Goal: Task Accomplishment & Management: Use online tool/utility

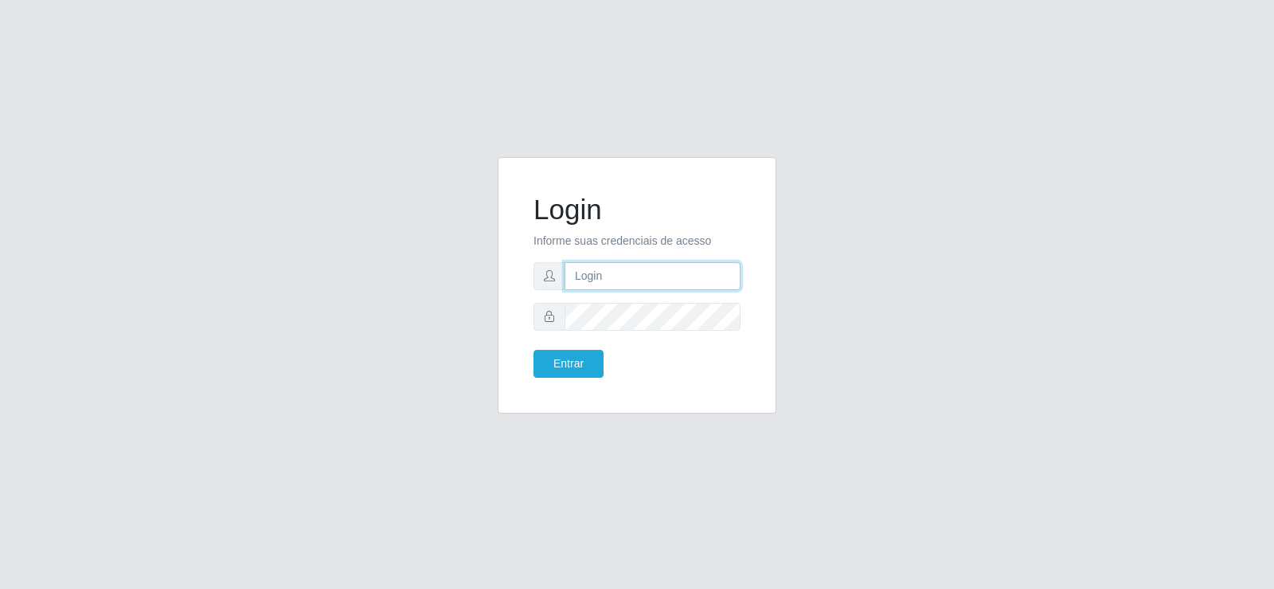
click at [613, 273] on input "text" at bounding box center [653, 276] width 176 height 28
type input "[PERSON_NAME][EMAIL_ADDRESS][DOMAIN_NAME]"
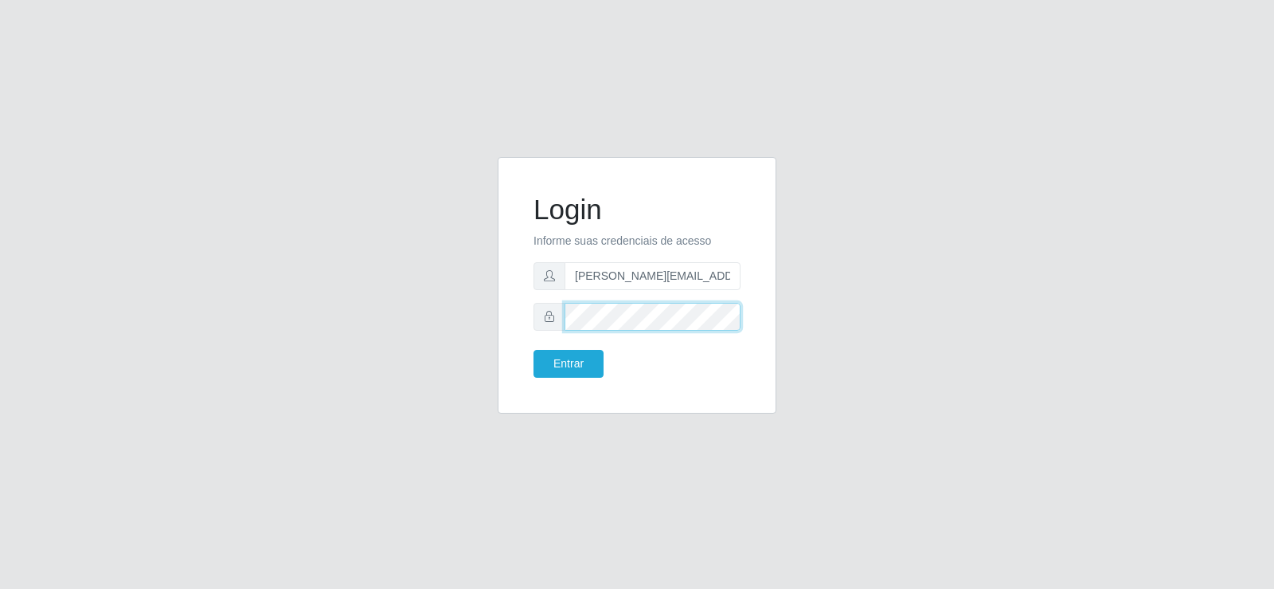
click at [534, 350] on button "Entrar" at bounding box center [569, 364] width 70 height 28
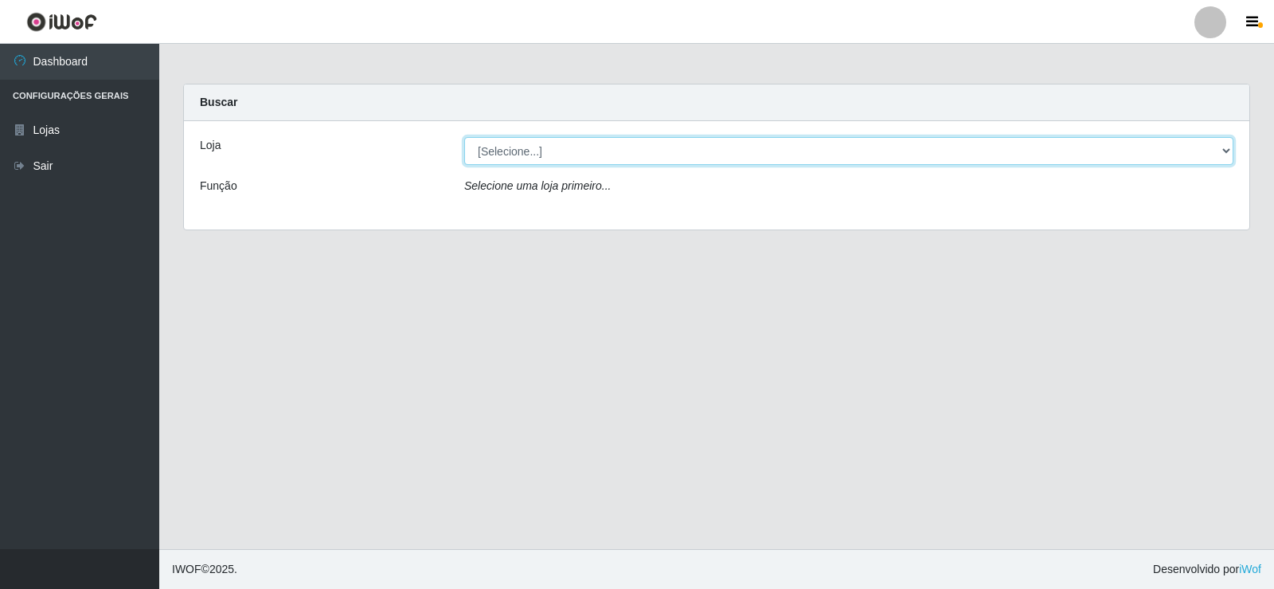
click at [1197, 143] on select "[Selecione...] Rede Compras Supermercados - LOJA 2" at bounding box center [848, 151] width 769 height 28
select select "161"
click at [464, 137] on select "[Selecione...] Rede Compras Supermercados - LOJA 2" at bounding box center [848, 151] width 769 height 28
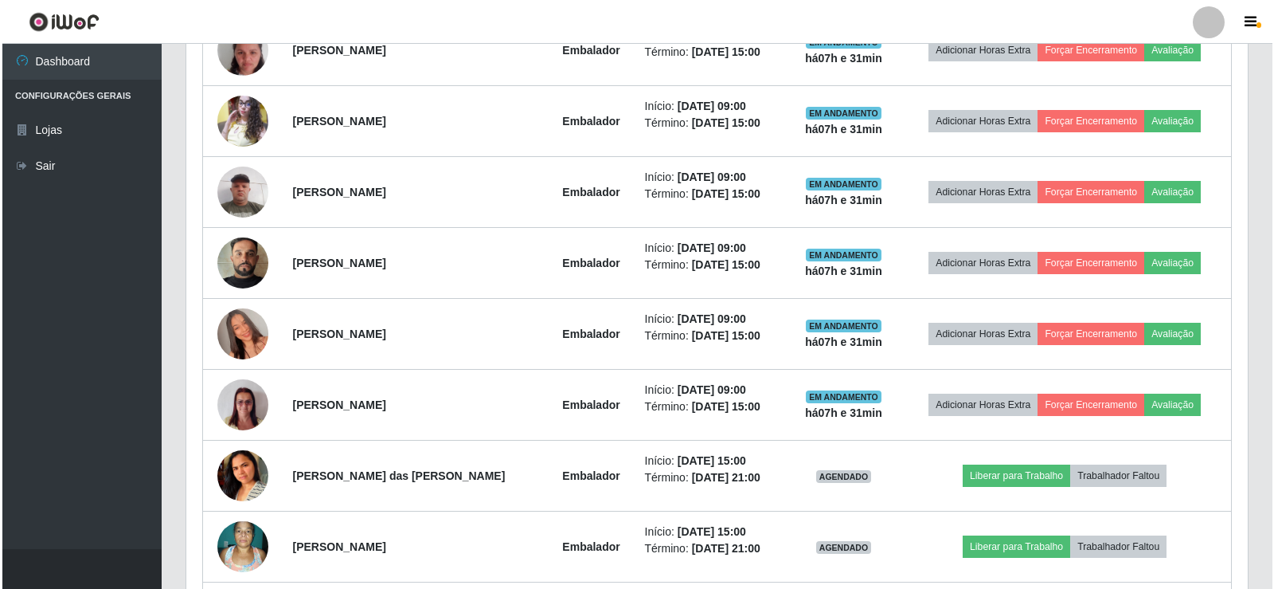
scroll to position [541, 0]
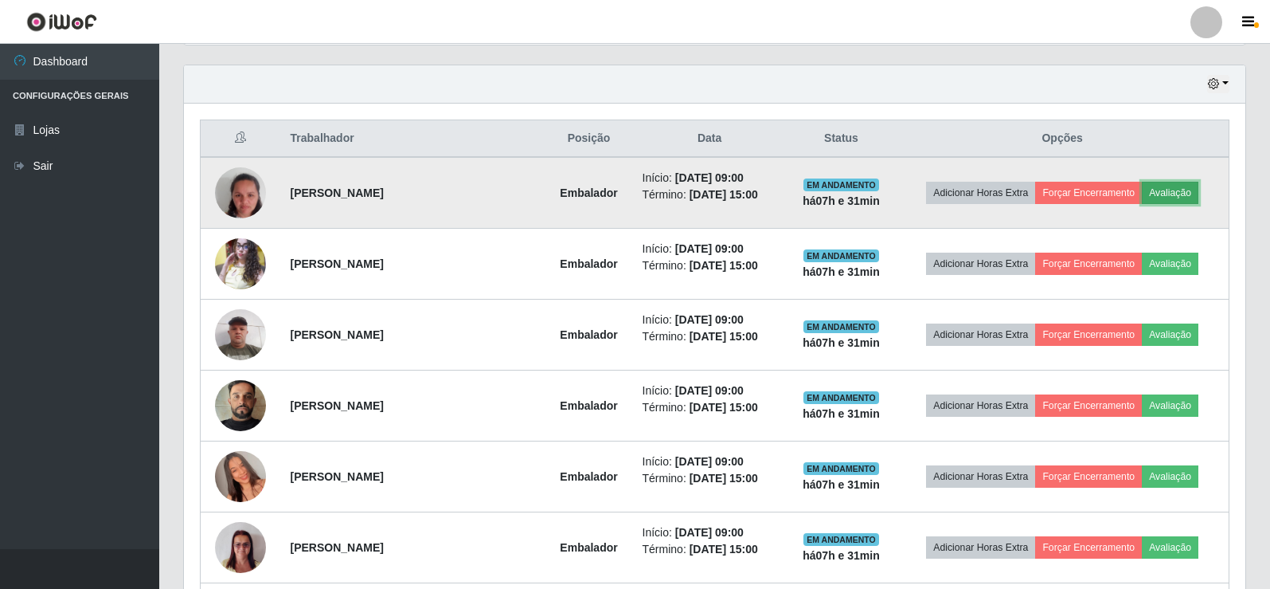
click at [1188, 196] on button "Avaliação" at bounding box center [1170, 193] width 57 height 22
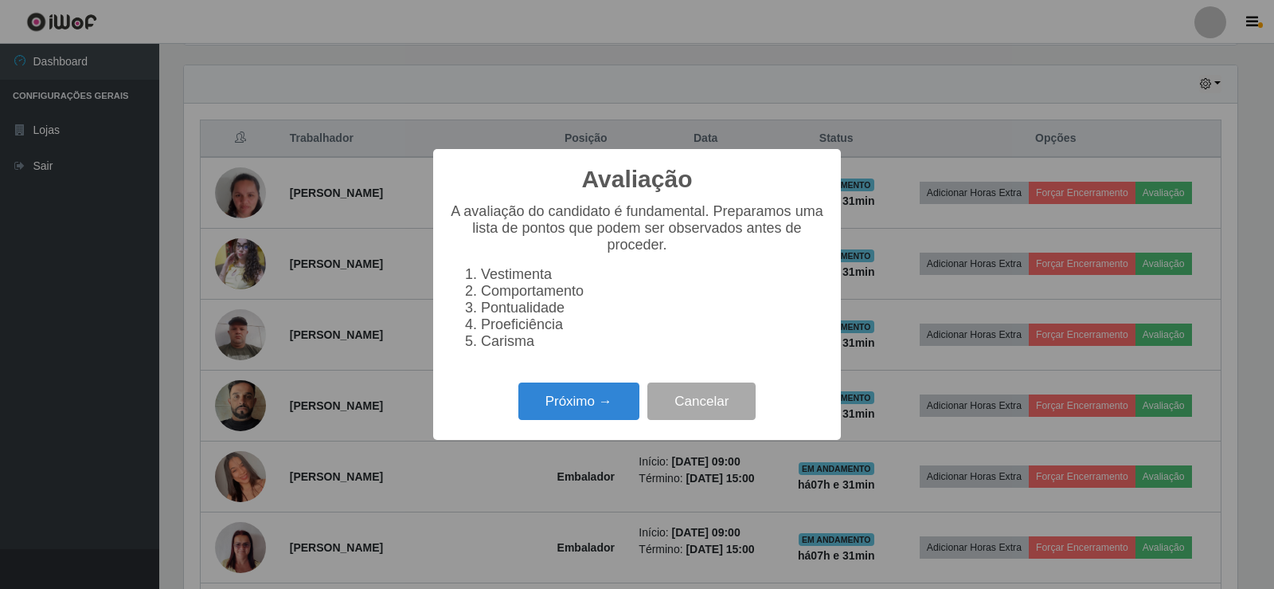
scroll to position [330, 1054]
click at [586, 404] on button "Próximo →" at bounding box center [578, 400] width 121 height 37
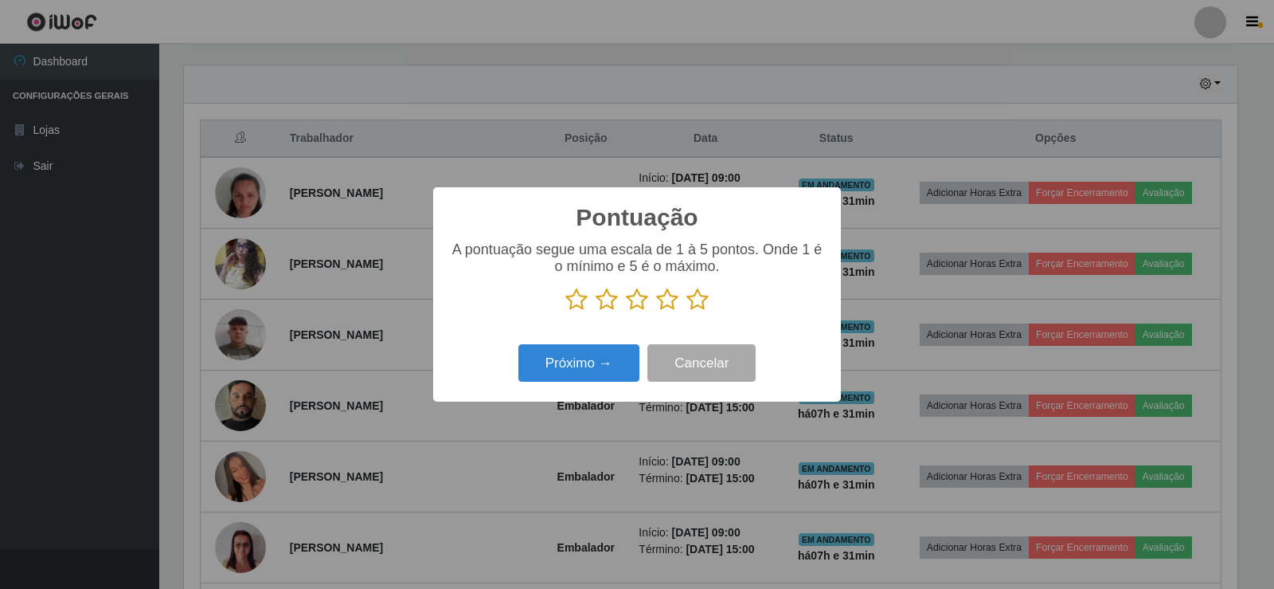
click at [700, 300] on icon at bounding box center [697, 299] width 22 height 24
click at [686, 311] on input "radio" at bounding box center [686, 311] width 0 height 0
click at [573, 362] on button "Próximo →" at bounding box center [578, 362] width 121 height 37
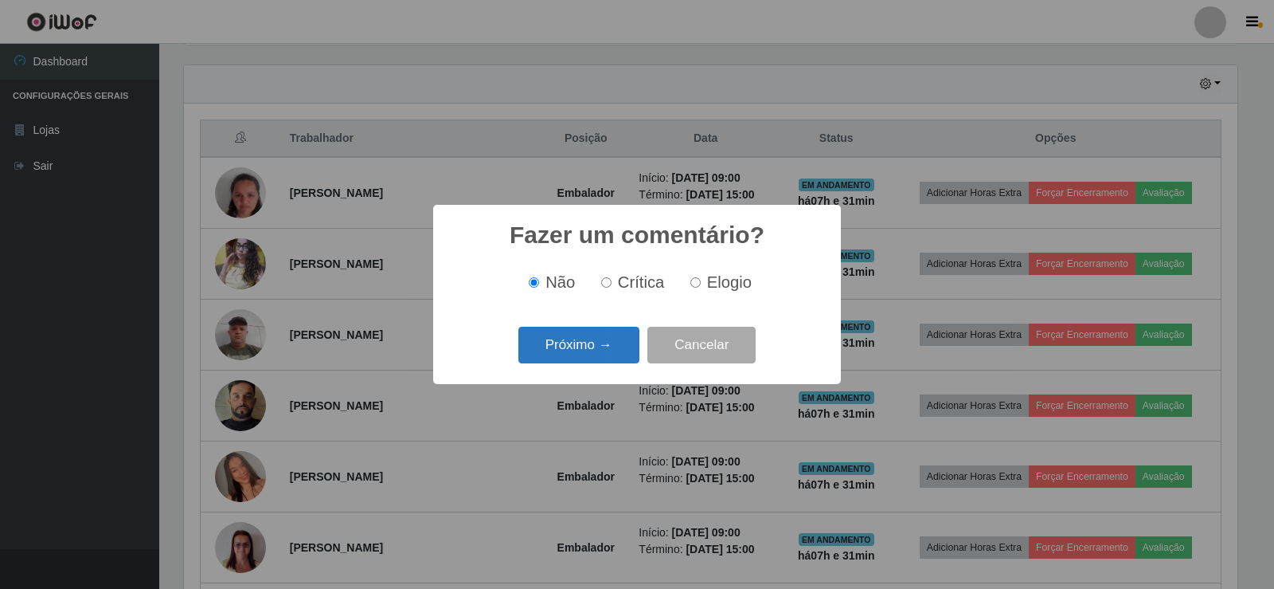
click at [581, 335] on button "Próximo →" at bounding box center [578, 345] width 121 height 37
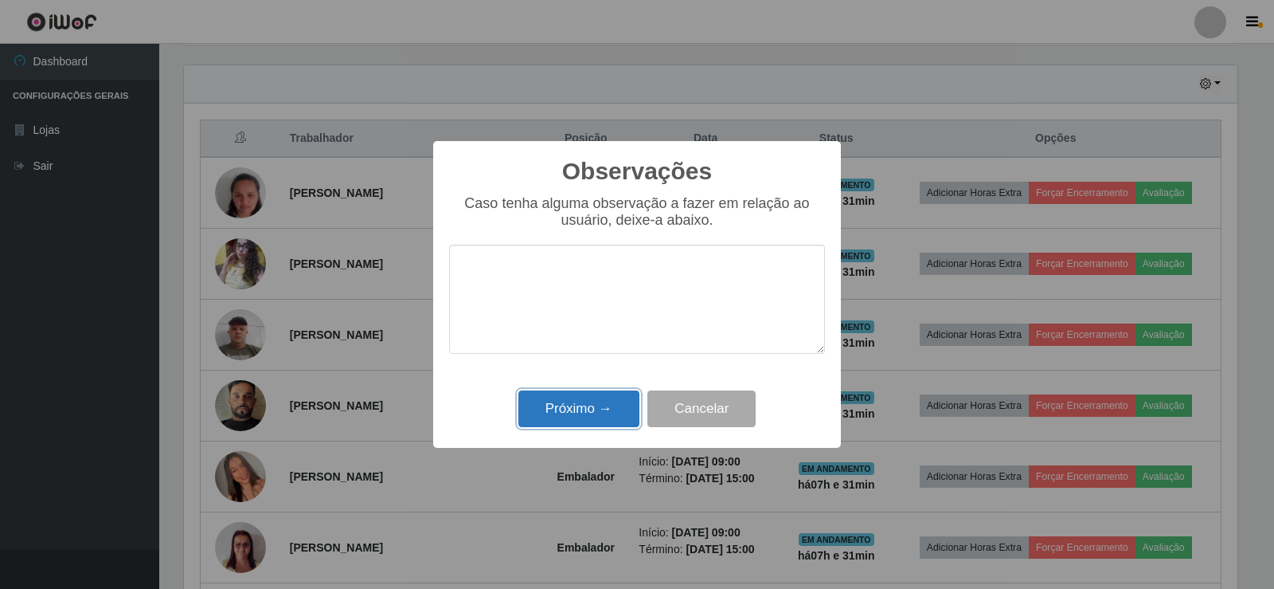
click at [592, 406] on button "Próximo →" at bounding box center [578, 408] width 121 height 37
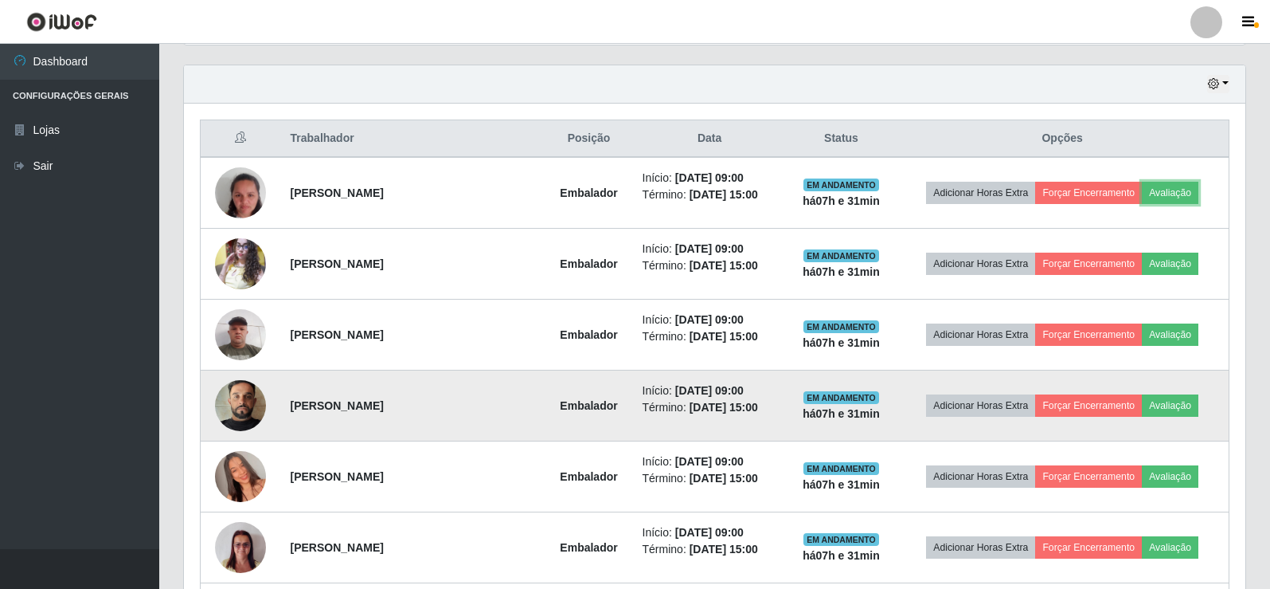
scroll to position [330, 1062]
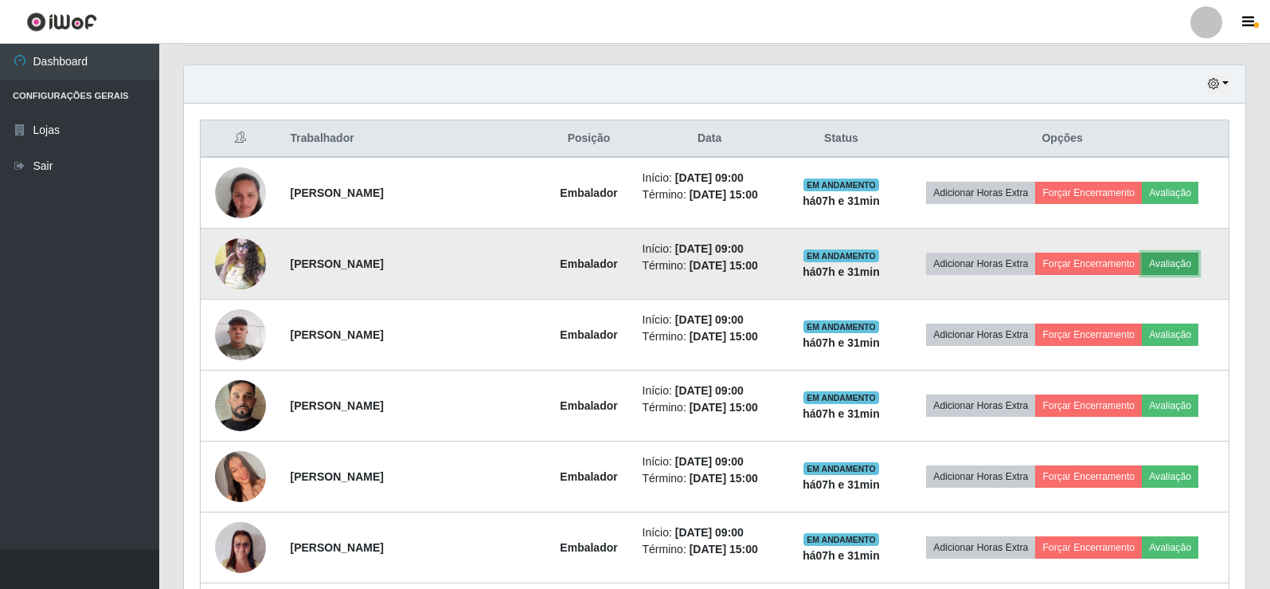
click at [1167, 261] on button "Avaliação" at bounding box center [1170, 263] width 57 height 22
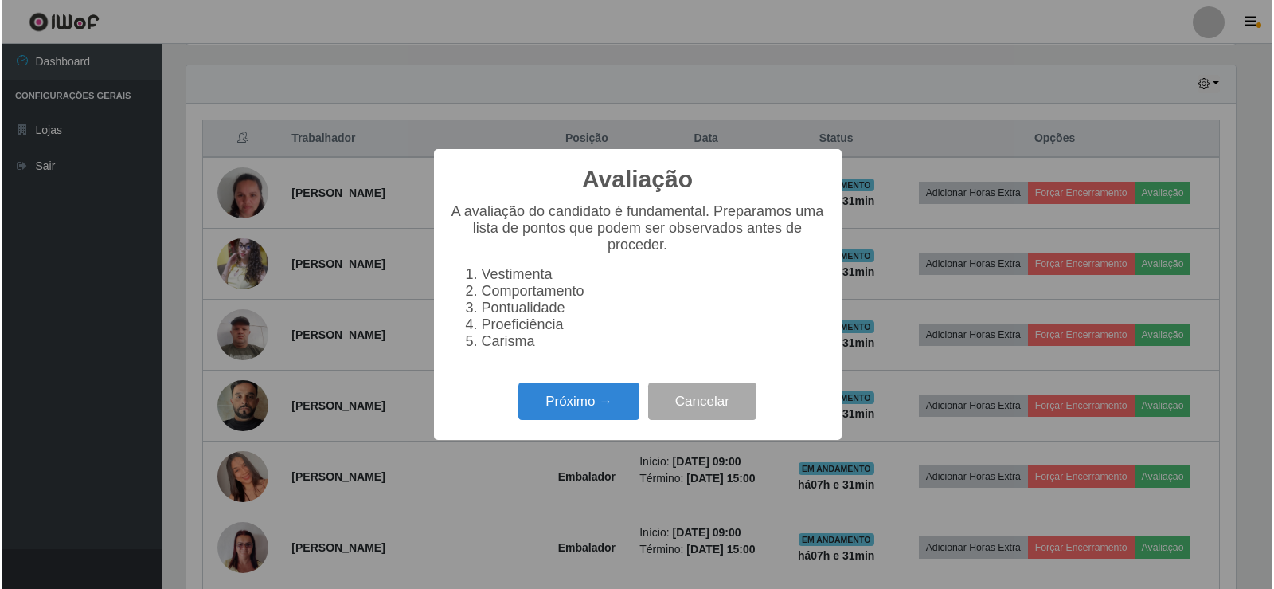
scroll to position [330, 1054]
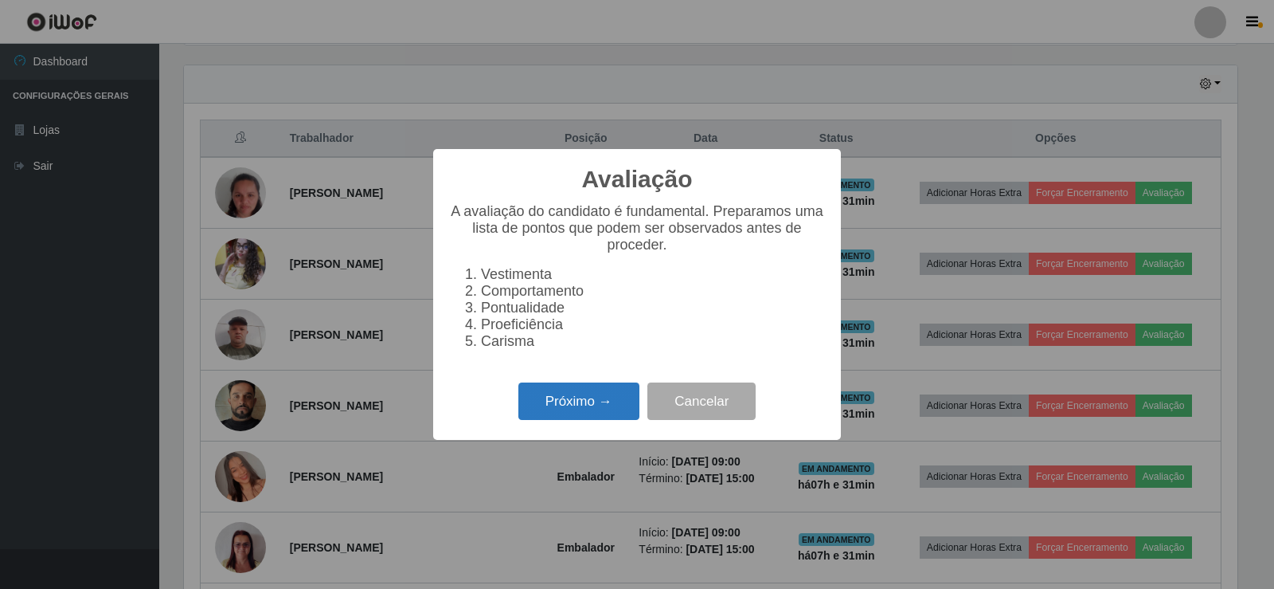
click at [602, 401] on button "Próximo →" at bounding box center [578, 400] width 121 height 37
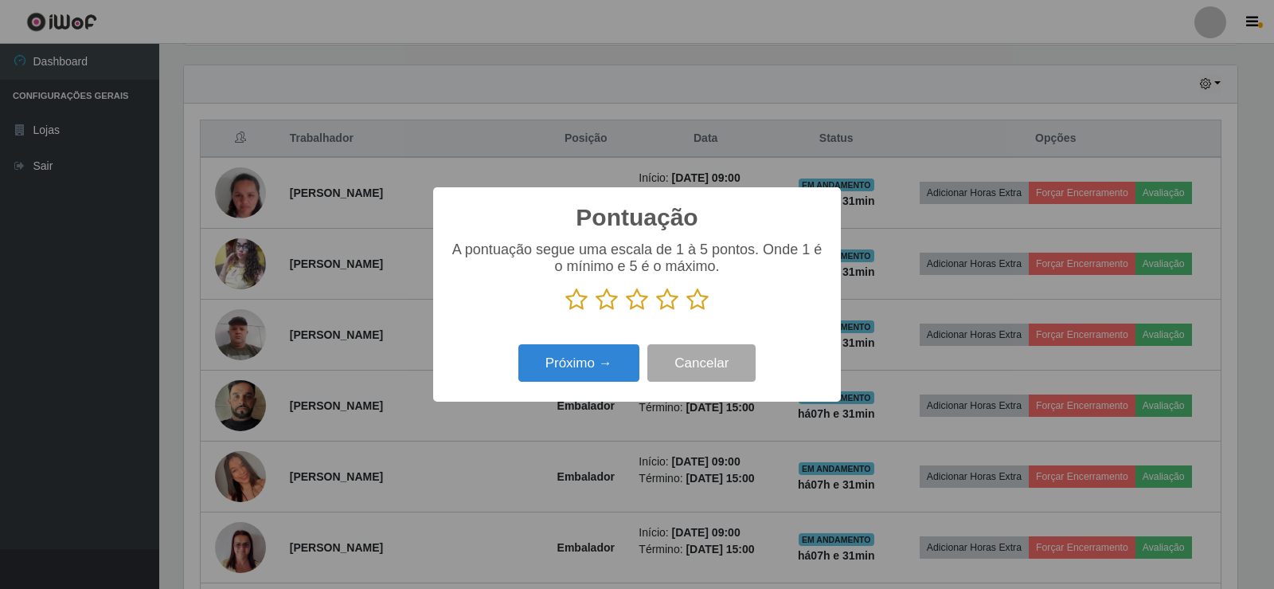
scroll to position [796036, 795313]
click at [687, 308] on icon at bounding box center [697, 299] width 22 height 24
click at [686, 311] on input "radio" at bounding box center [686, 311] width 0 height 0
click at [623, 348] on button "Próximo →" at bounding box center [578, 362] width 121 height 37
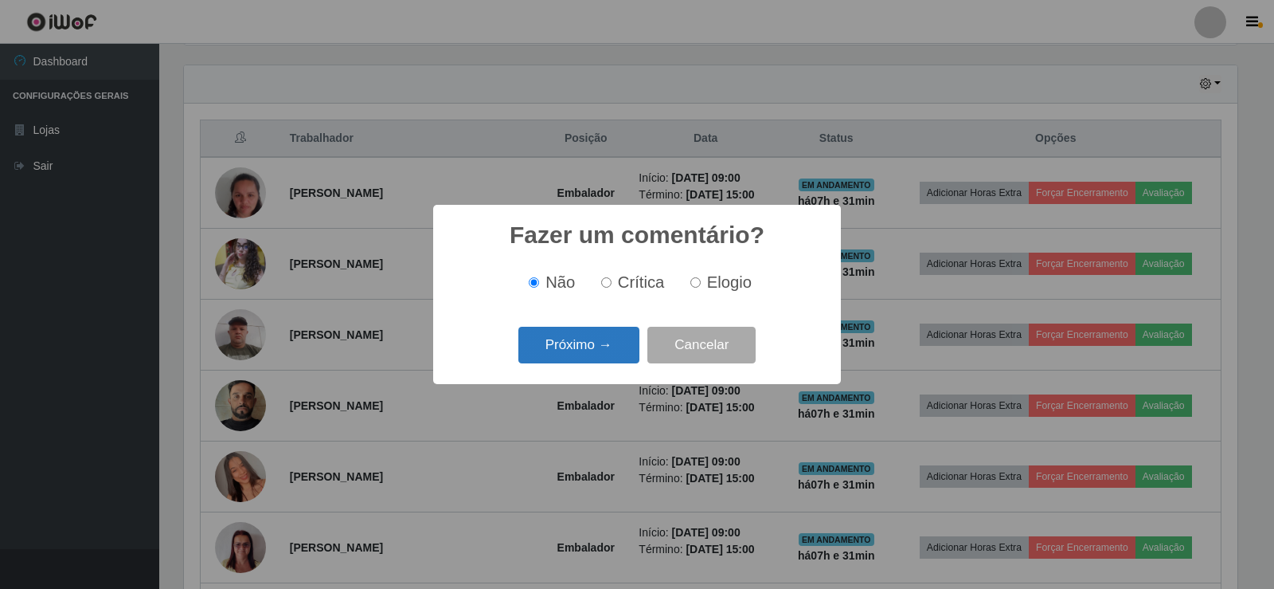
click at [617, 349] on button "Próximo →" at bounding box center [578, 345] width 121 height 37
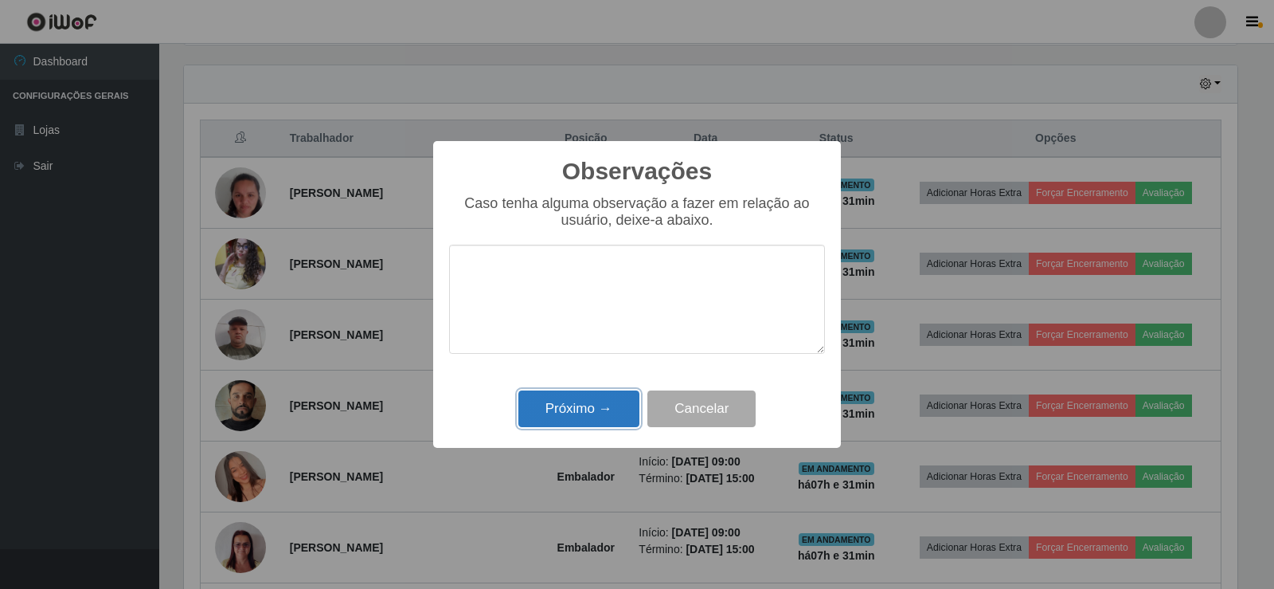
click at [565, 417] on button "Próximo →" at bounding box center [578, 408] width 121 height 37
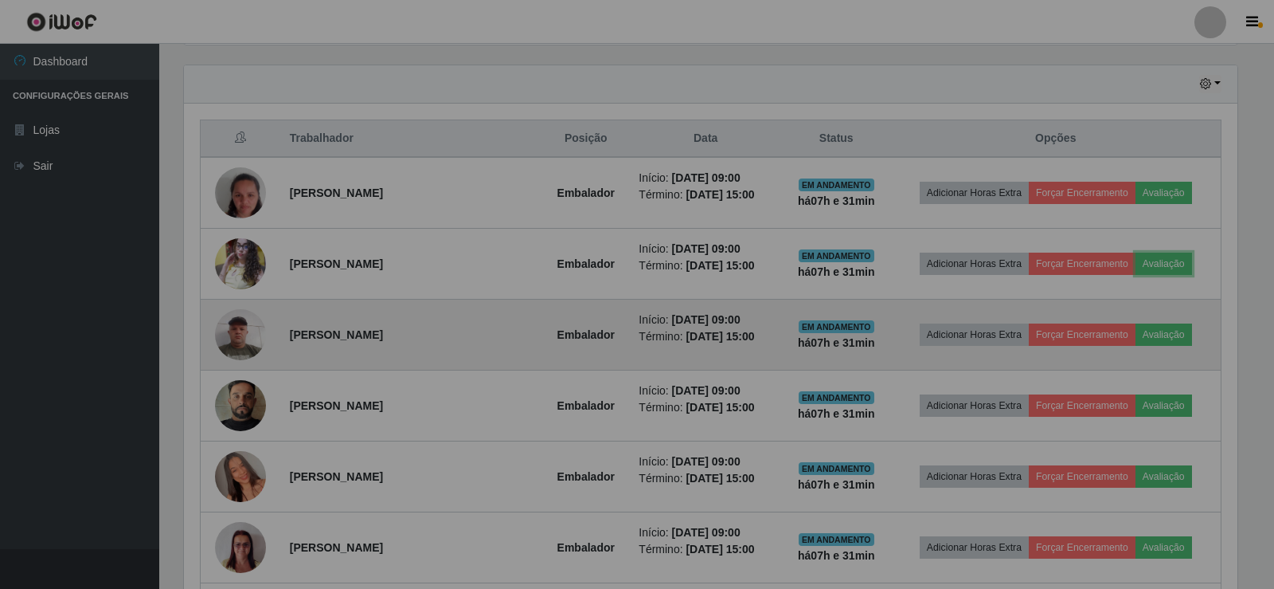
scroll to position [330, 1062]
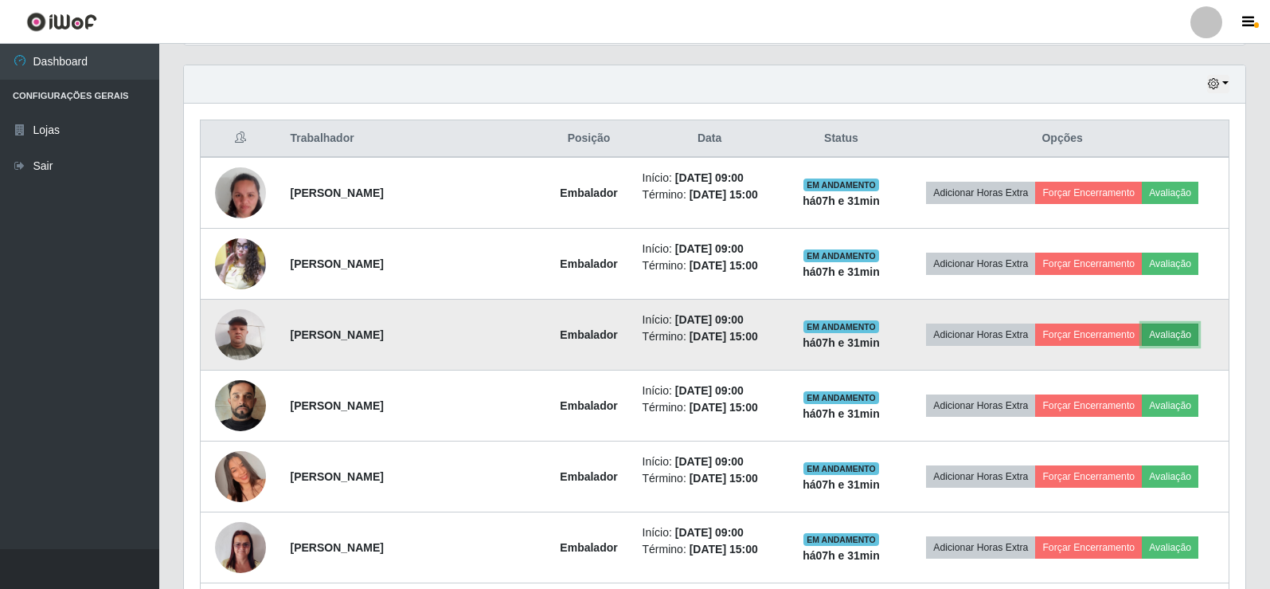
click at [1169, 330] on button "Avaliação" at bounding box center [1170, 334] width 57 height 22
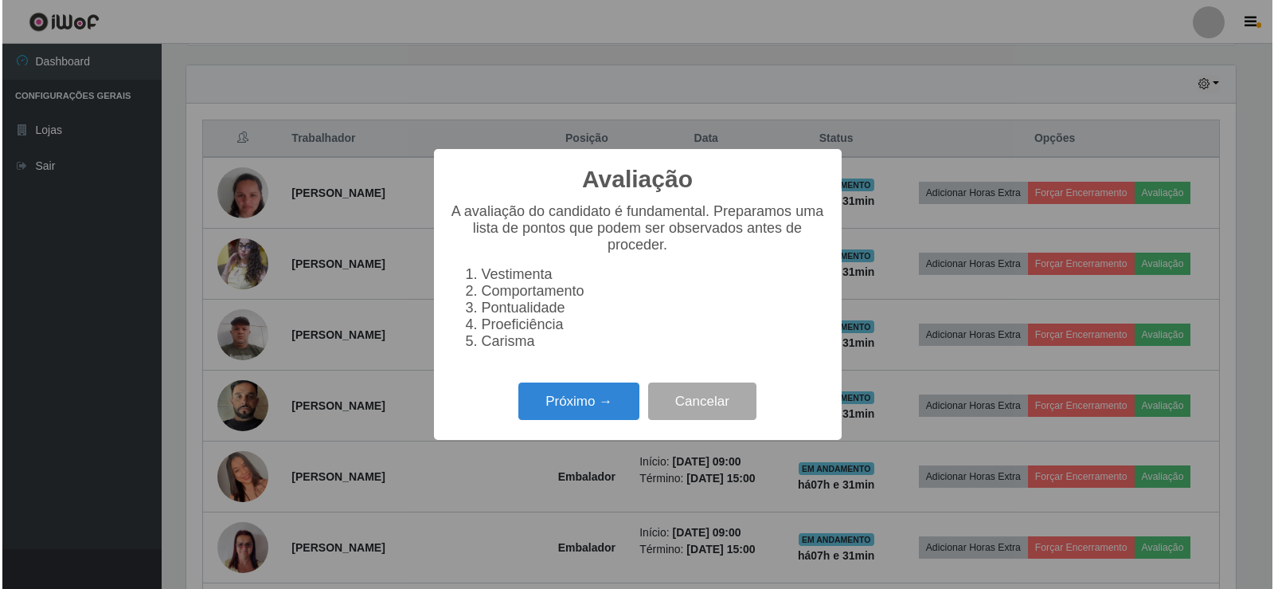
scroll to position [330, 1054]
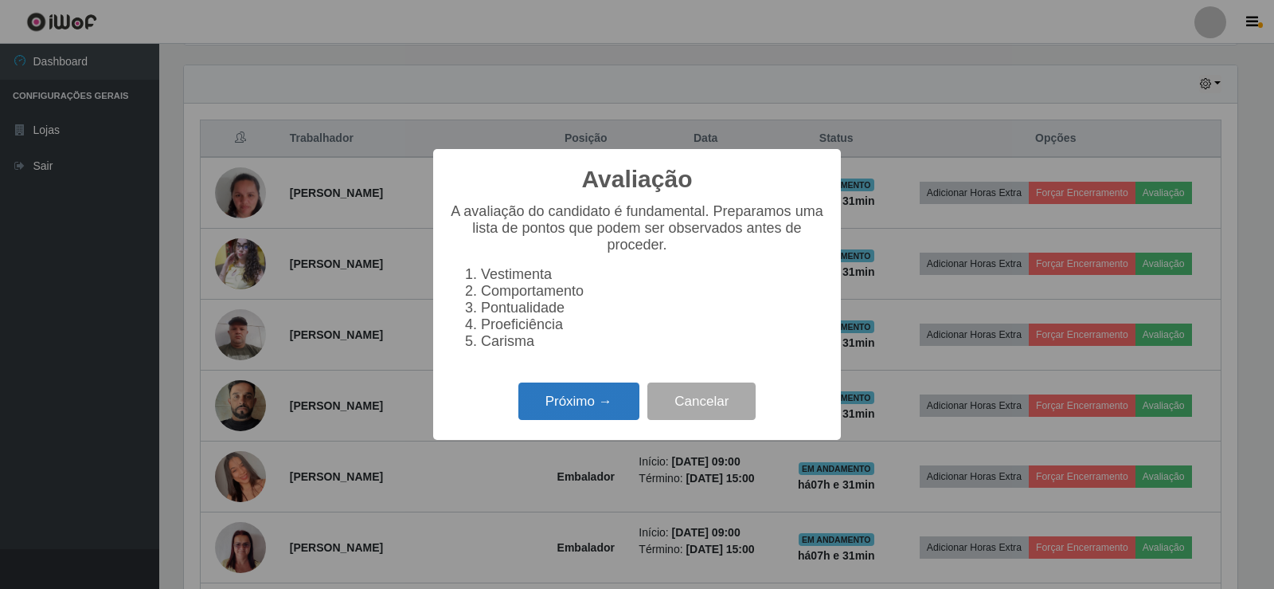
click at [584, 403] on button "Próximo →" at bounding box center [578, 400] width 121 height 37
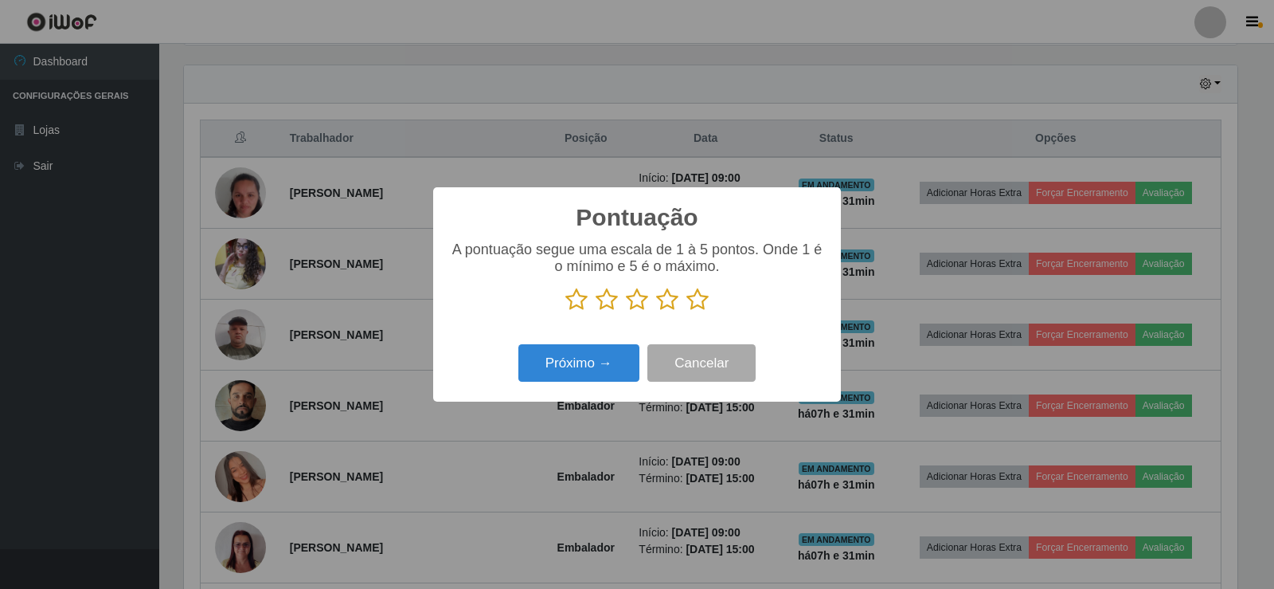
click at [702, 307] on icon at bounding box center [697, 299] width 22 height 24
click at [686, 311] on input "radio" at bounding box center [686, 311] width 0 height 0
click at [600, 363] on button "Próximo →" at bounding box center [578, 362] width 121 height 37
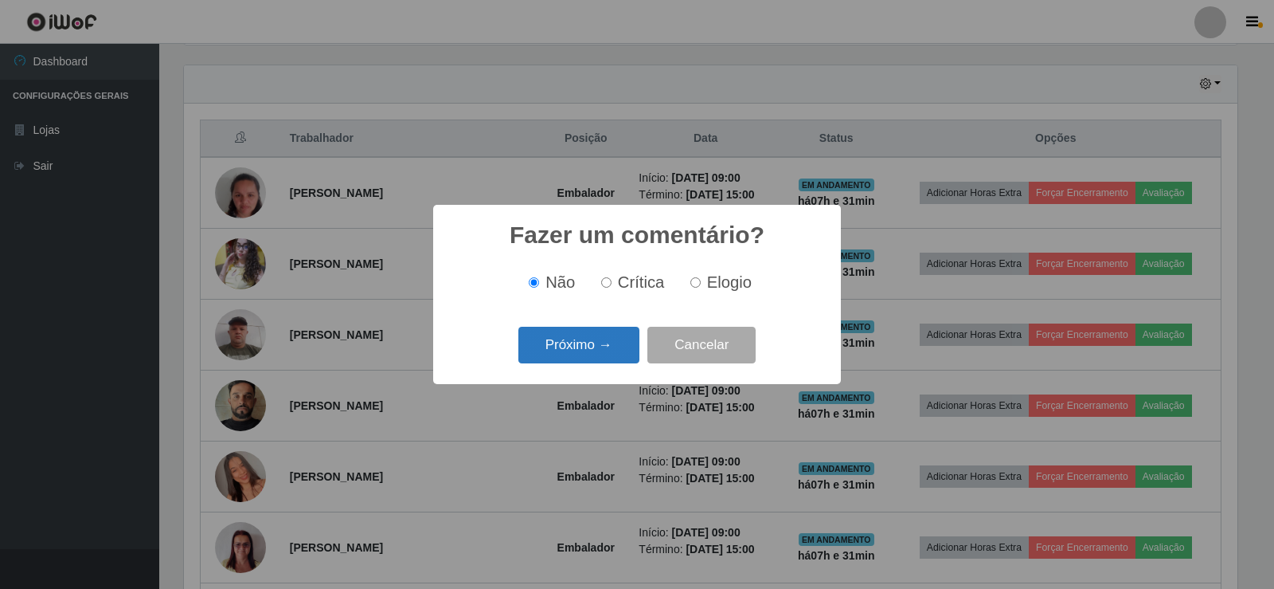
click at [604, 338] on button "Próximo →" at bounding box center [578, 345] width 121 height 37
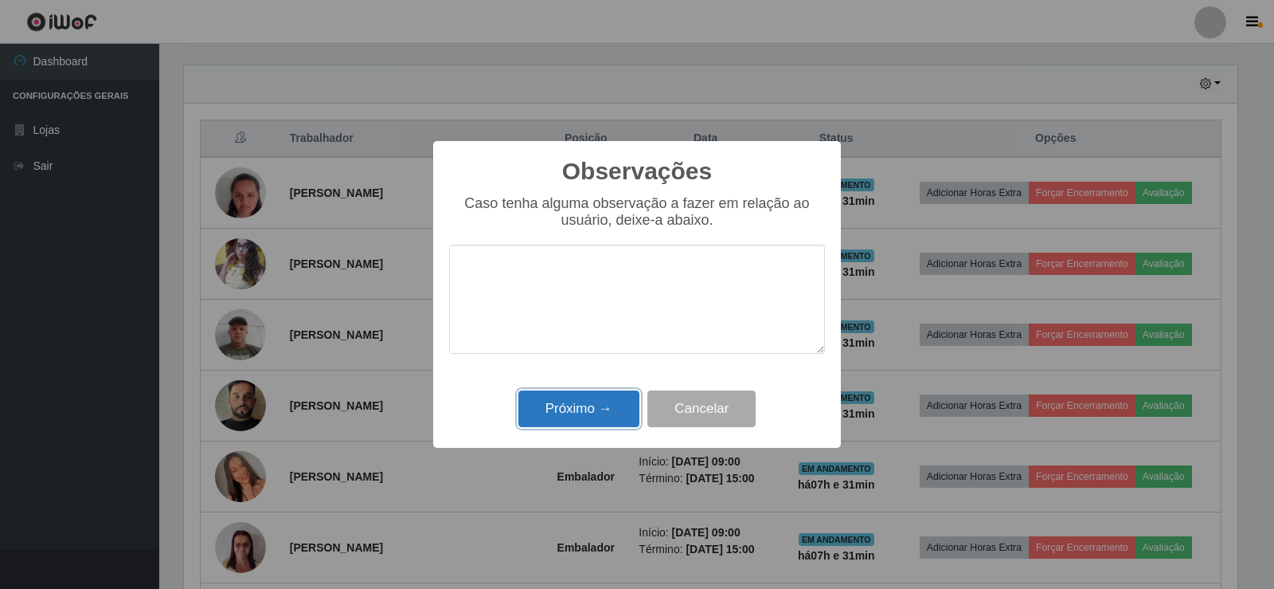
click at [579, 401] on button "Próximo →" at bounding box center [578, 408] width 121 height 37
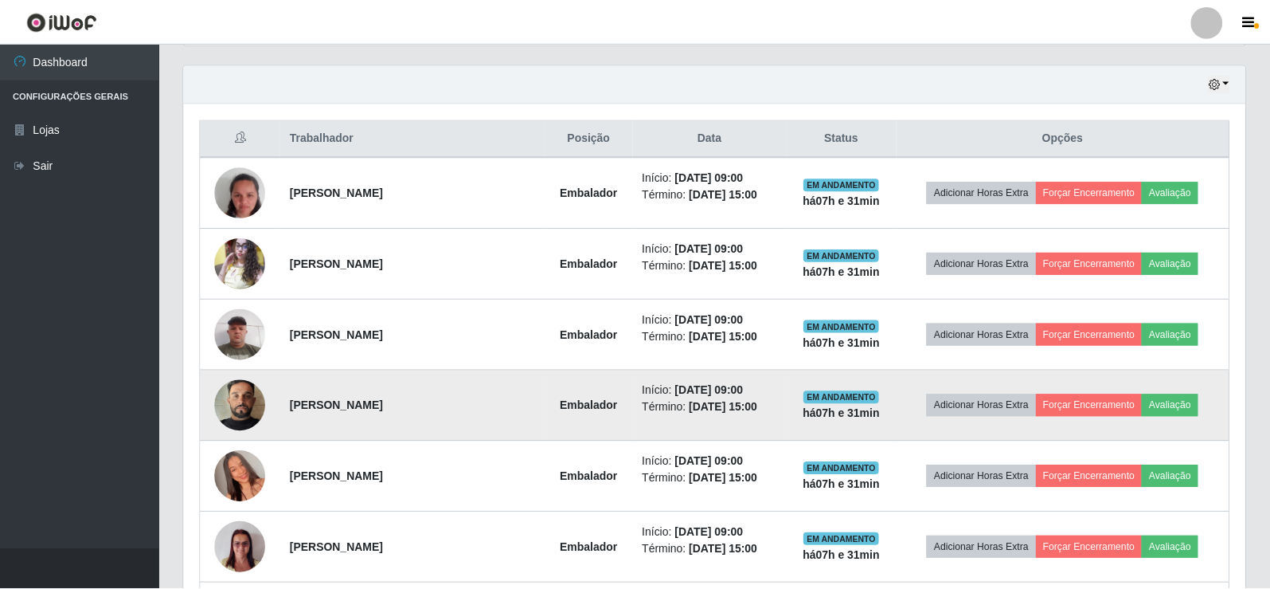
scroll to position [330, 1062]
click at [1160, 399] on button "Avaliação" at bounding box center [1170, 405] width 57 height 22
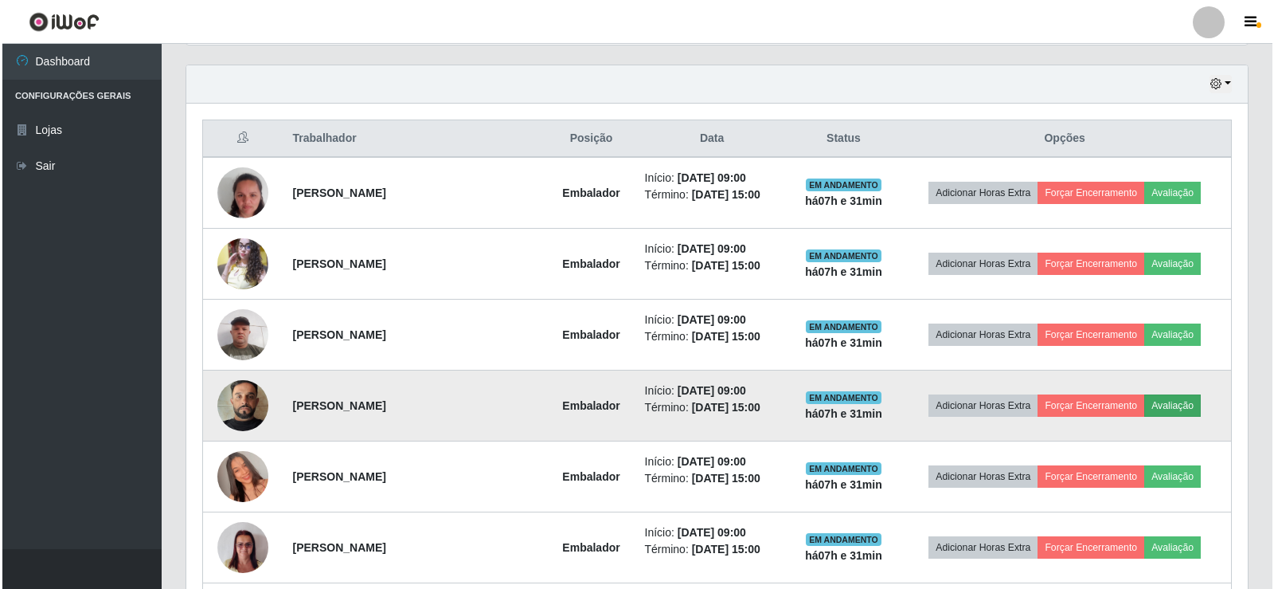
scroll to position [330, 1054]
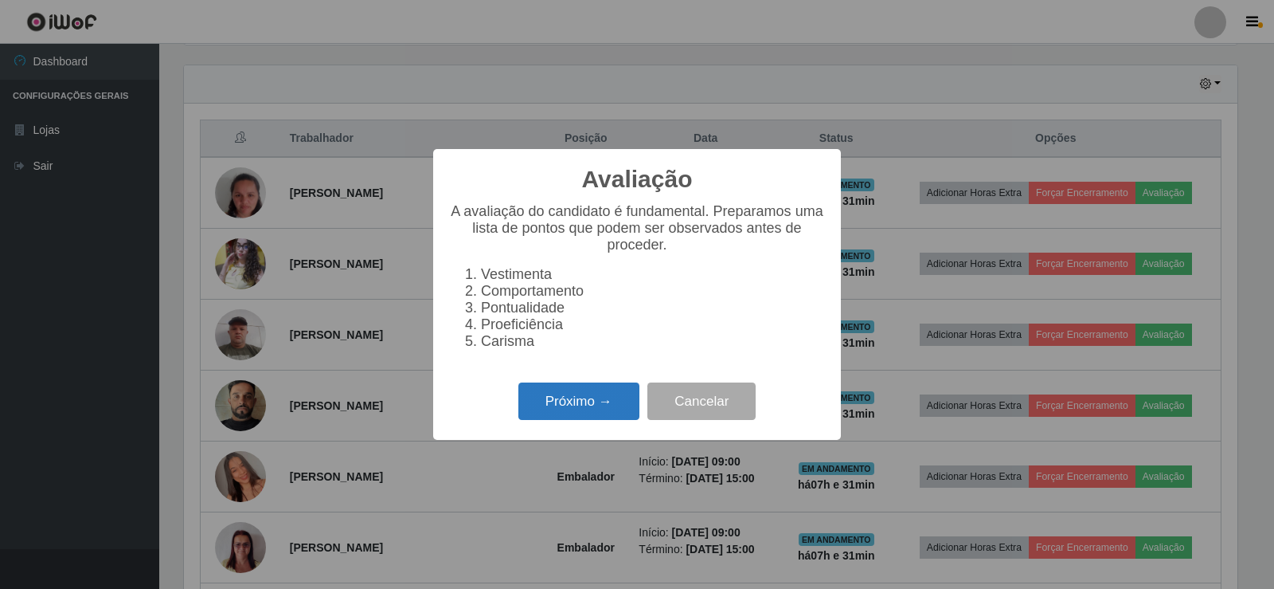
click at [606, 407] on button "Próximo →" at bounding box center [578, 400] width 121 height 37
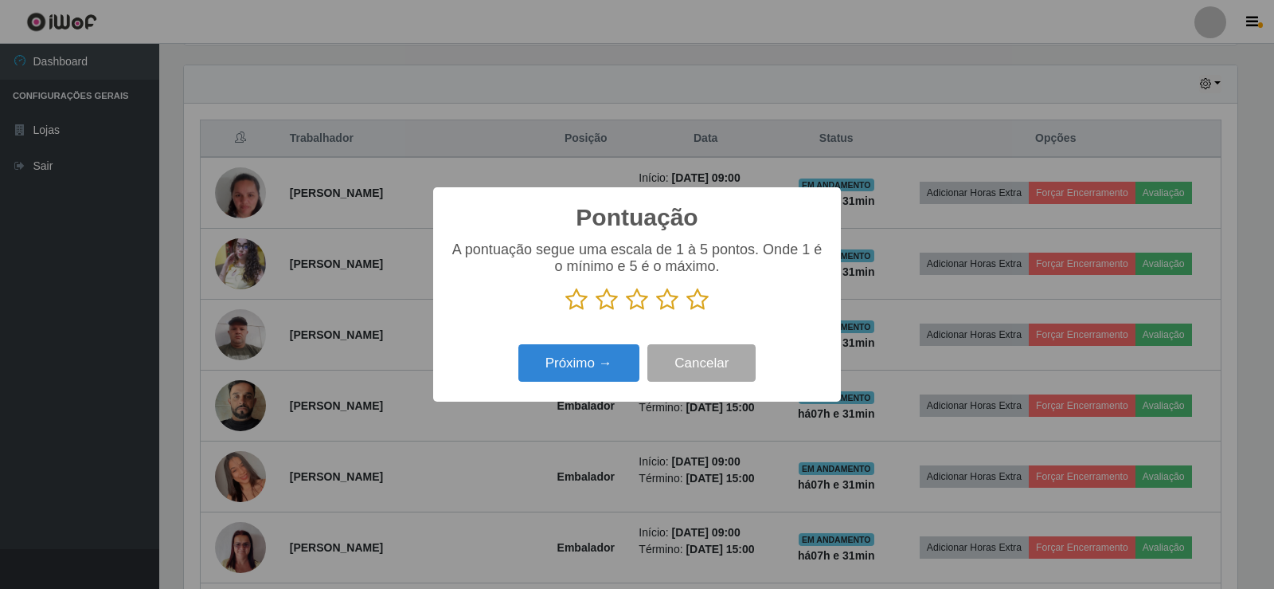
scroll to position [796036, 795313]
click at [701, 307] on icon at bounding box center [697, 299] width 22 height 24
click at [686, 311] on input "radio" at bounding box center [686, 311] width 0 height 0
click at [577, 381] on button "Próximo →" at bounding box center [578, 362] width 121 height 37
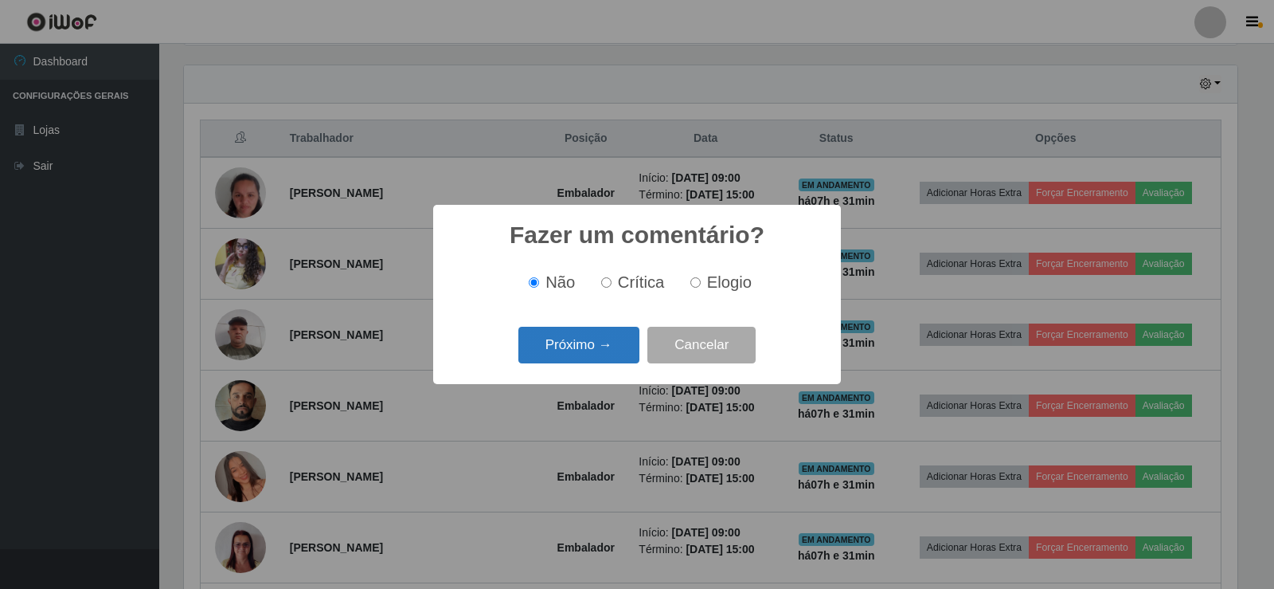
click at [603, 350] on button "Próximo →" at bounding box center [578, 345] width 121 height 37
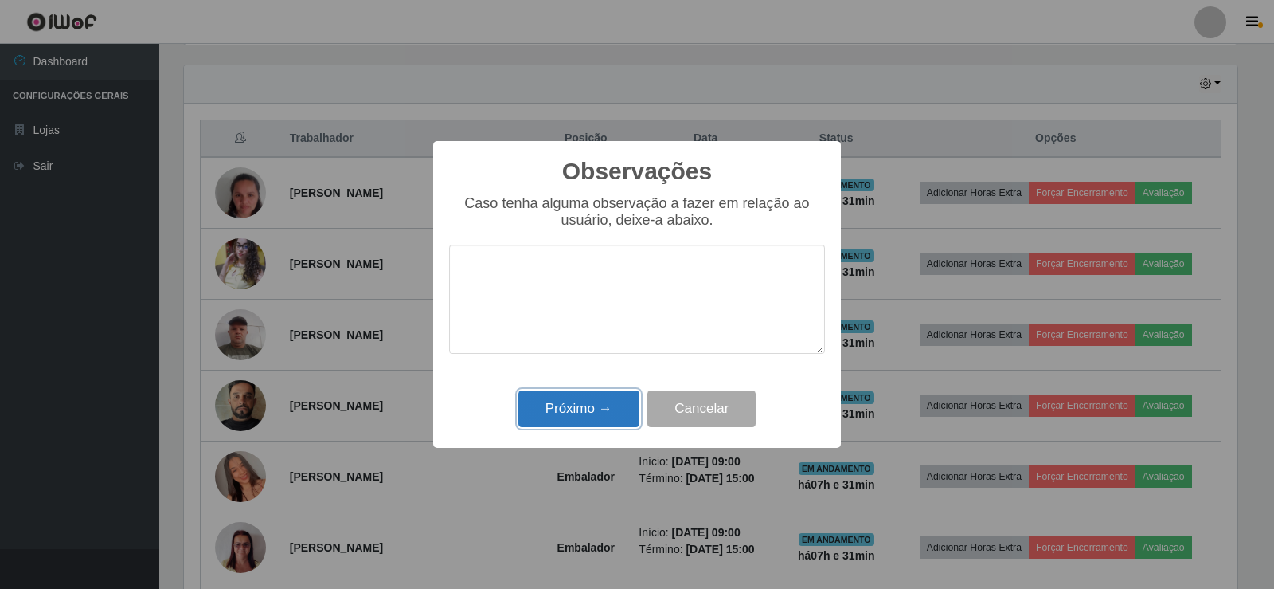
click at [600, 413] on button "Próximo →" at bounding box center [578, 408] width 121 height 37
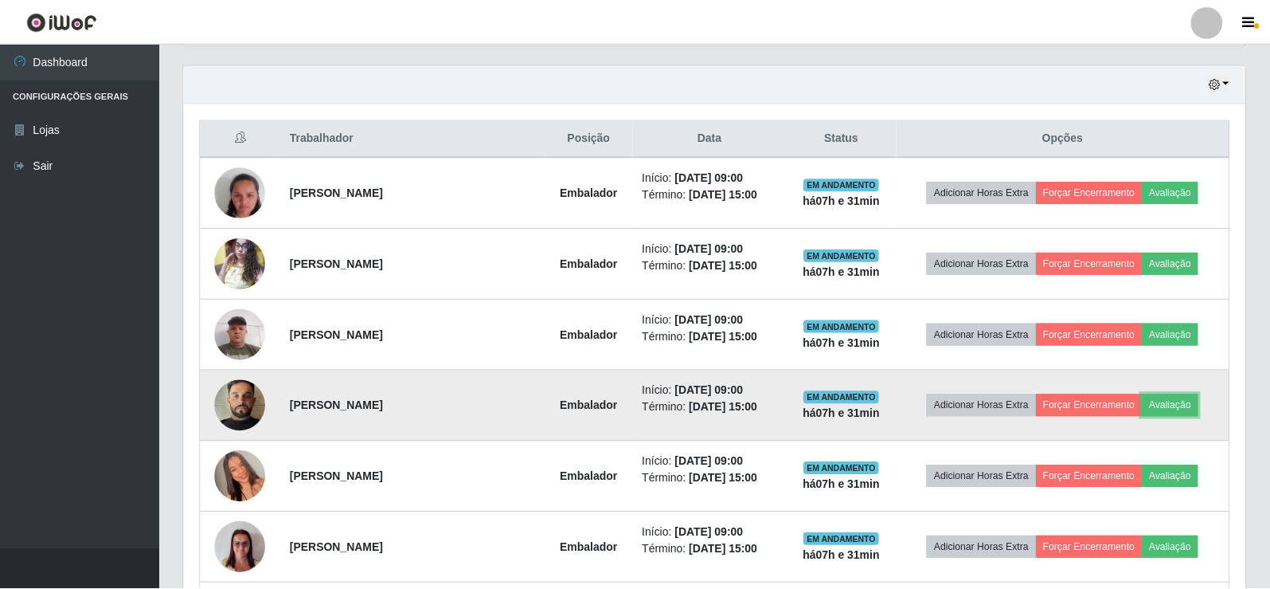
scroll to position [330, 1062]
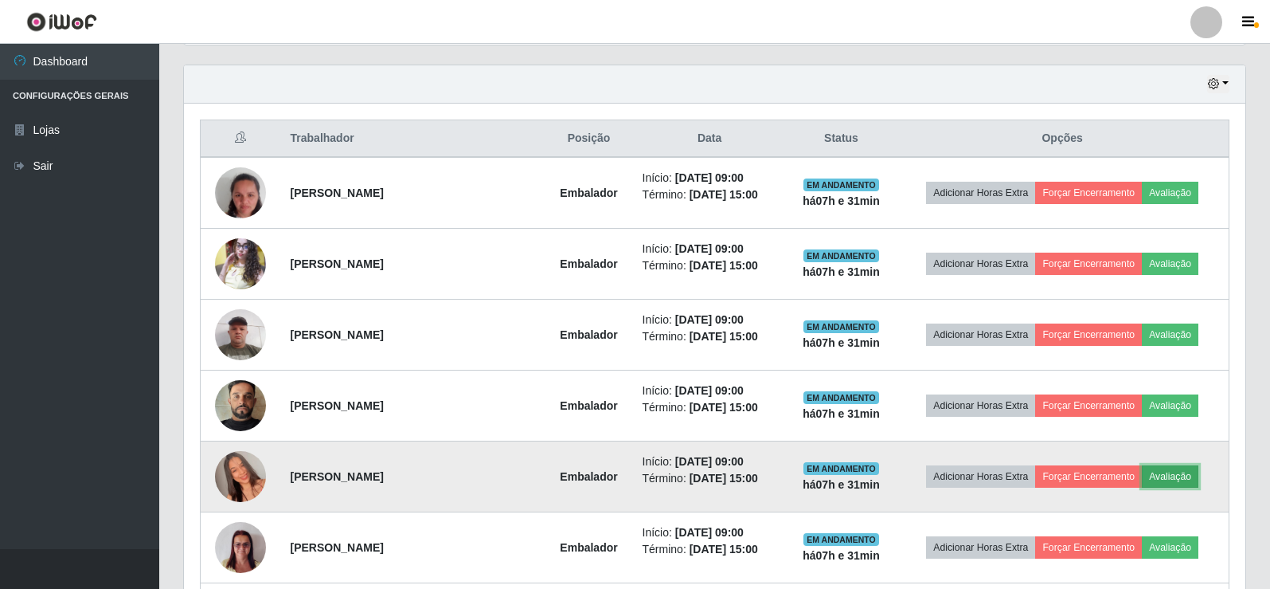
click at [1176, 473] on button "Avaliação" at bounding box center [1170, 476] width 57 height 22
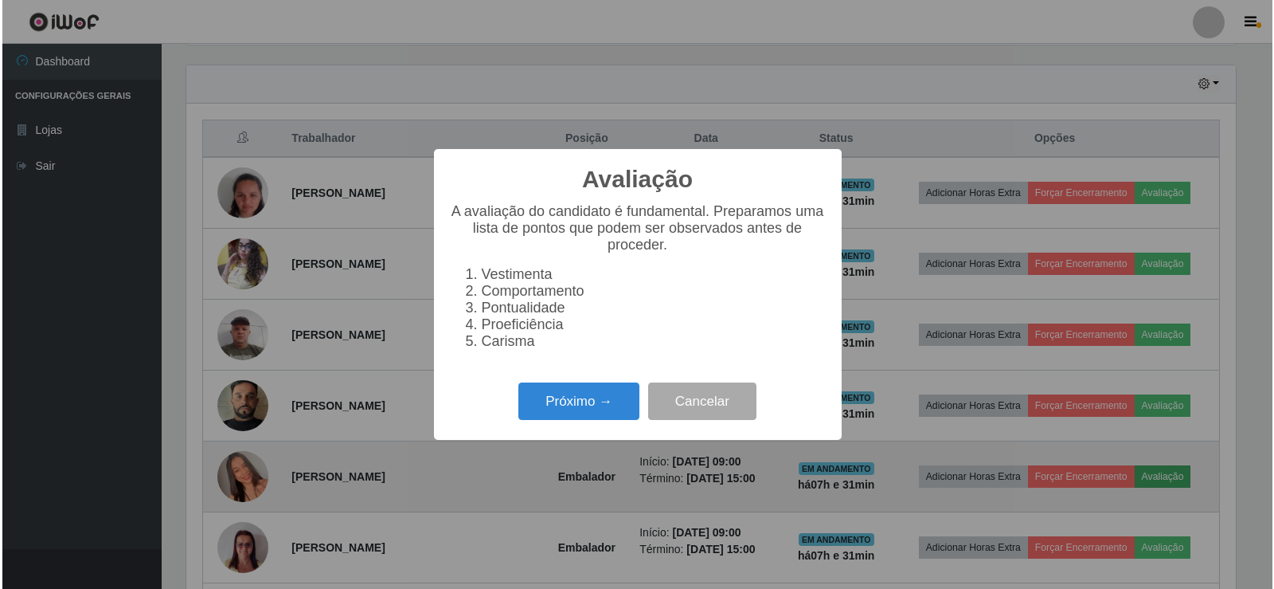
scroll to position [330, 1054]
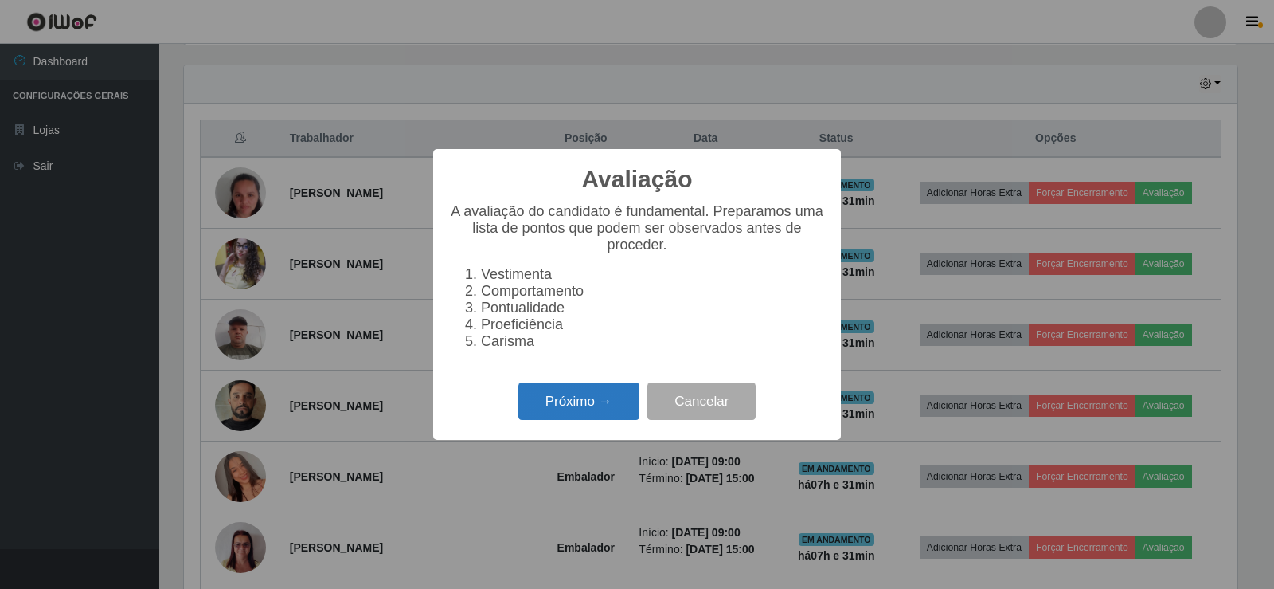
click at [592, 407] on button "Próximo →" at bounding box center [578, 400] width 121 height 37
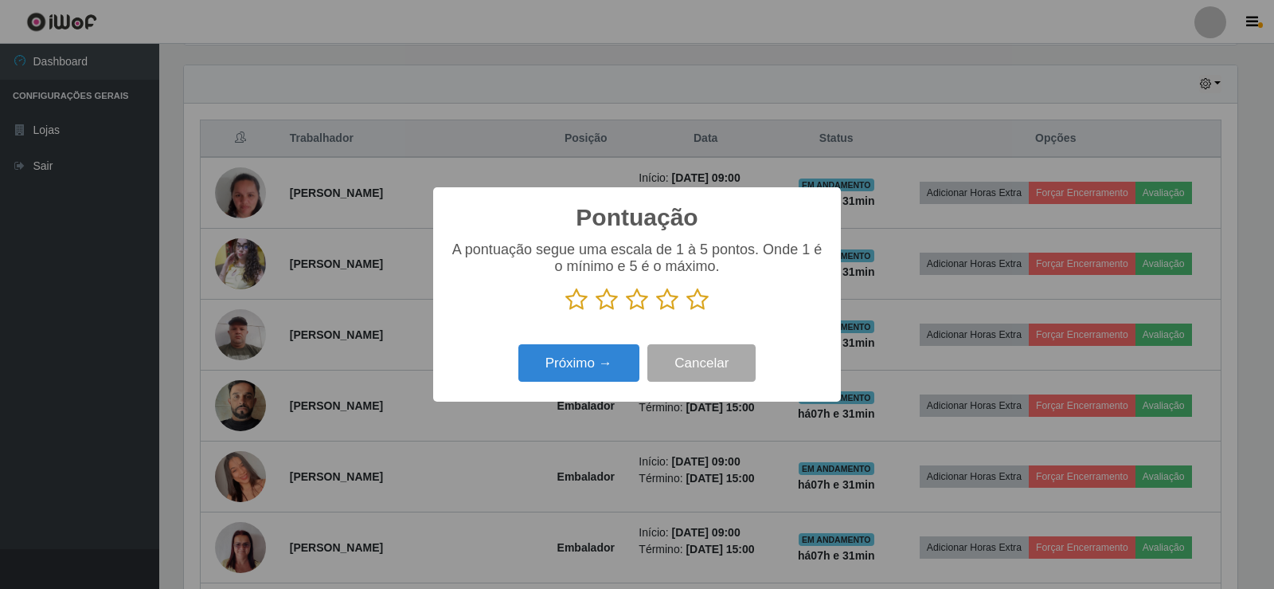
click at [706, 304] on icon at bounding box center [697, 299] width 22 height 24
click at [686, 311] on input "radio" at bounding box center [686, 311] width 0 height 0
click at [608, 362] on button "Próximo →" at bounding box center [578, 362] width 121 height 37
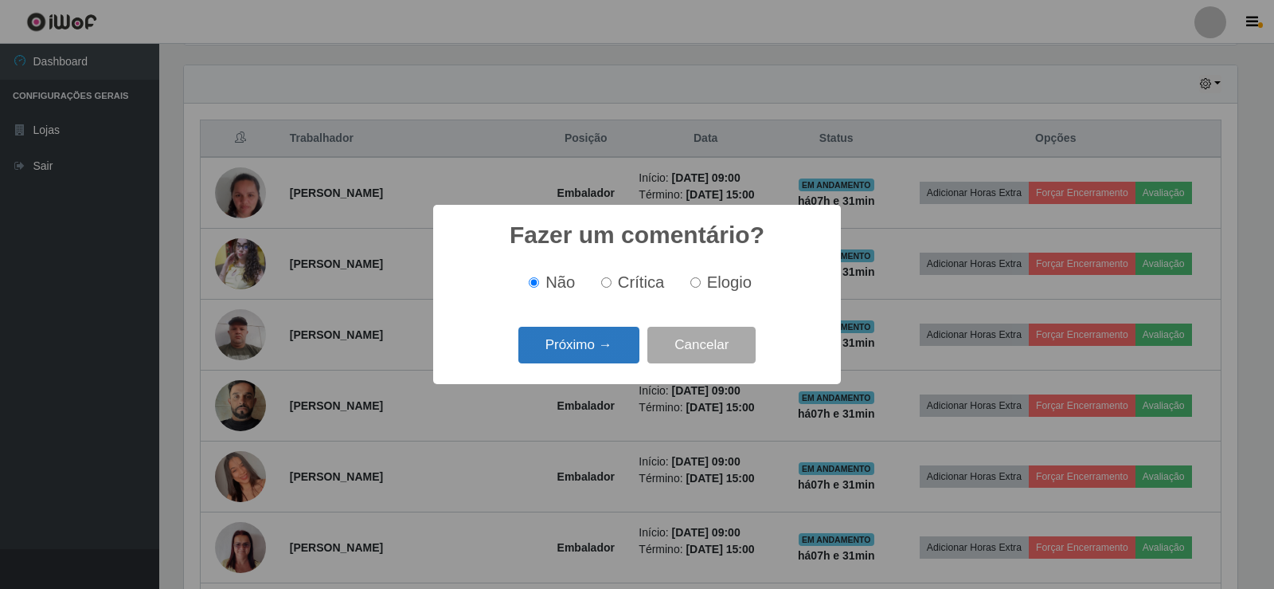
click at [592, 330] on button "Próximo →" at bounding box center [578, 345] width 121 height 37
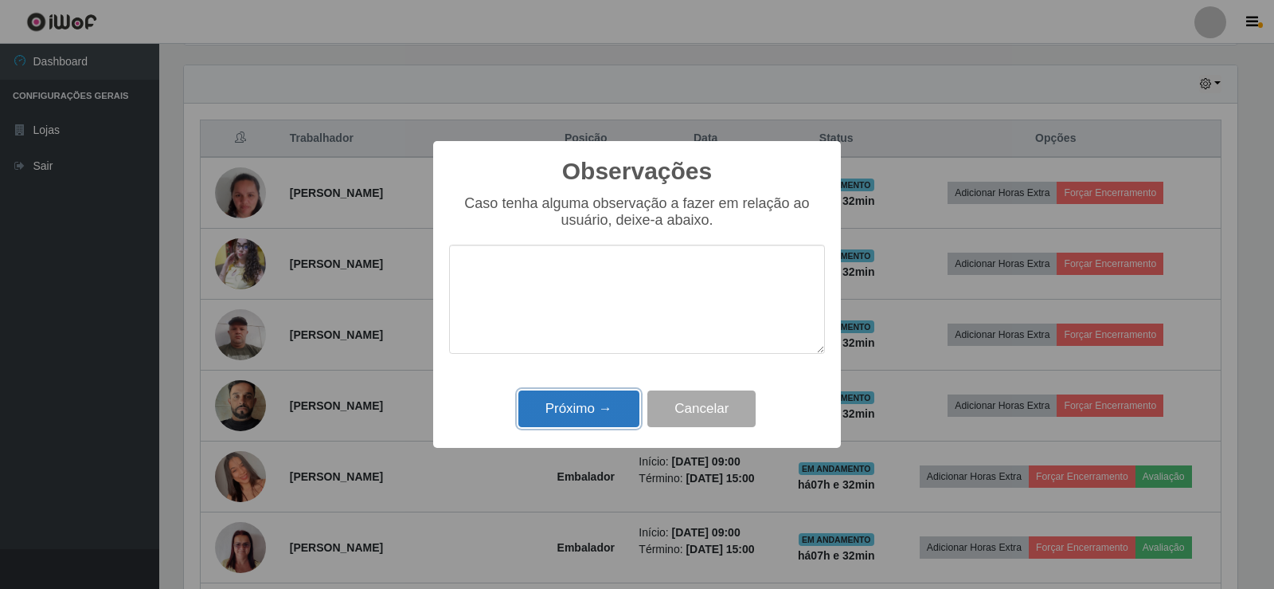
click at [606, 397] on button "Próximo →" at bounding box center [578, 408] width 121 height 37
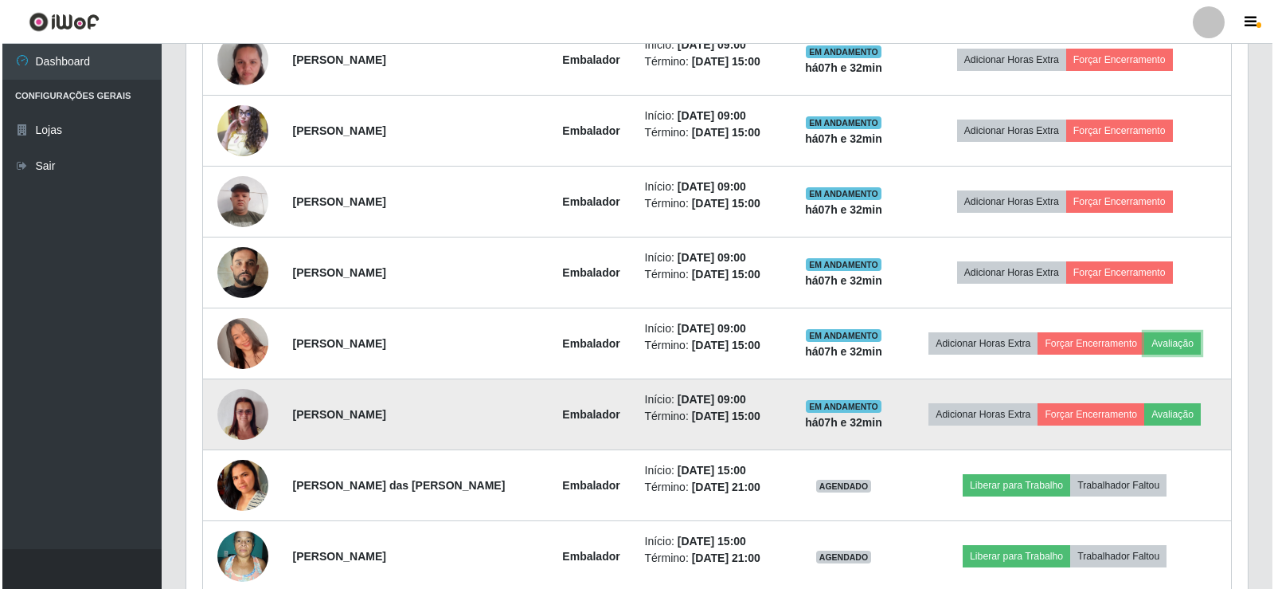
scroll to position [0, 0]
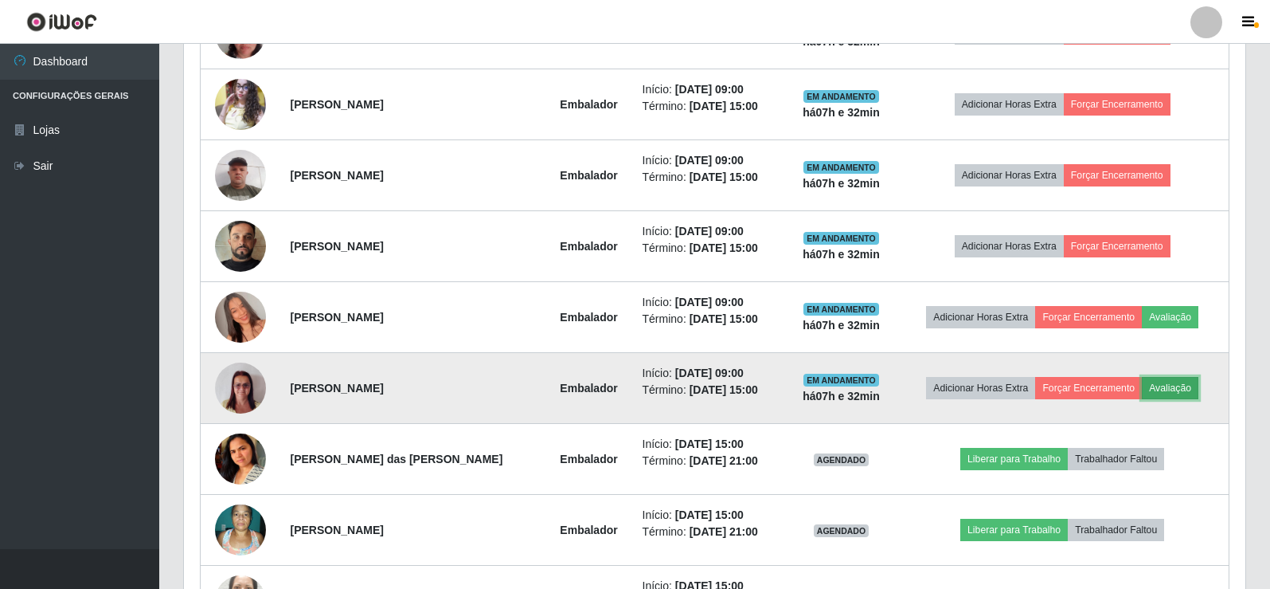
click at [1161, 386] on button "Avaliação" at bounding box center [1170, 388] width 57 height 22
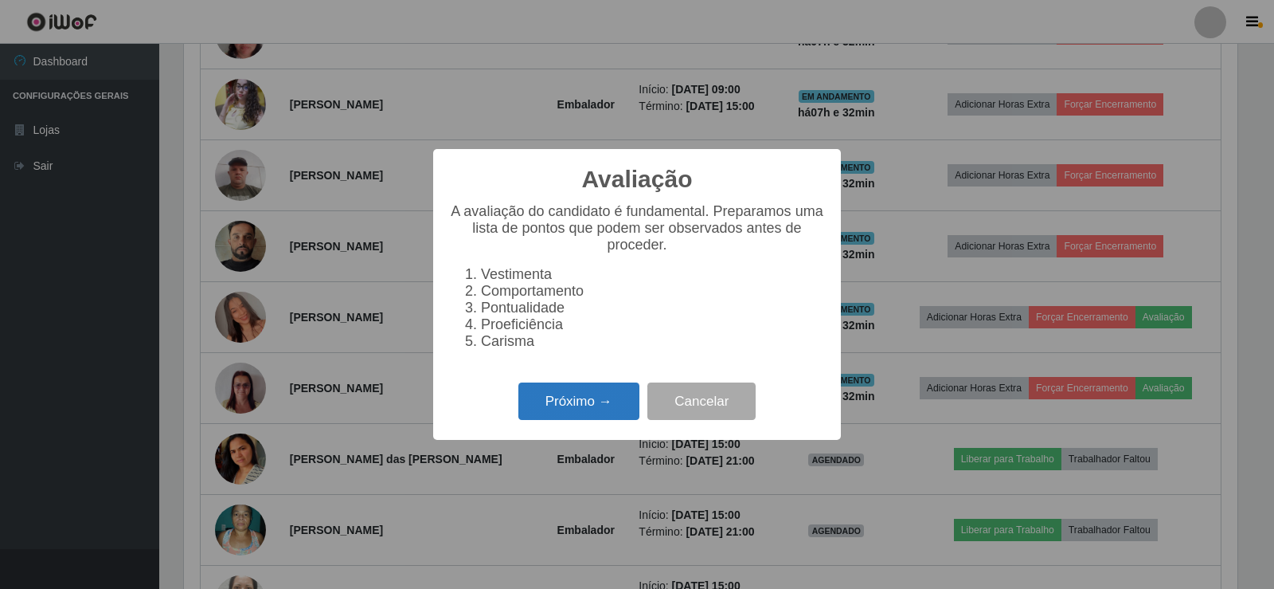
click at [600, 404] on button "Próximo →" at bounding box center [578, 400] width 121 height 37
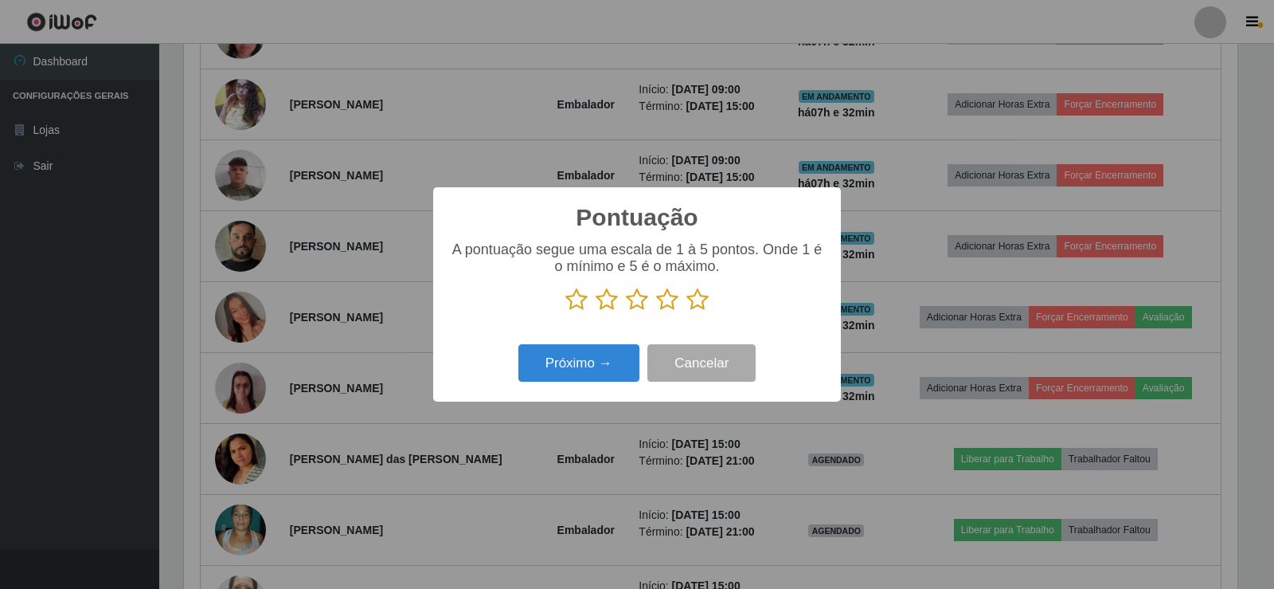
drag, startPoint x: 696, startPoint y: 304, endPoint x: 675, endPoint y: 310, distance: 21.4
click at [698, 305] on icon at bounding box center [697, 299] width 22 height 24
click at [686, 311] on input "radio" at bounding box center [686, 311] width 0 height 0
click at [600, 363] on button "Próximo →" at bounding box center [578, 362] width 121 height 37
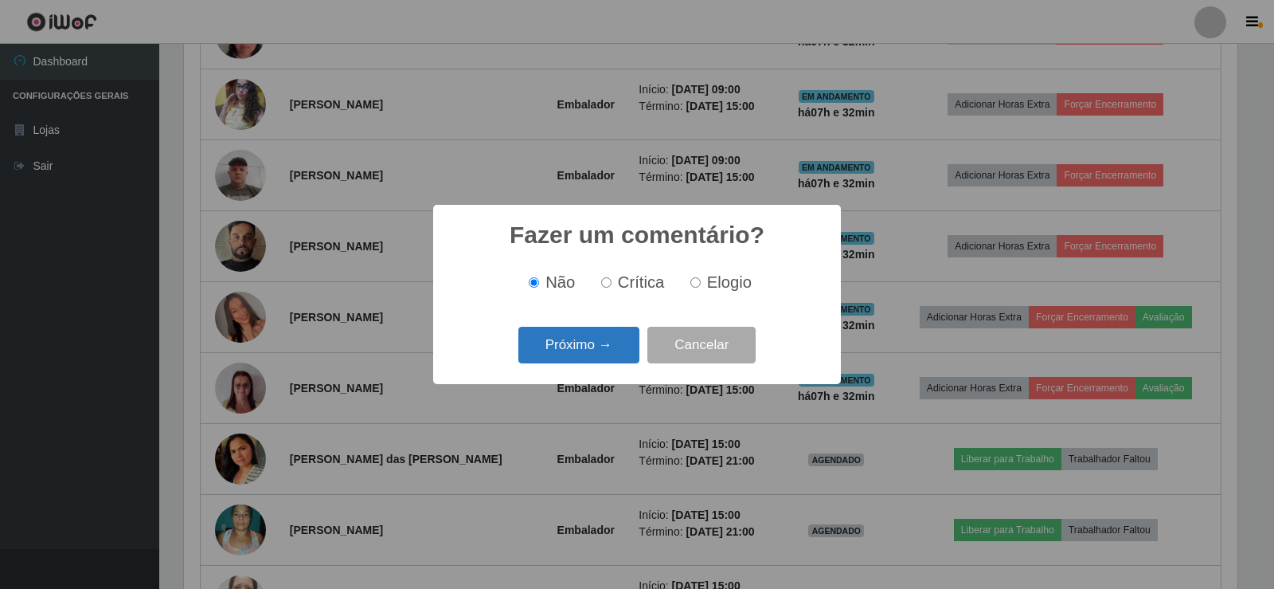
click at [603, 338] on button "Próximo →" at bounding box center [578, 345] width 121 height 37
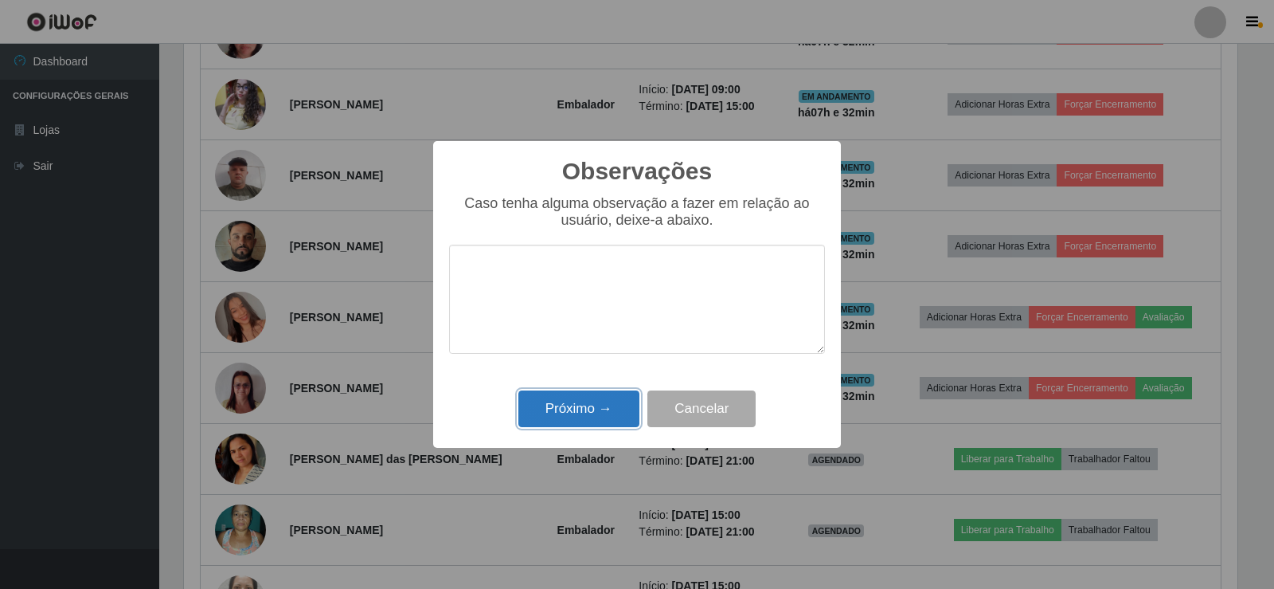
click at [596, 402] on button "Próximo →" at bounding box center [578, 408] width 121 height 37
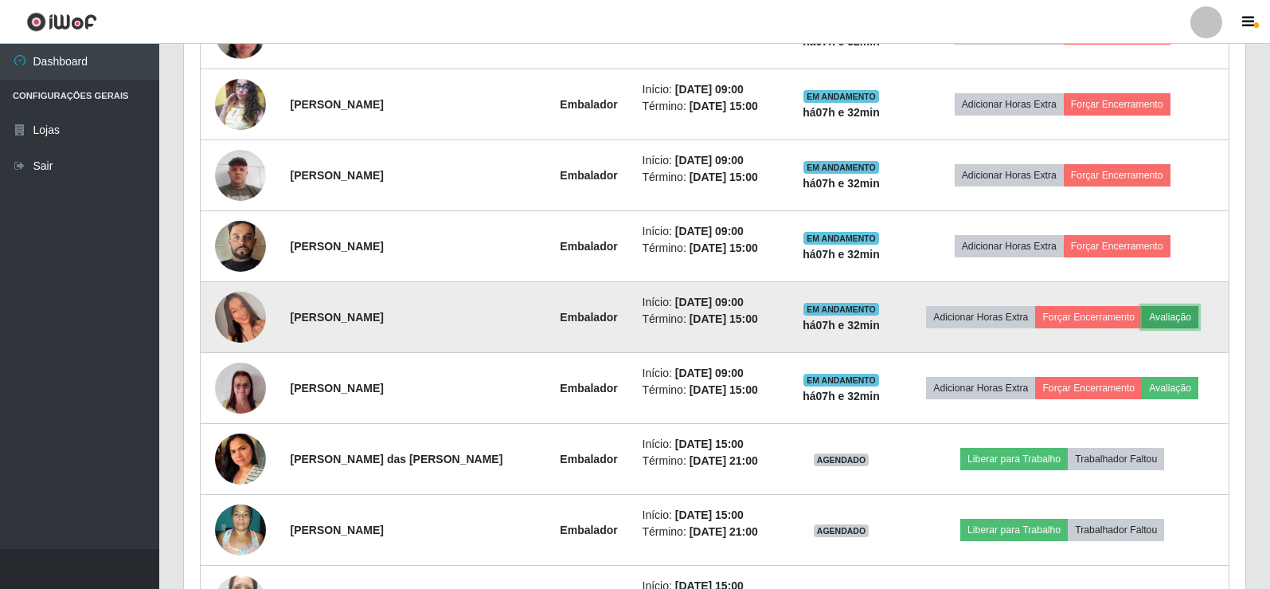
click at [1175, 313] on button "Avaliação" at bounding box center [1170, 317] width 57 height 22
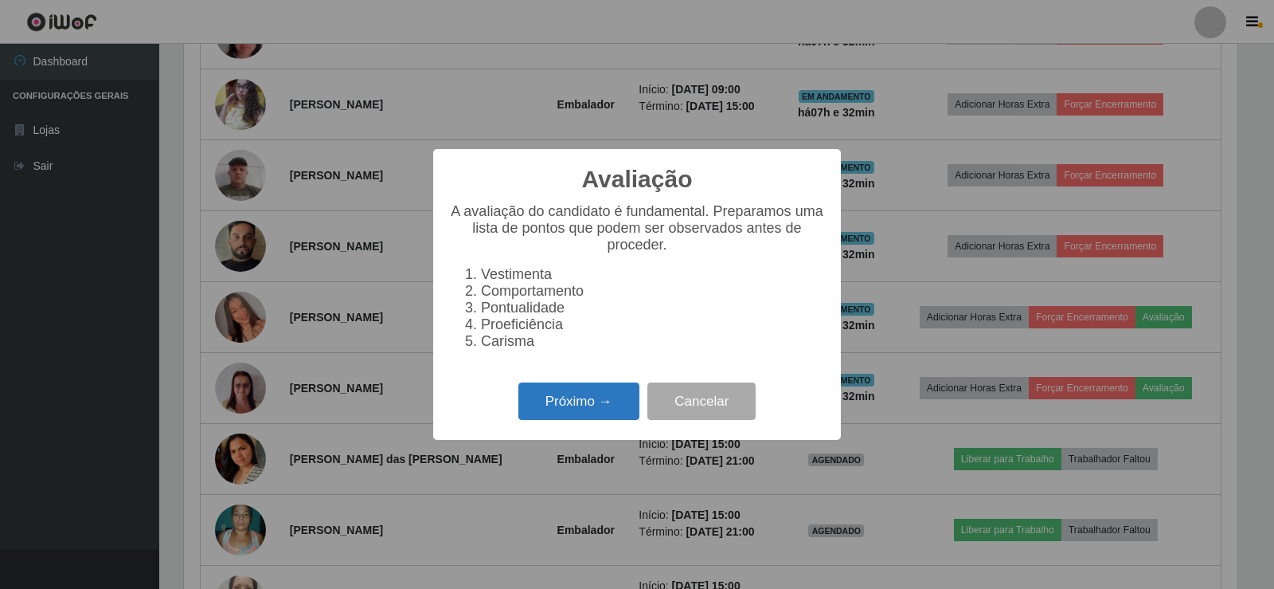
click at [593, 411] on button "Próximo →" at bounding box center [578, 400] width 121 height 37
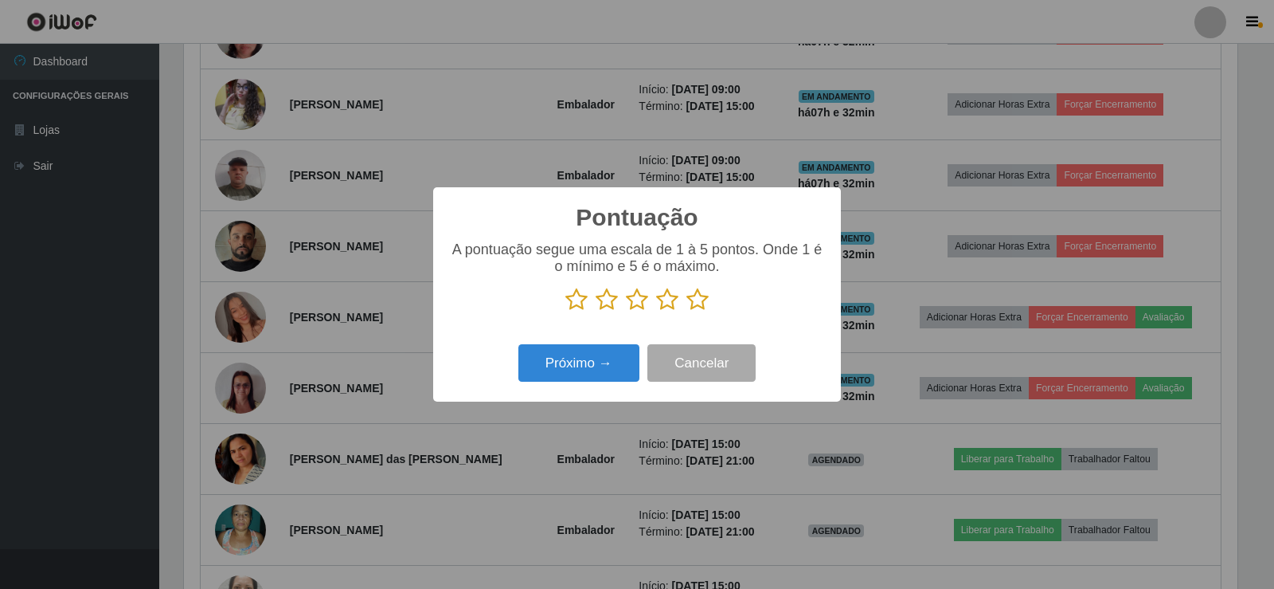
click at [698, 303] on icon at bounding box center [697, 299] width 22 height 24
click at [686, 311] on input "radio" at bounding box center [686, 311] width 0 height 0
click at [595, 360] on button "Próximo →" at bounding box center [578, 362] width 121 height 37
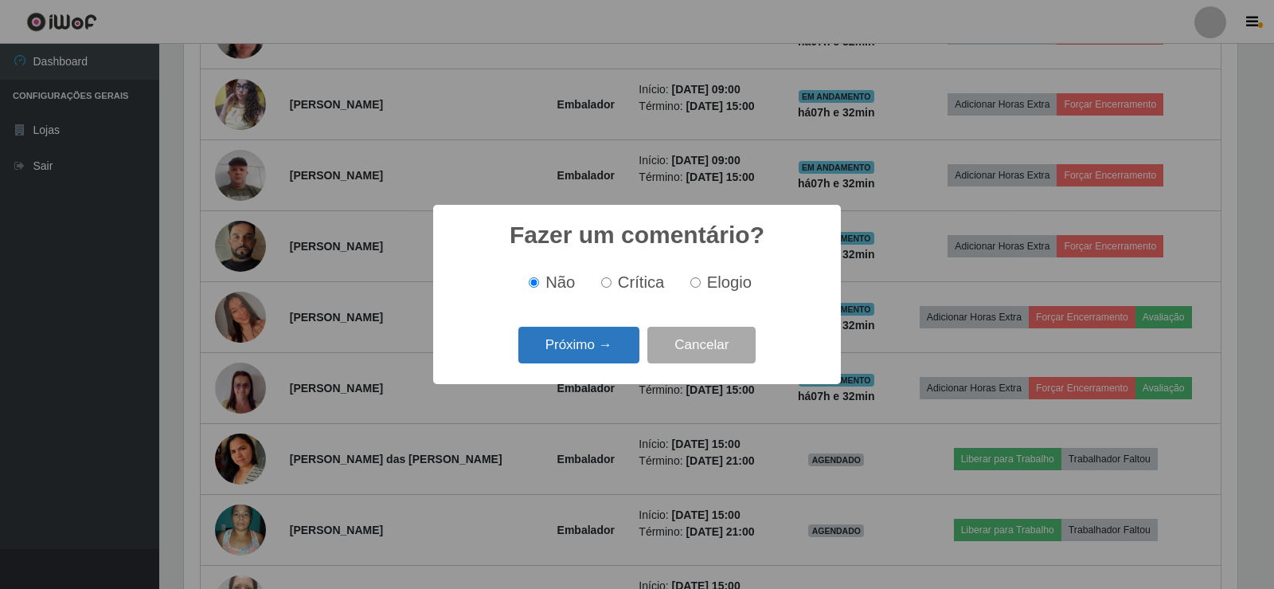
click at [599, 351] on button "Próximo →" at bounding box center [578, 345] width 121 height 37
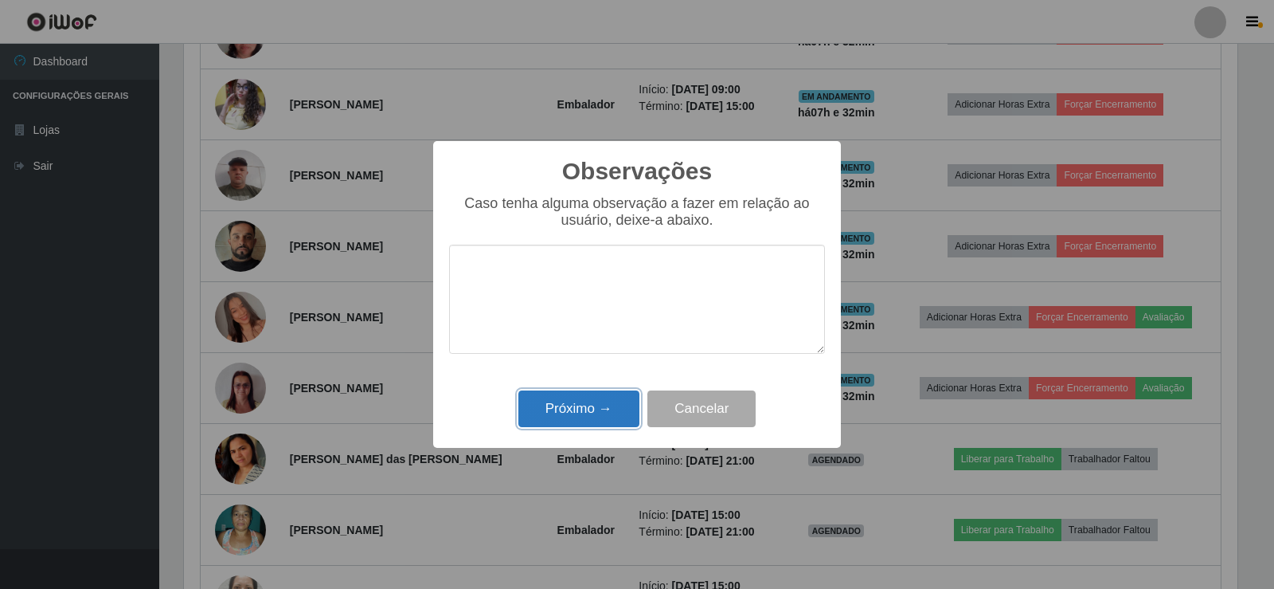
click at [624, 397] on button "Próximo →" at bounding box center [578, 408] width 121 height 37
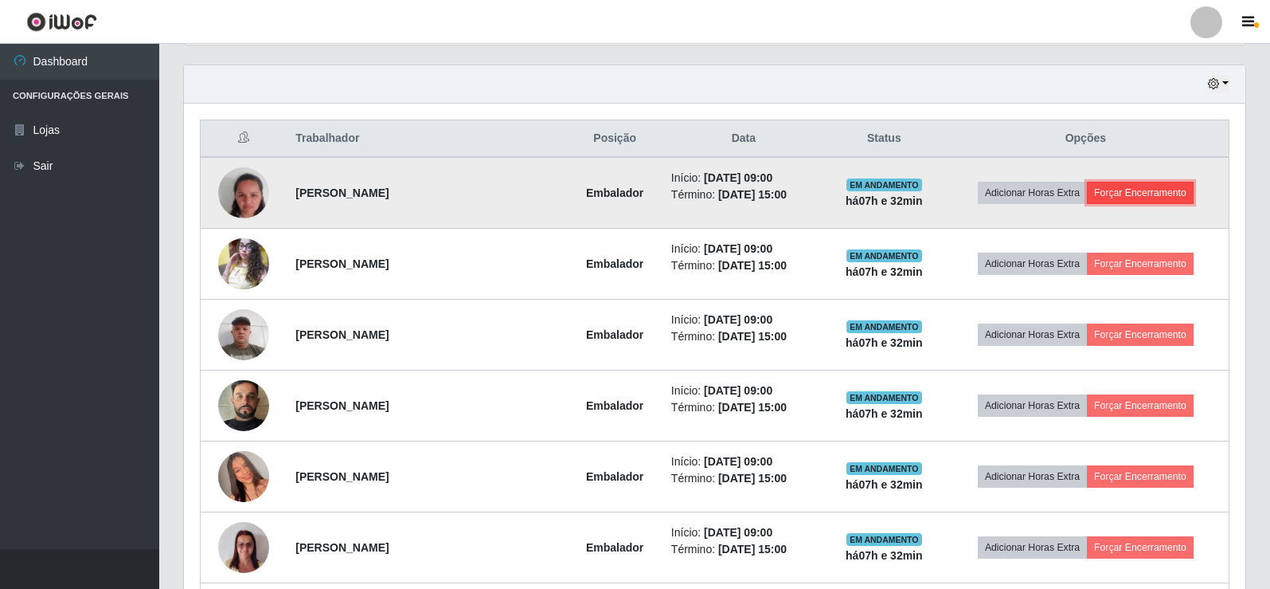
click at [1152, 188] on button "Forçar Encerramento" at bounding box center [1140, 193] width 107 height 22
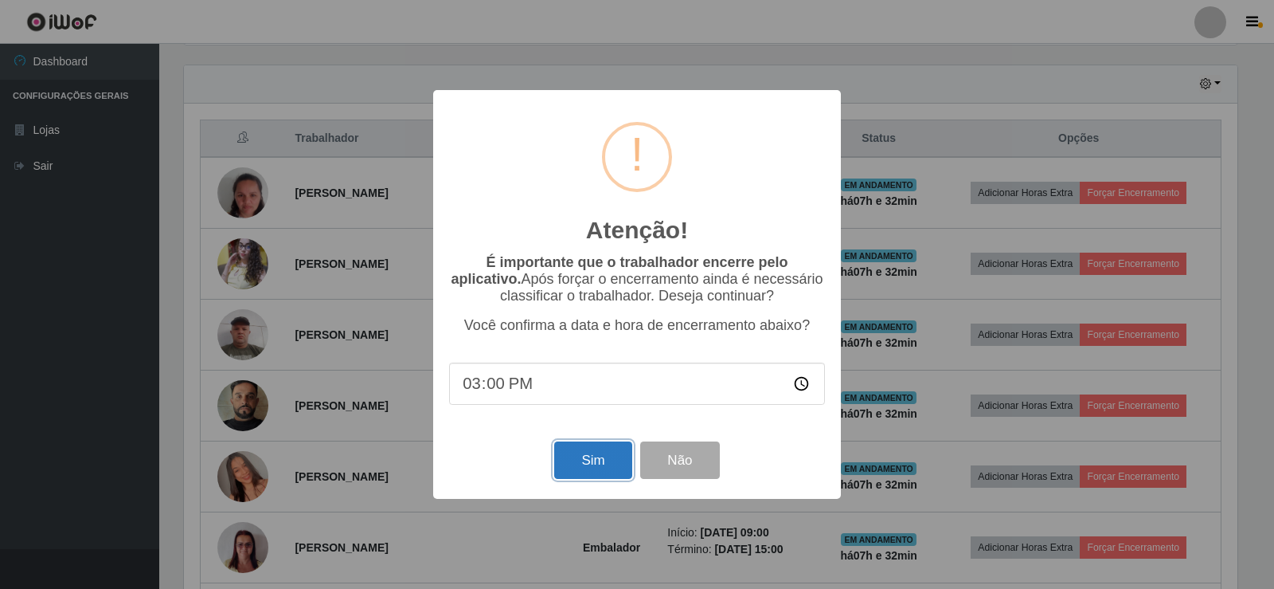
click at [597, 460] on button "Sim" at bounding box center [592, 459] width 77 height 37
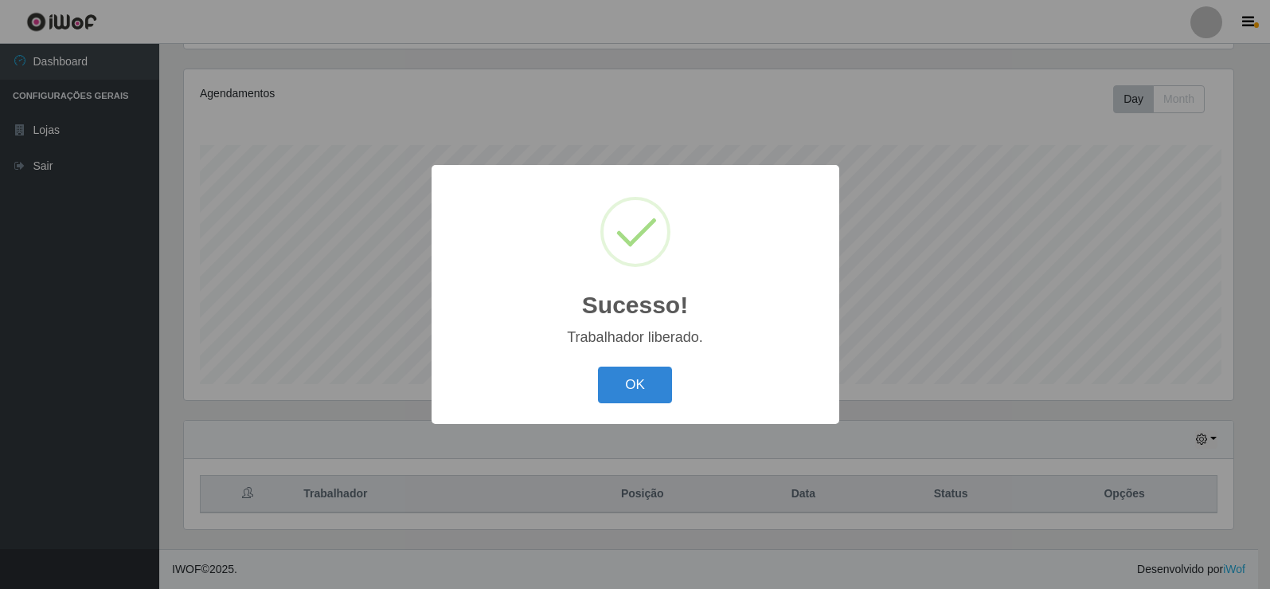
scroll to position [330, 1054]
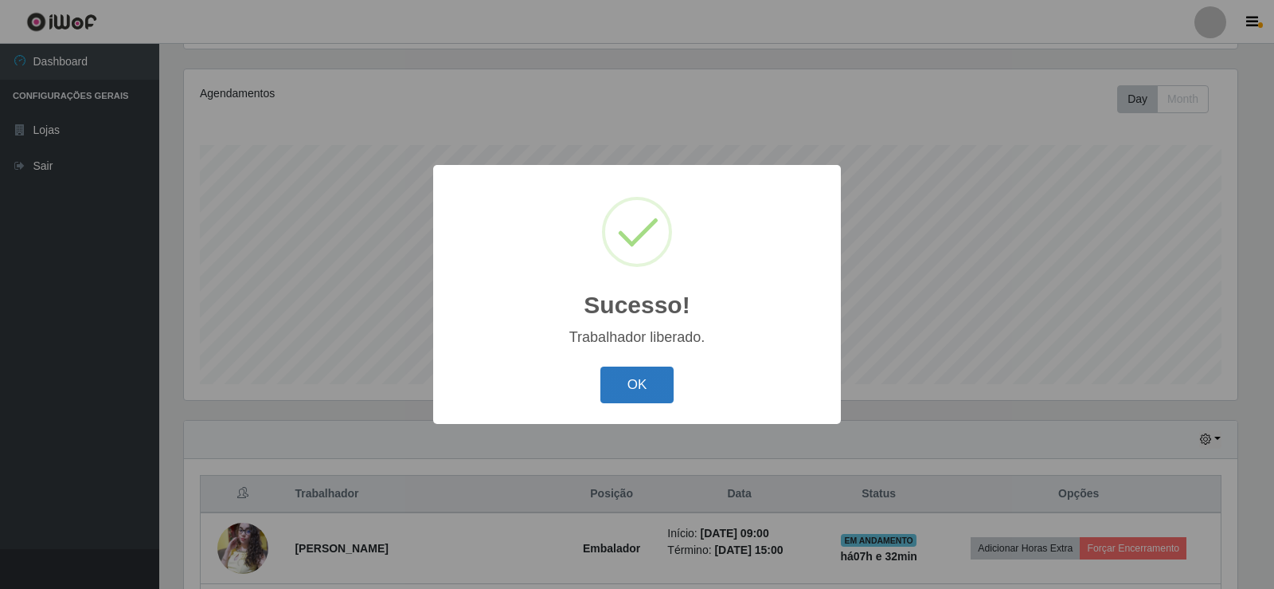
click at [643, 397] on button "OK" at bounding box center [637, 384] width 74 height 37
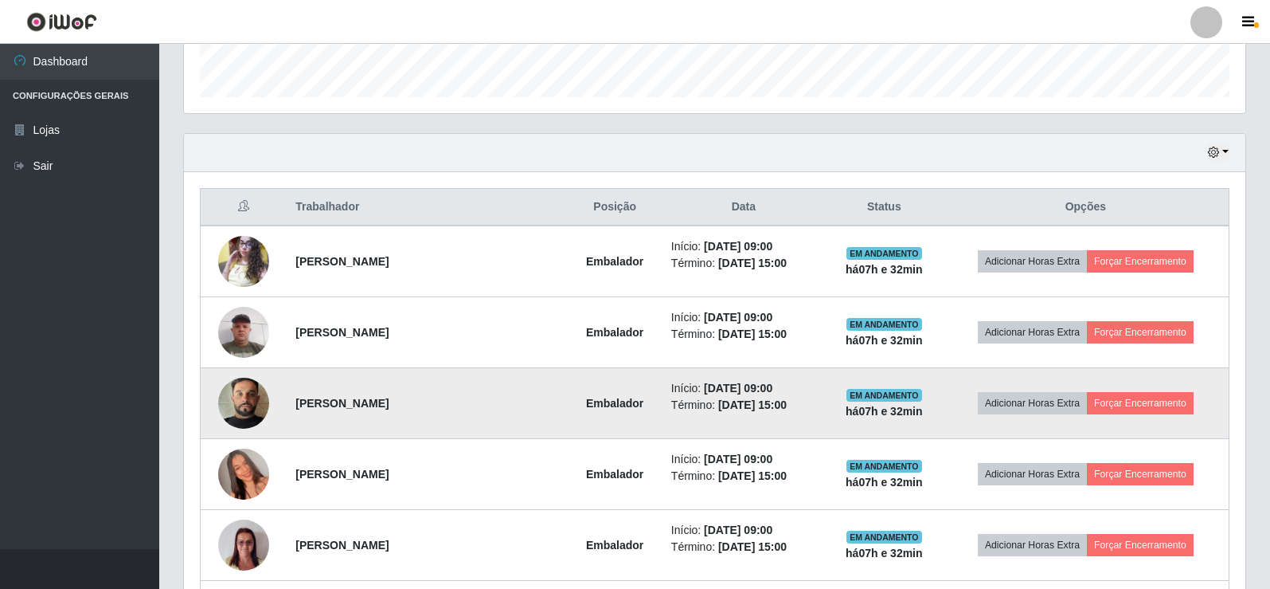
scroll to position [504, 0]
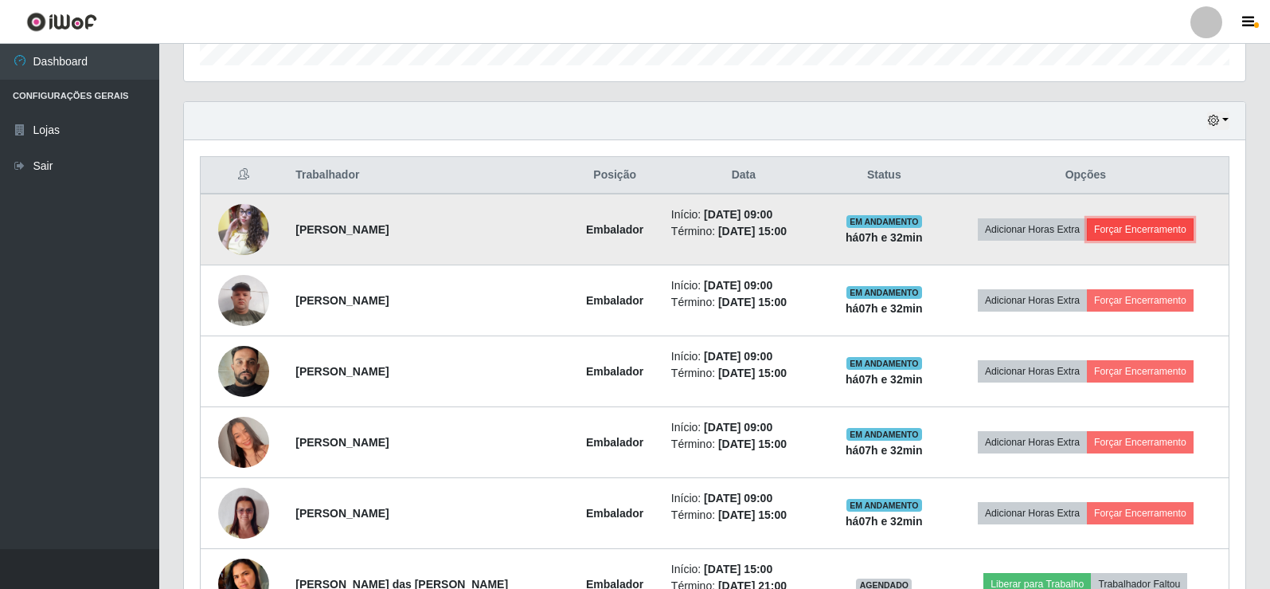
click at [1128, 230] on button "Forçar Encerramento" at bounding box center [1140, 229] width 107 height 22
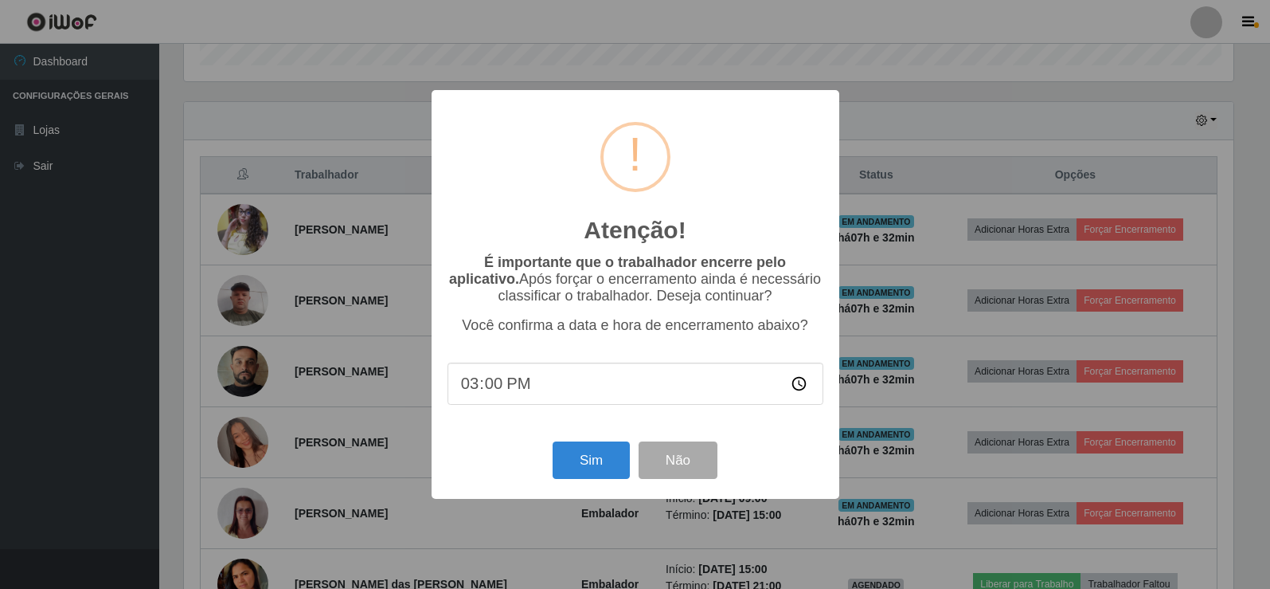
scroll to position [330, 1054]
click at [589, 457] on button "Sim" at bounding box center [592, 459] width 77 height 37
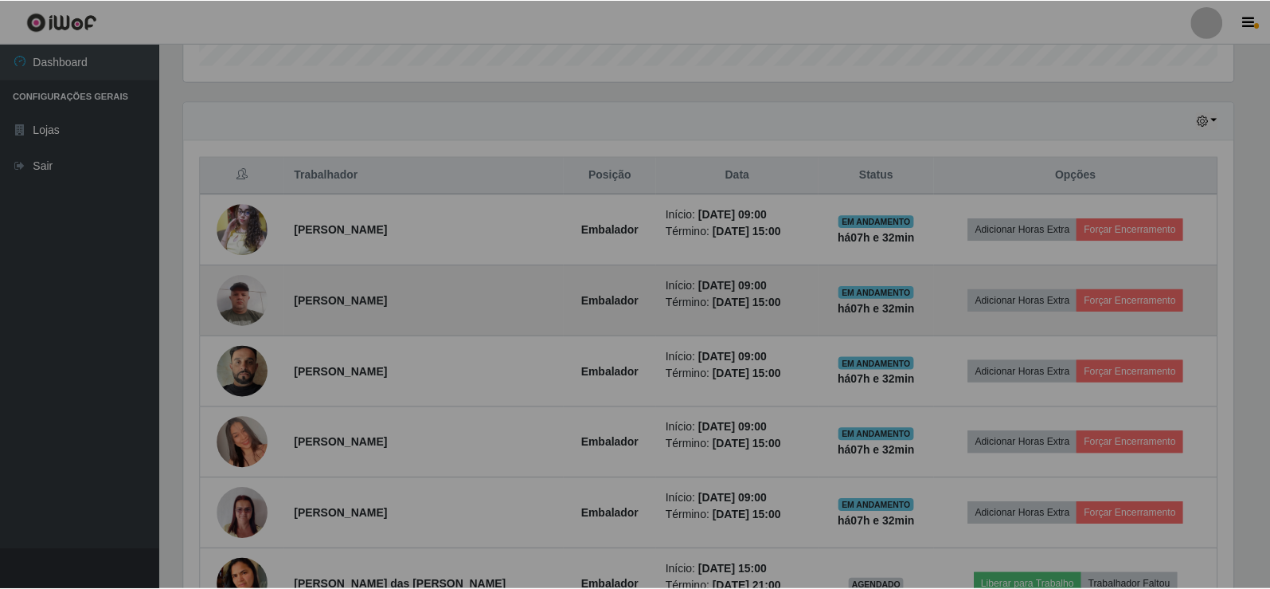
scroll to position [796036, 795305]
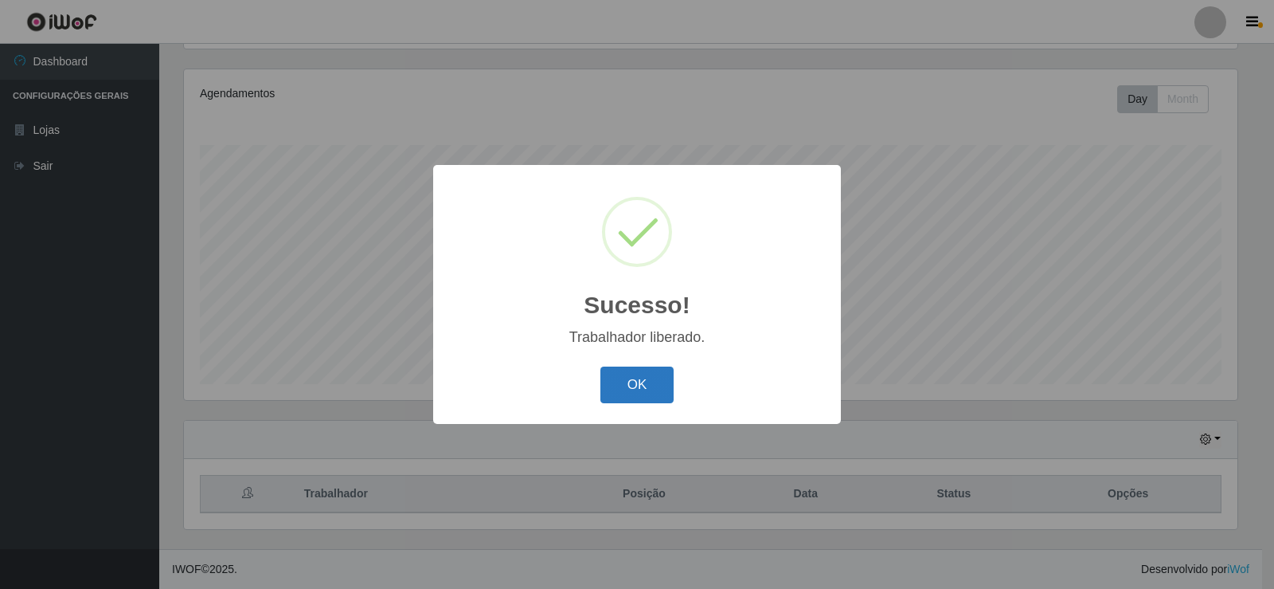
click at [666, 384] on button "OK" at bounding box center [637, 384] width 74 height 37
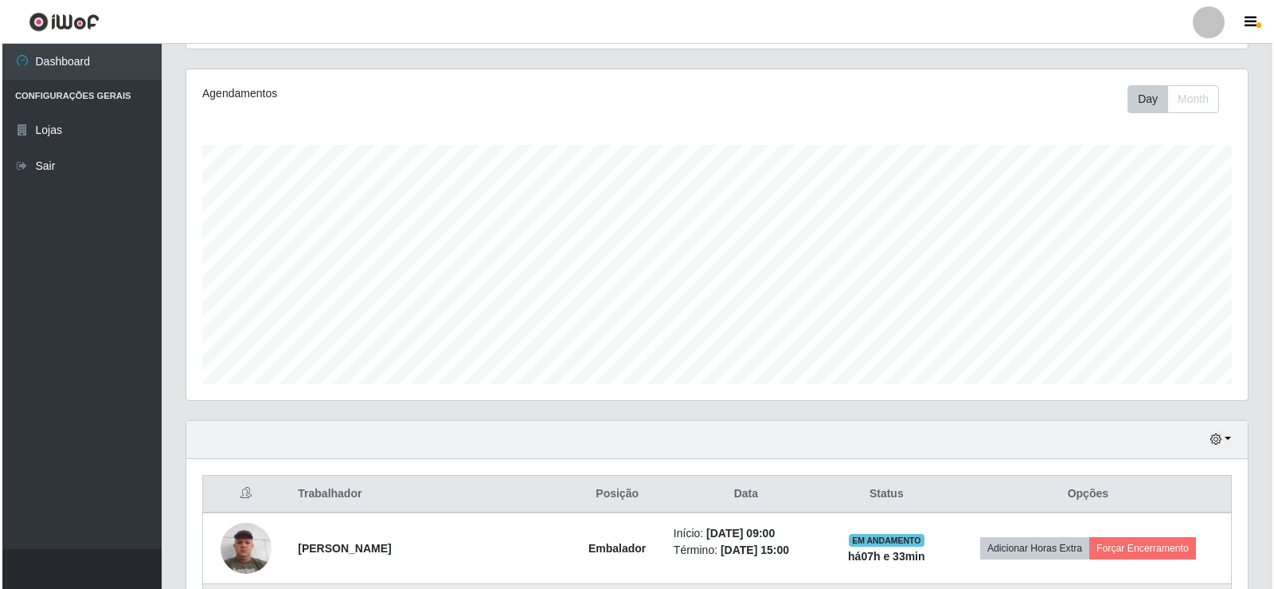
scroll to position [504, 0]
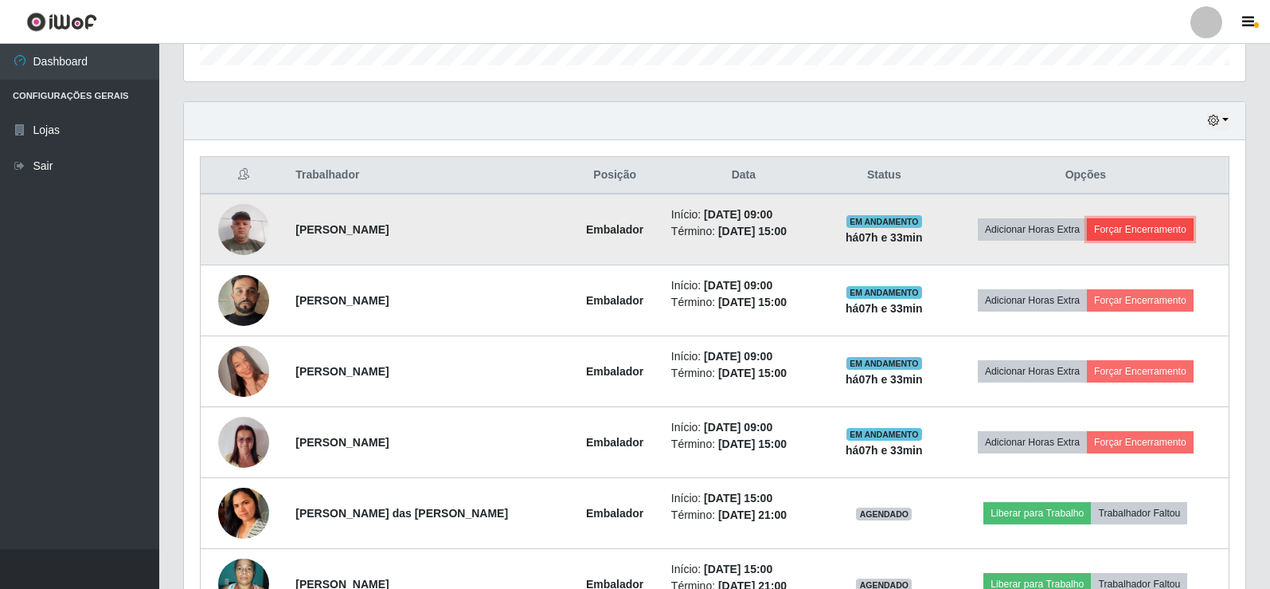
click at [1115, 230] on button "Forçar Encerramento" at bounding box center [1140, 229] width 107 height 22
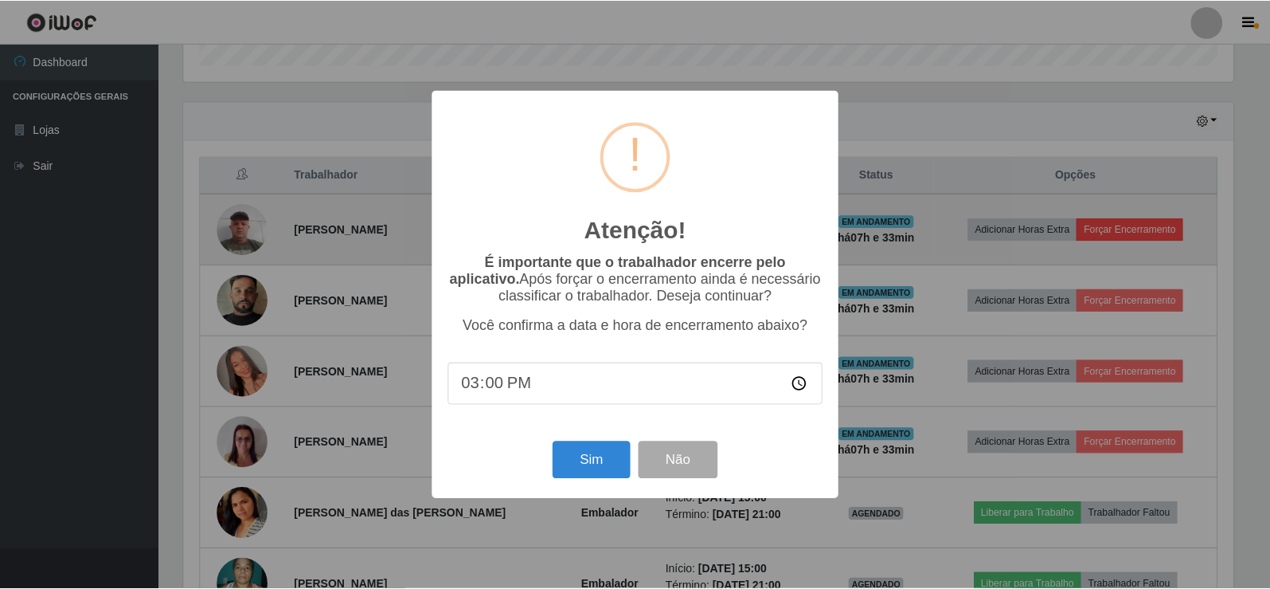
scroll to position [330, 1054]
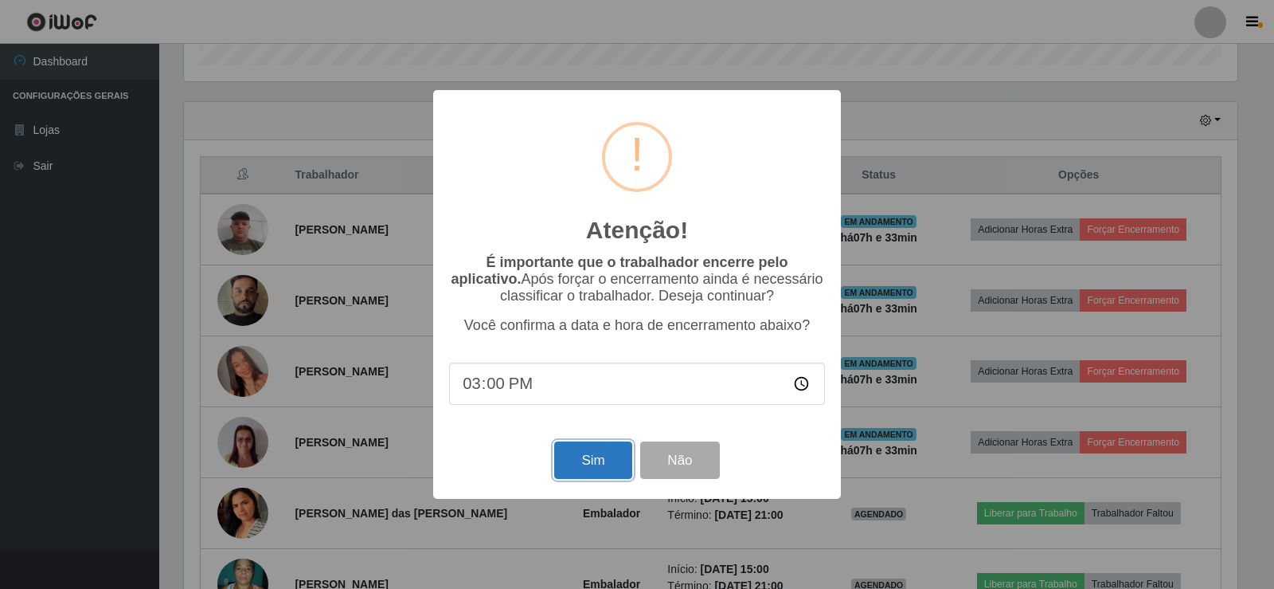
click at [592, 463] on button "Sim" at bounding box center [592, 459] width 77 height 37
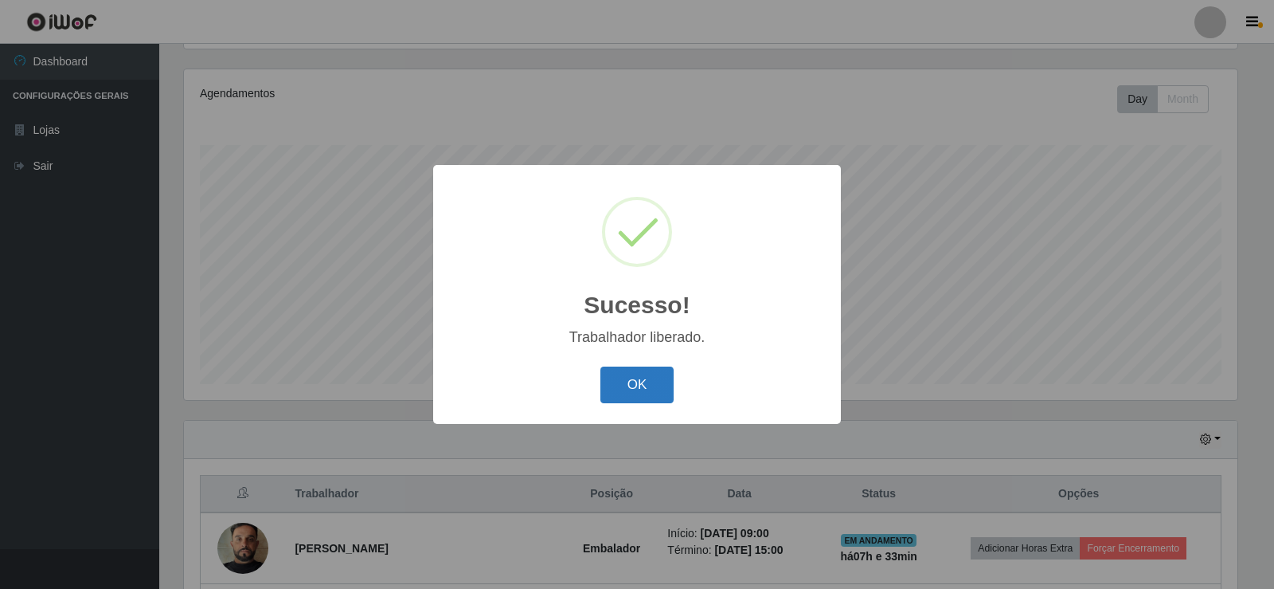
click at [637, 396] on button "OK" at bounding box center [637, 384] width 74 height 37
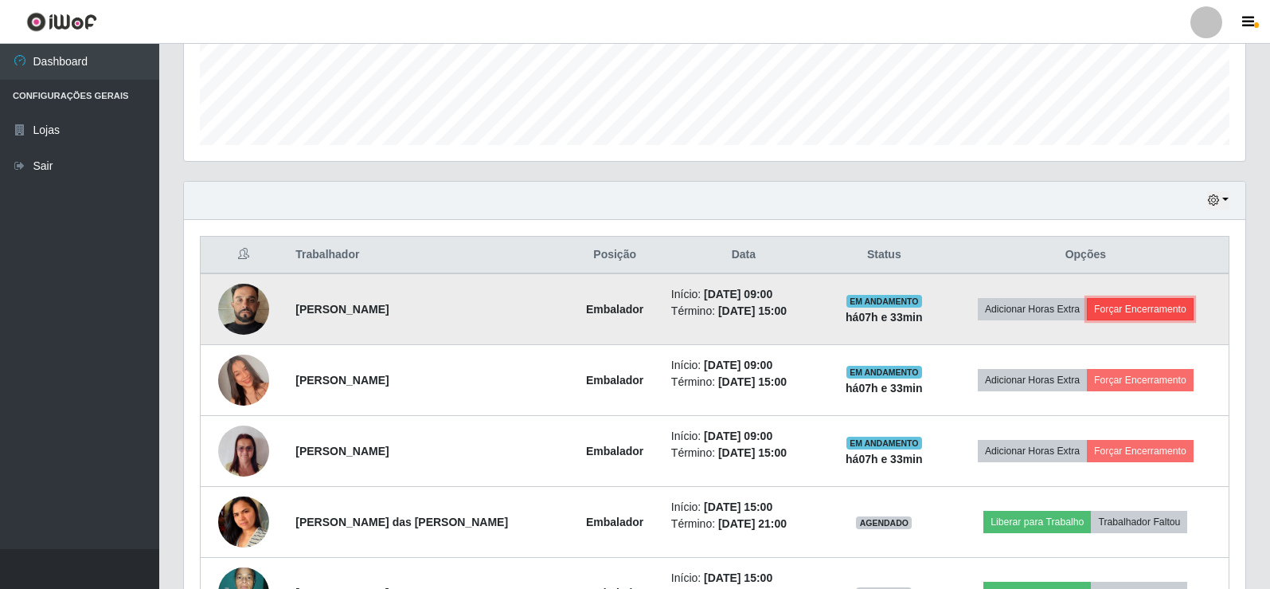
click at [1148, 315] on button "Forçar Encerramento" at bounding box center [1140, 309] width 107 height 22
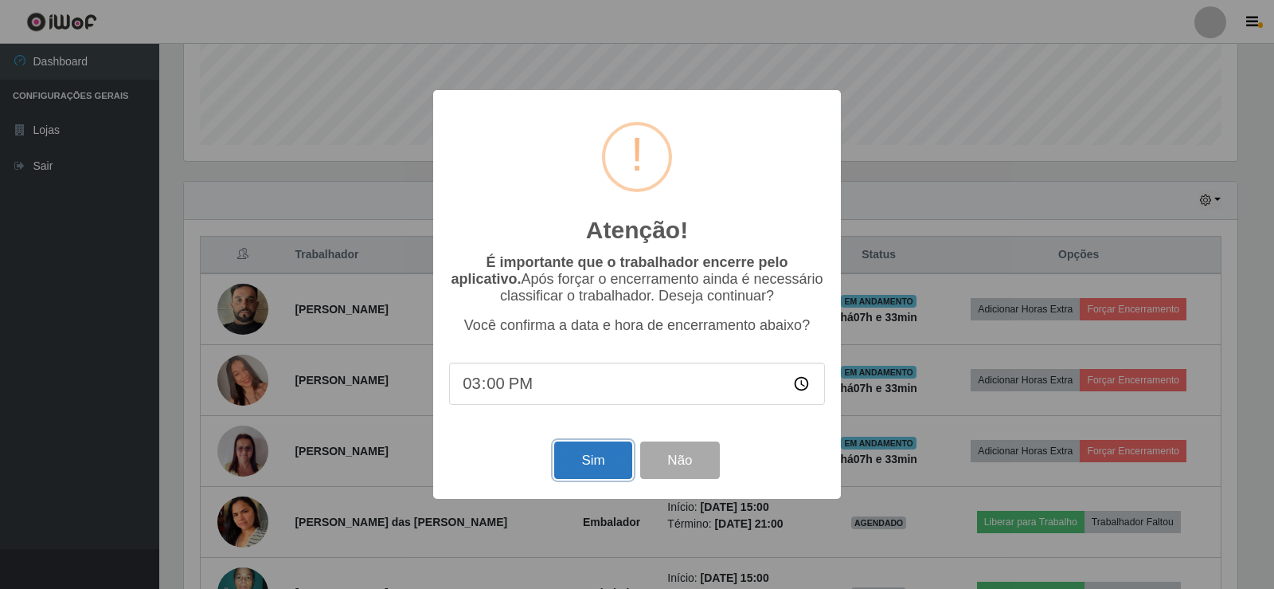
click at [609, 453] on button "Sim" at bounding box center [592, 459] width 77 height 37
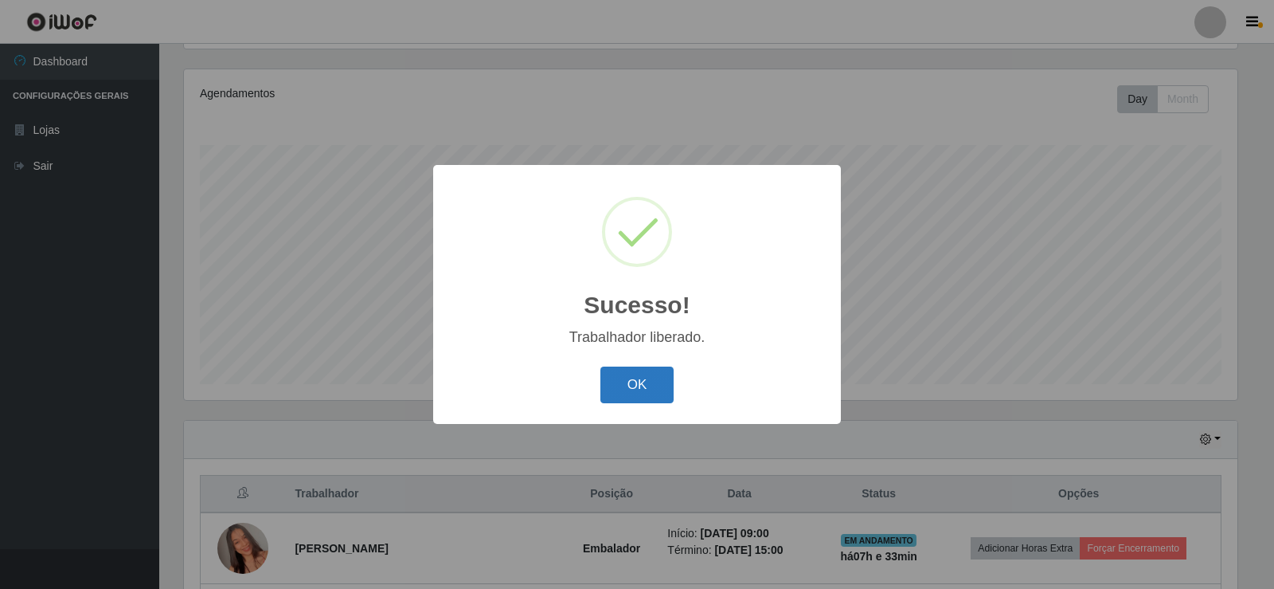
click at [639, 373] on button "OK" at bounding box center [637, 384] width 74 height 37
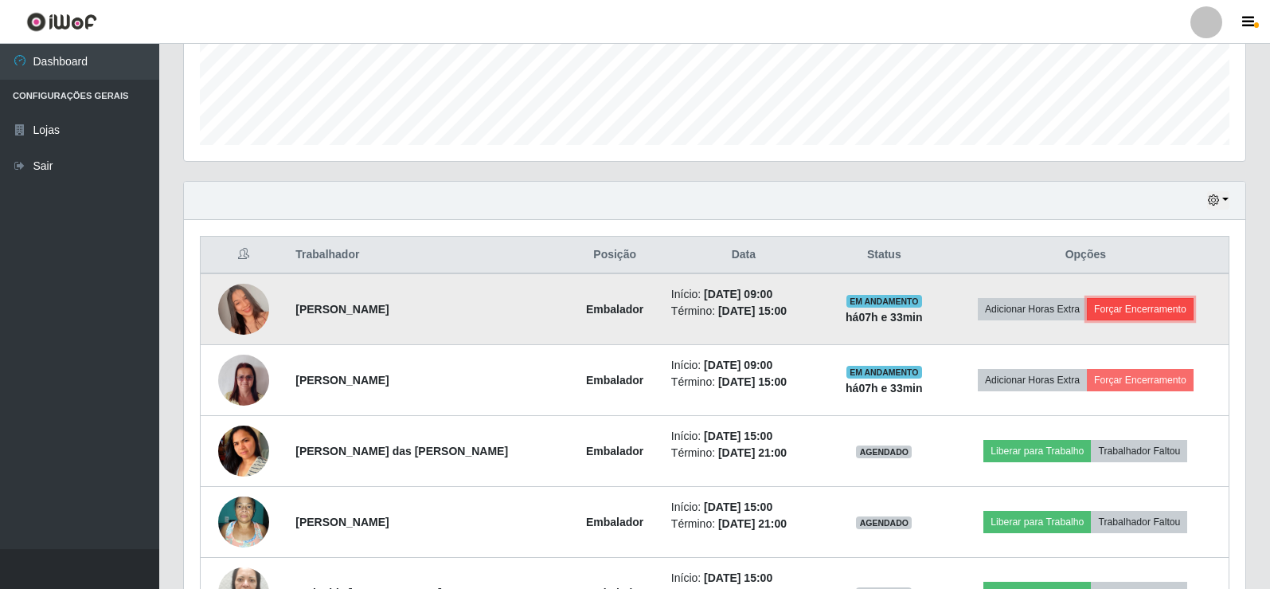
click at [1125, 309] on button "Forçar Encerramento" at bounding box center [1140, 309] width 107 height 22
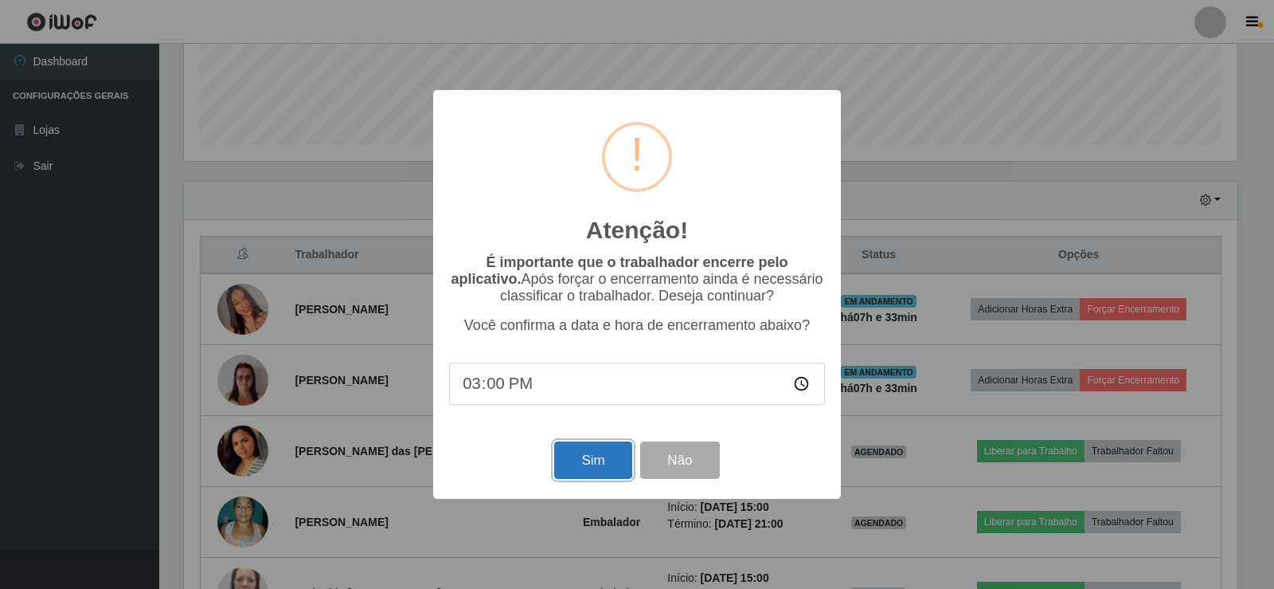
click at [588, 450] on button "Sim" at bounding box center [592, 459] width 77 height 37
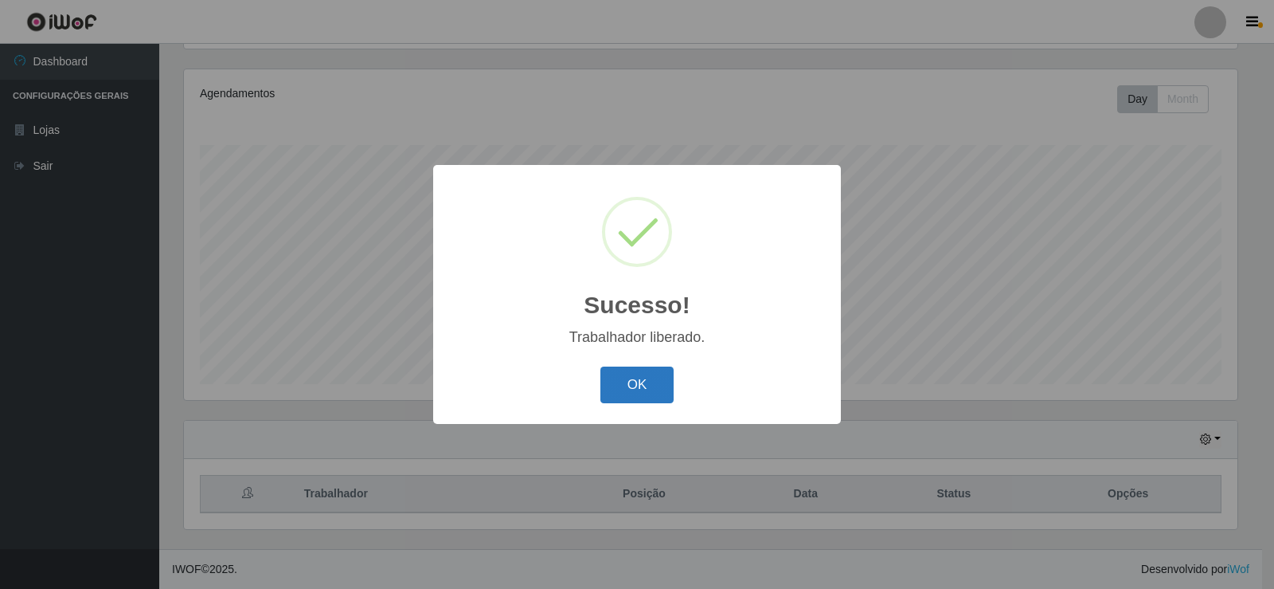
click at [653, 388] on button "OK" at bounding box center [637, 384] width 74 height 37
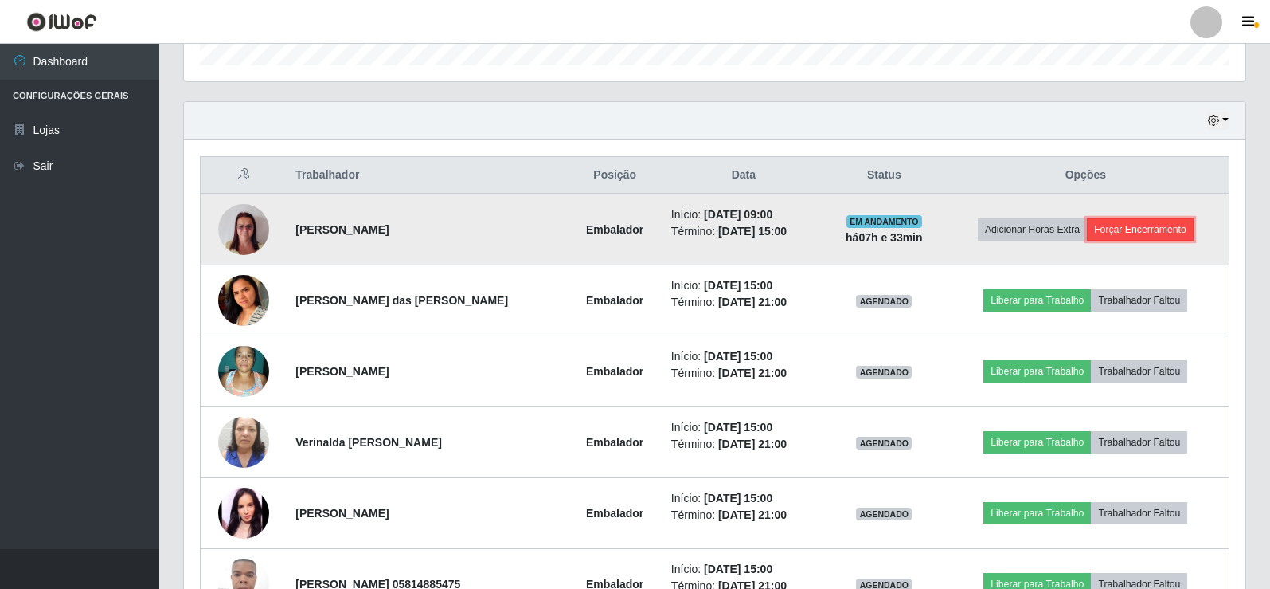
click at [1117, 227] on button "Forçar Encerramento" at bounding box center [1140, 229] width 107 height 22
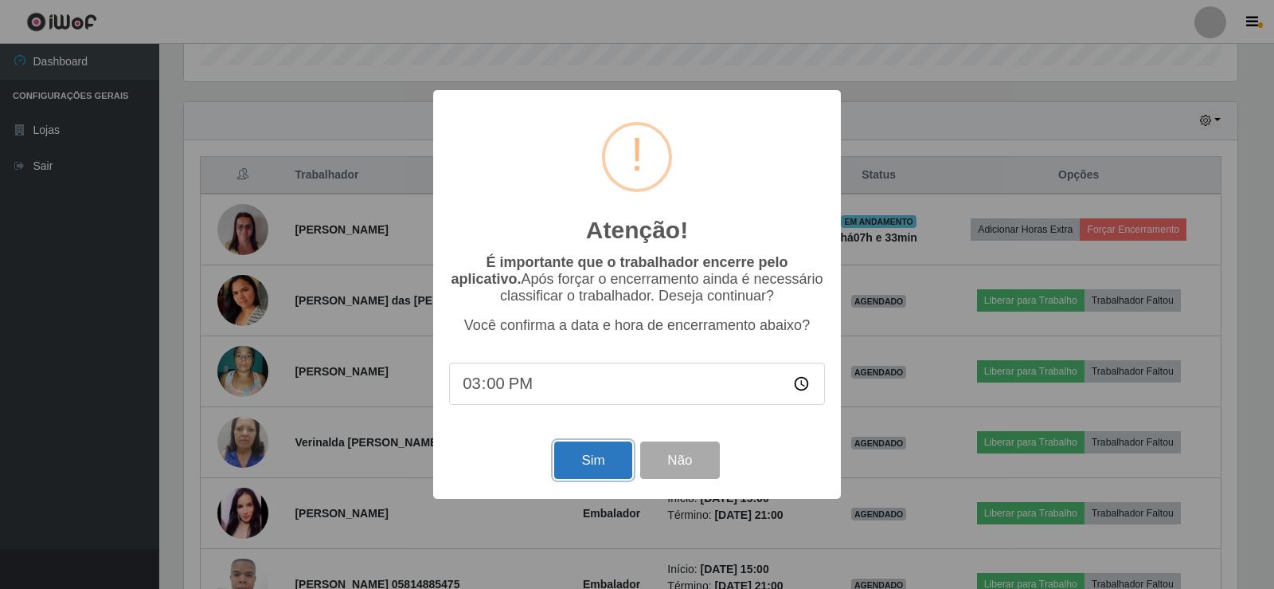
click at [569, 458] on button "Sim" at bounding box center [592, 459] width 77 height 37
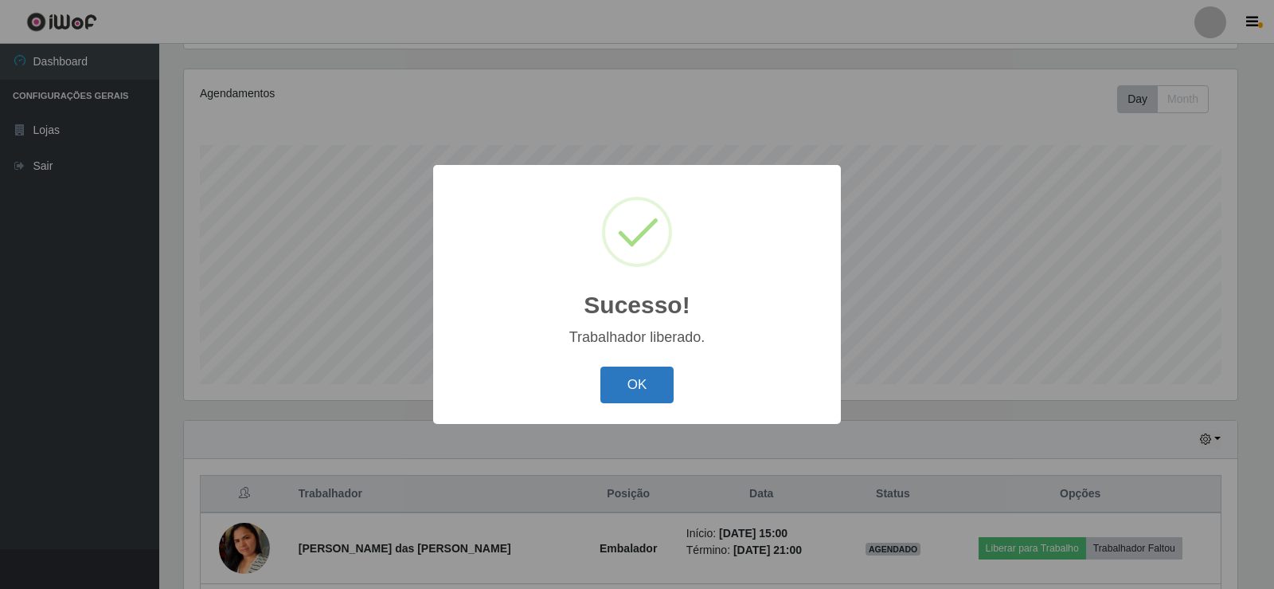
click at [651, 371] on button "OK" at bounding box center [637, 384] width 74 height 37
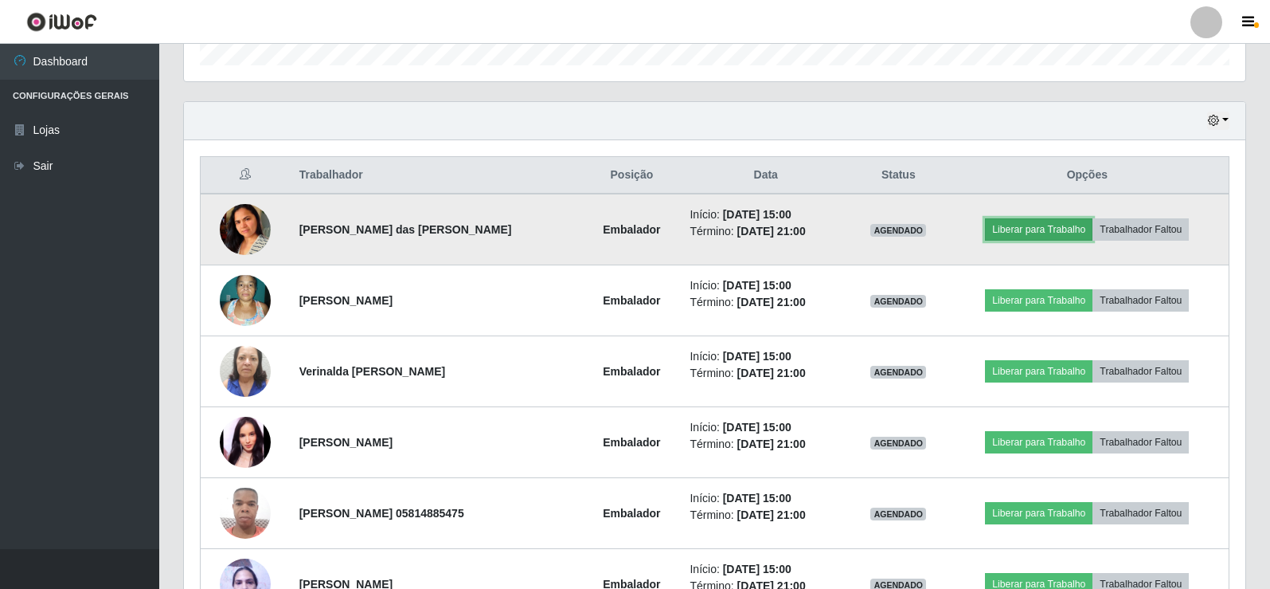
click at [1051, 226] on button "Liberar para Trabalho" at bounding box center [1039, 229] width 108 height 22
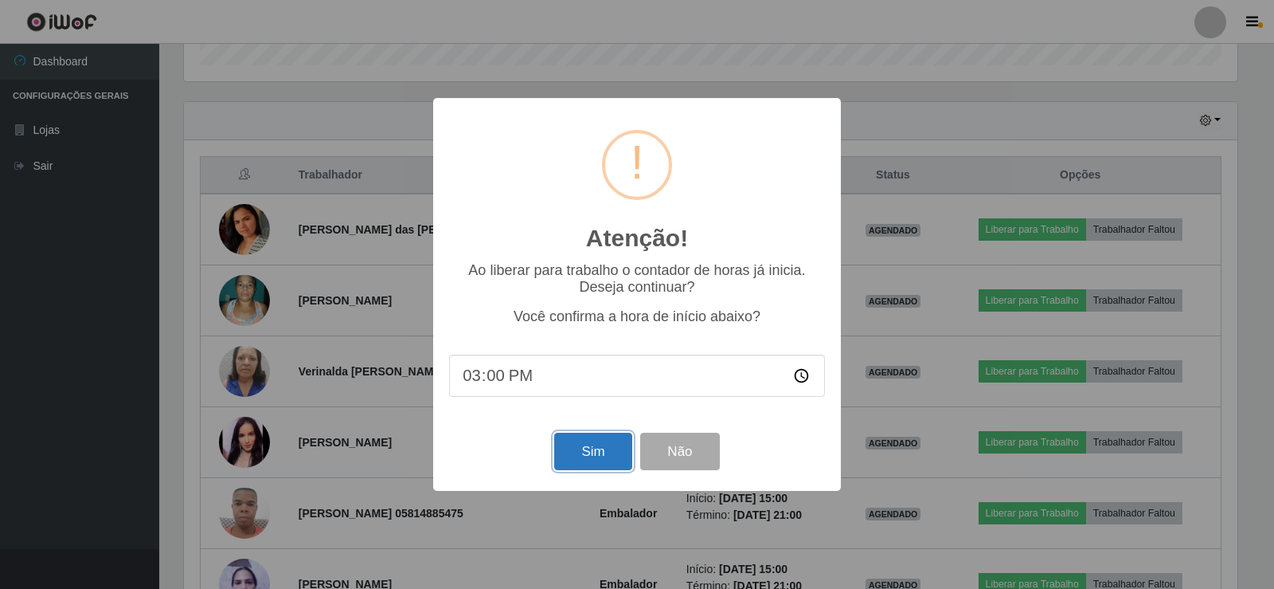
click at [584, 460] on button "Sim" at bounding box center [592, 450] width 77 height 37
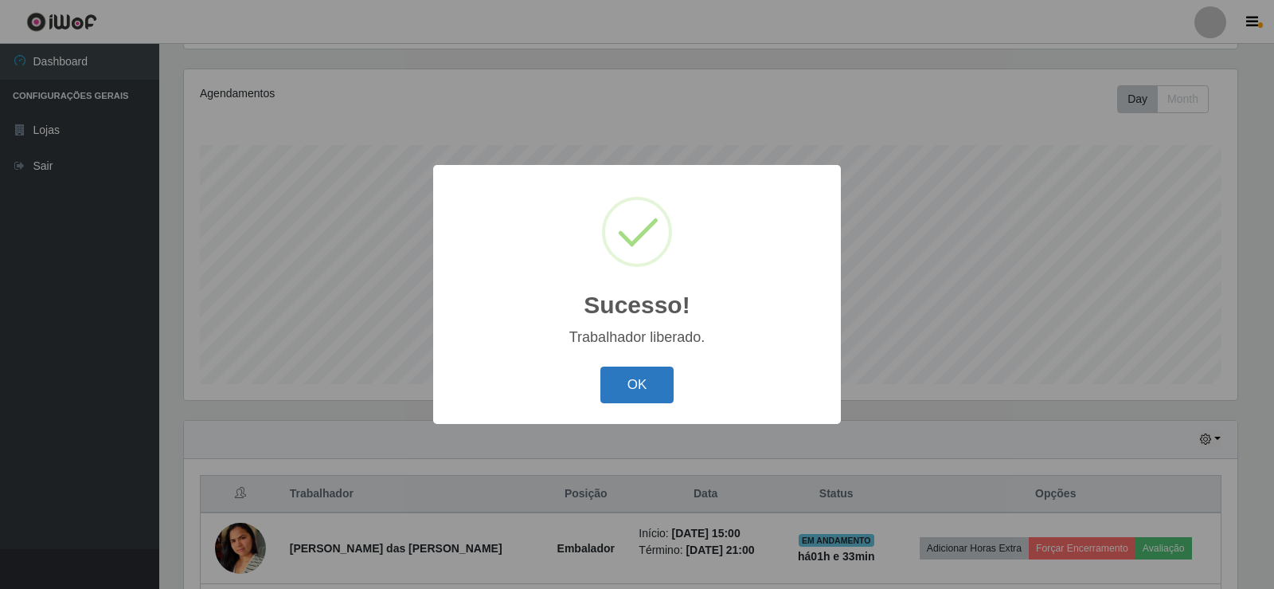
click at [638, 388] on button "OK" at bounding box center [637, 384] width 74 height 37
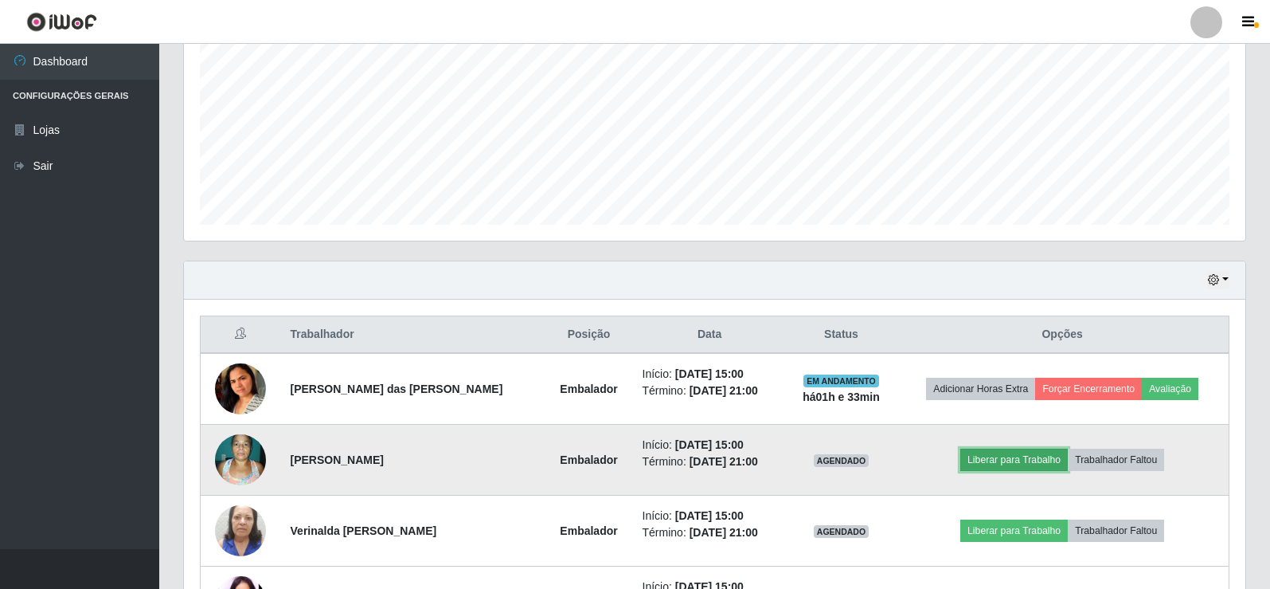
click at [1019, 467] on button "Liberar para Trabalho" at bounding box center [1014, 459] width 108 height 22
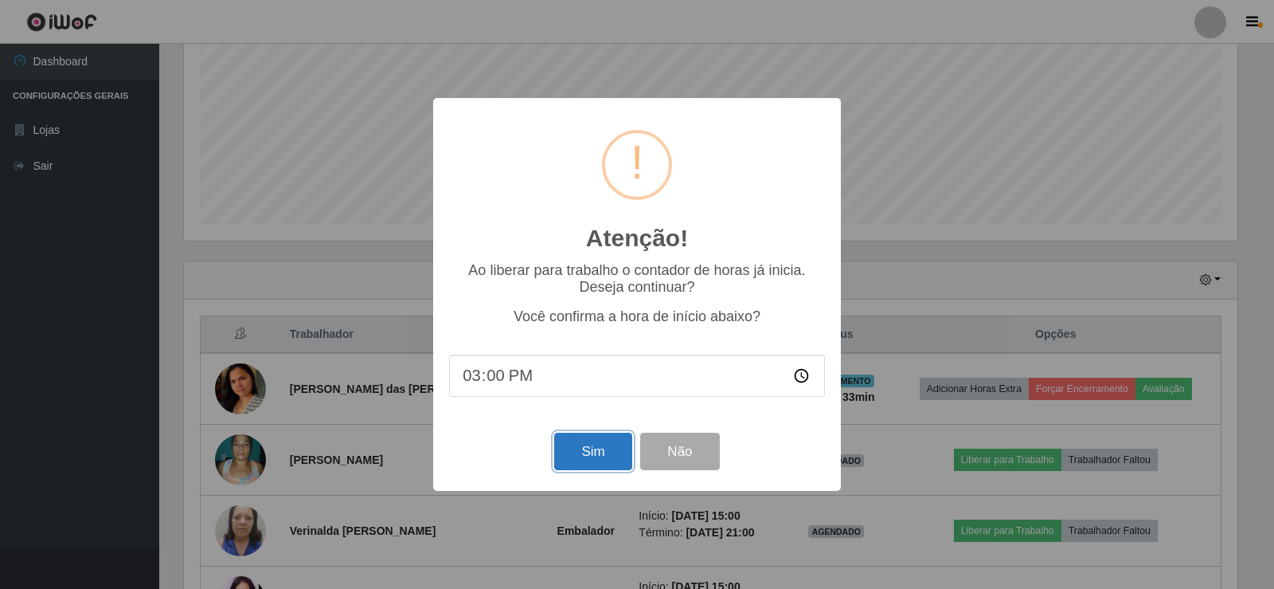
click at [584, 445] on button "Sim" at bounding box center [592, 450] width 77 height 37
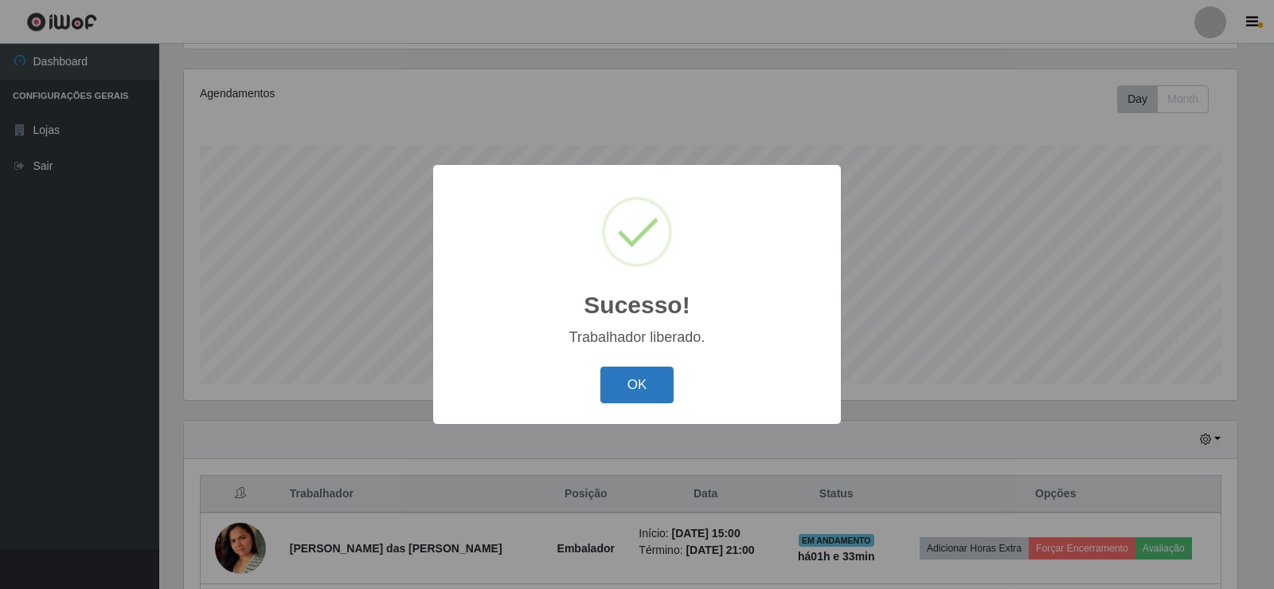
click at [646, 385] on button "OK" at bounding box center [637, 384] width 74 height 37
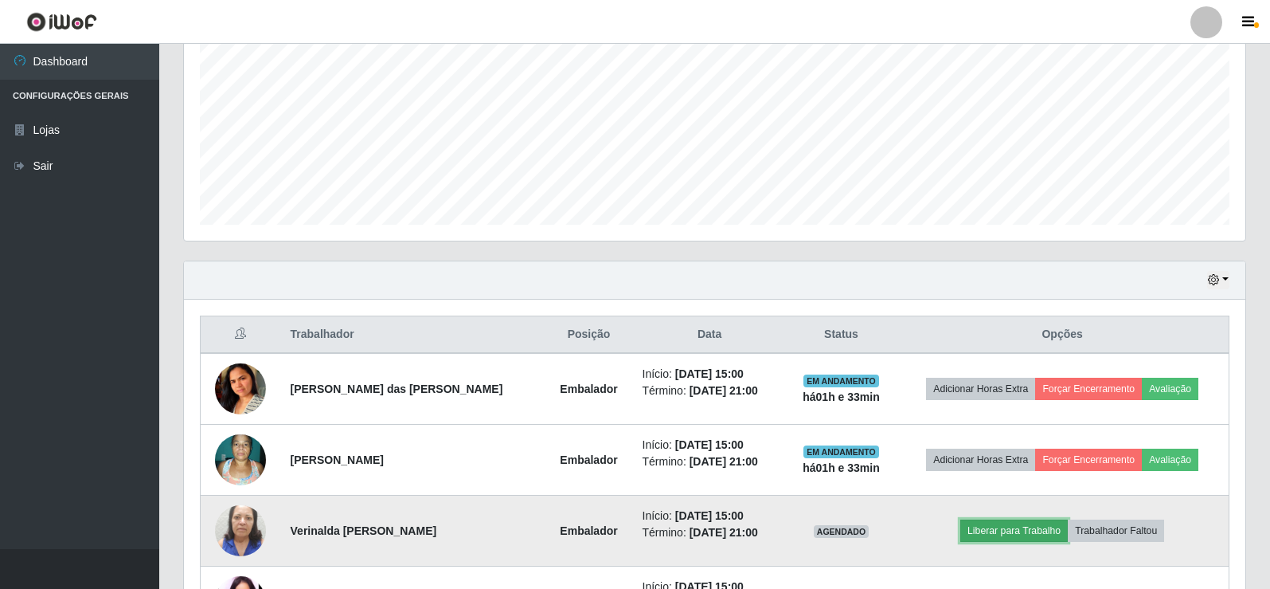
click at [1007, 523] on button "Liberar para Trabalho" at bounding box center [1014, 530] width 108 height 22
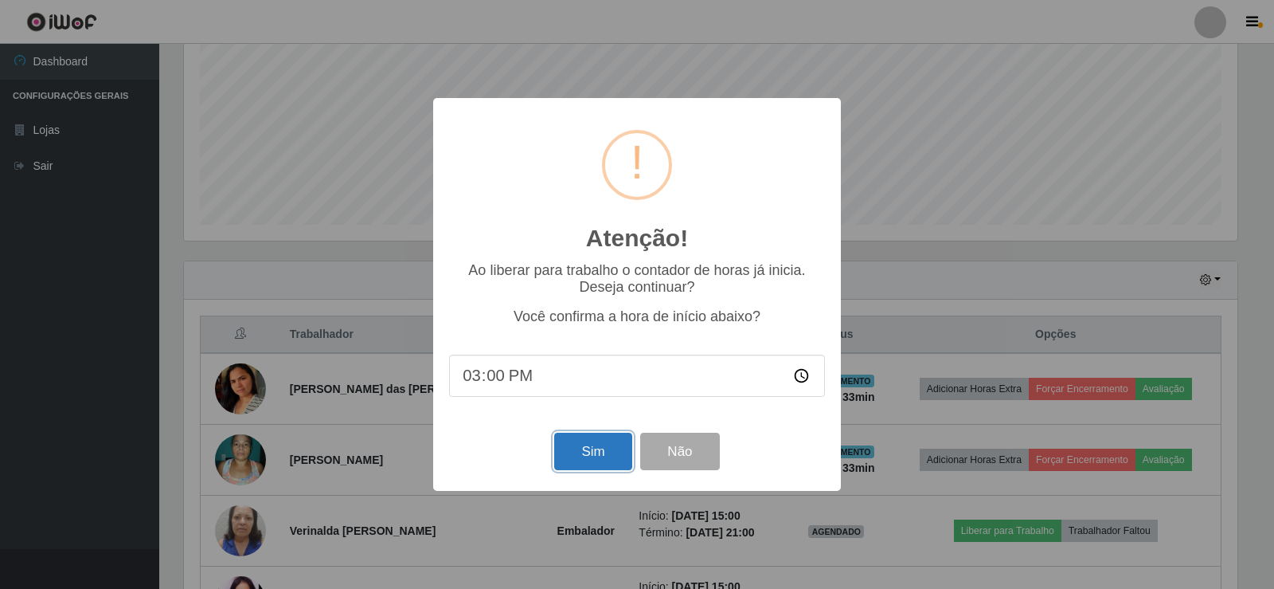
click at [580, 452] on button "Sim" at bounding box center [592, 450] width 77 height 37
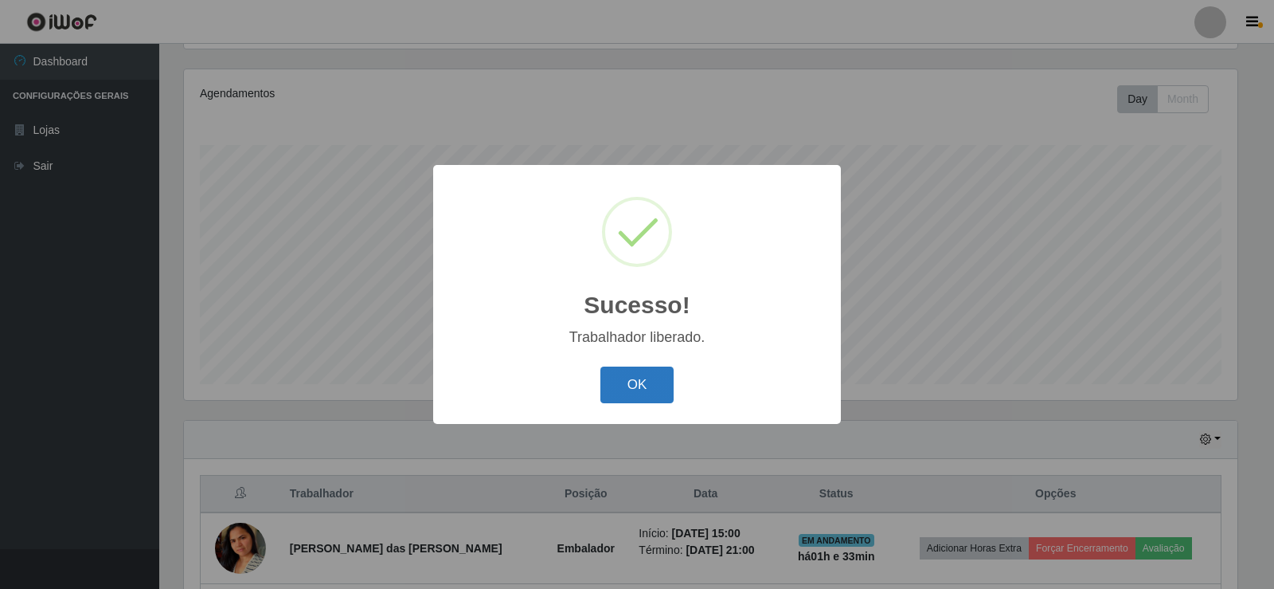
click at [655, 381] on button "OK" at bounding box center [637, 384] width 74 height 37
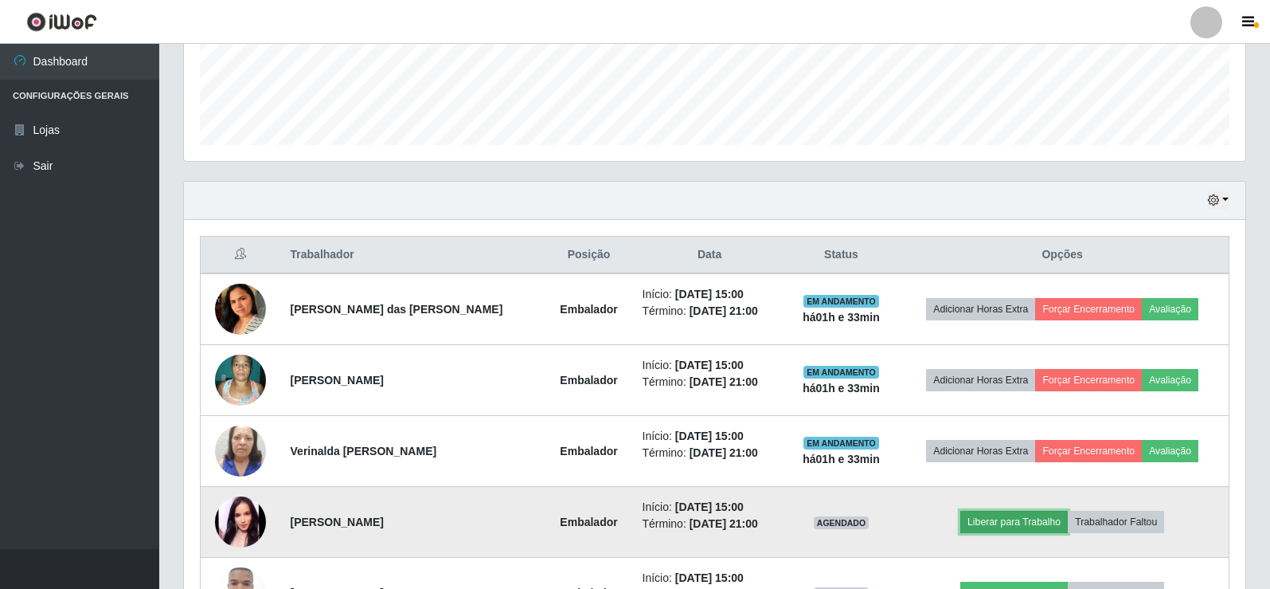
click at [1001, 517] on button "Liberar para Trabalho" at bounding box center [1014, 521] width 108 height 22
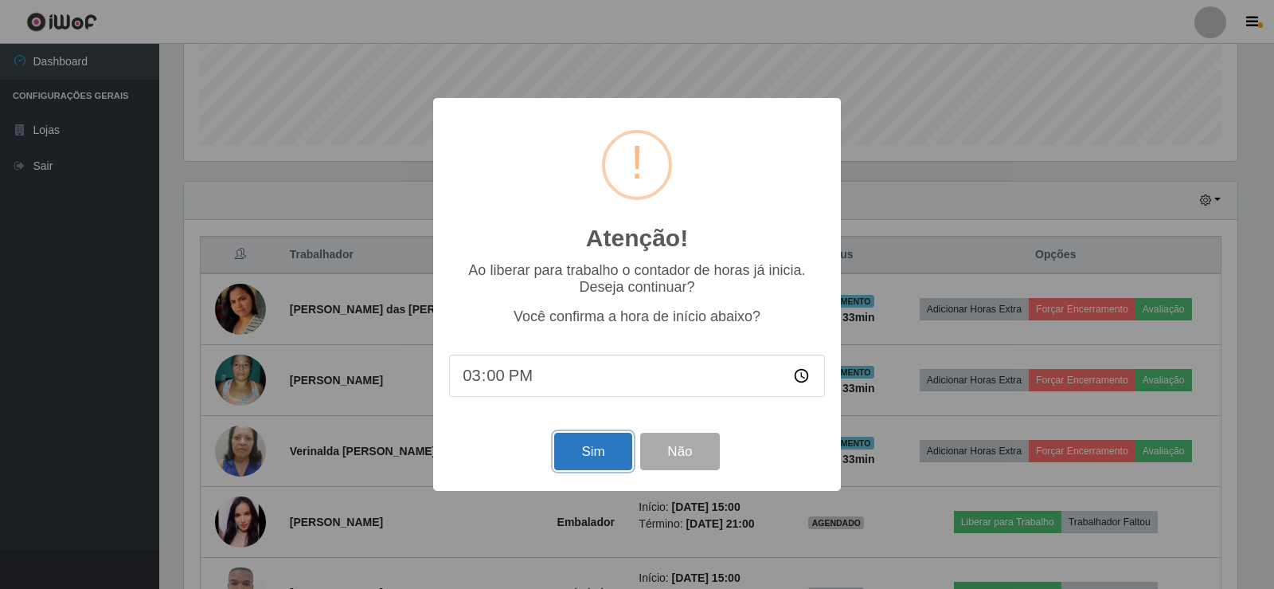
click at [593, 439] on button "Sim" at bounding box center [592, 450] width 77 height 37
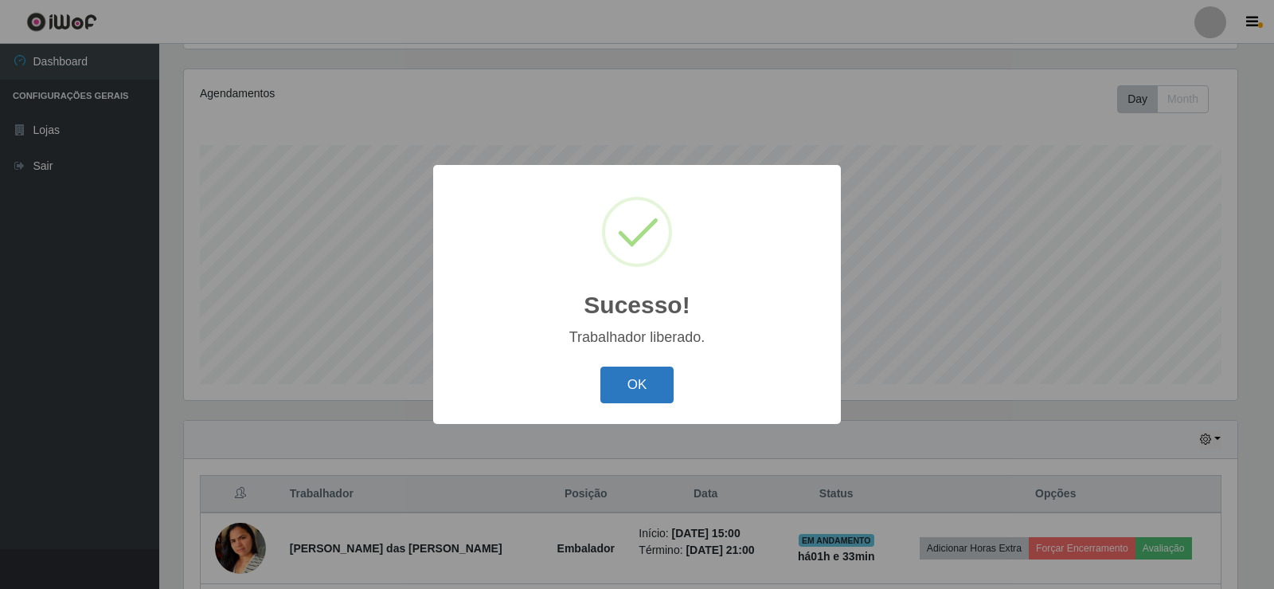
click at [610, 382] on button "OK" at bounding box center [637, 384] width 74 height 37
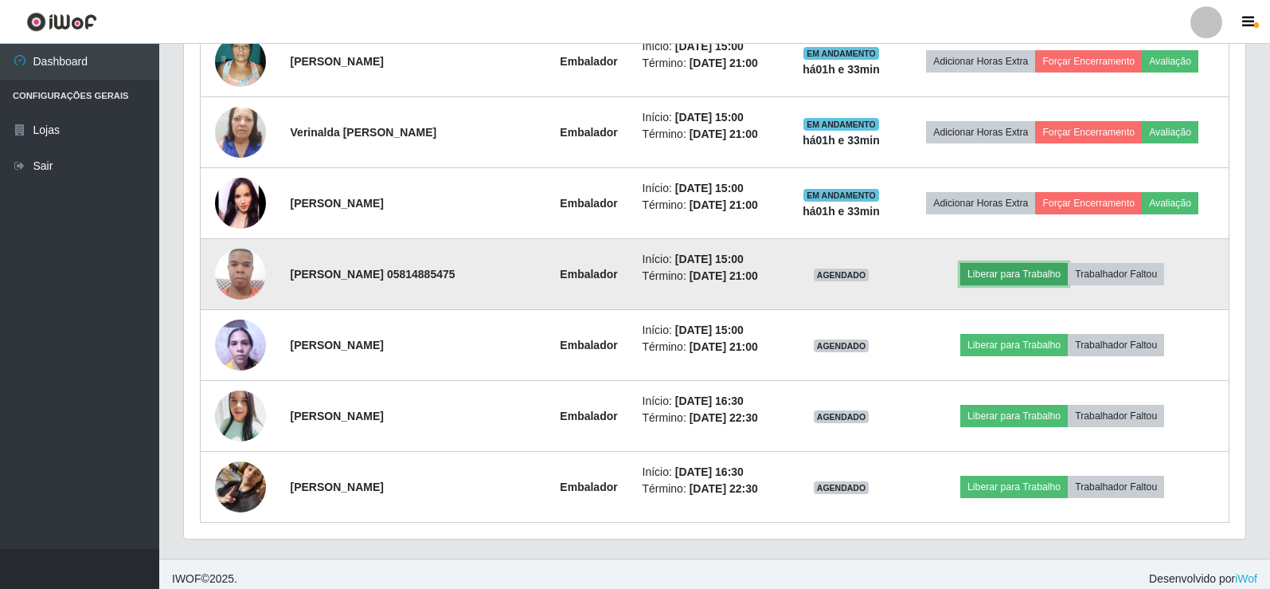
click at [999, 270] on button "Liberar para Trabalho" at bounding box center [1014, 274] width 108 height 22
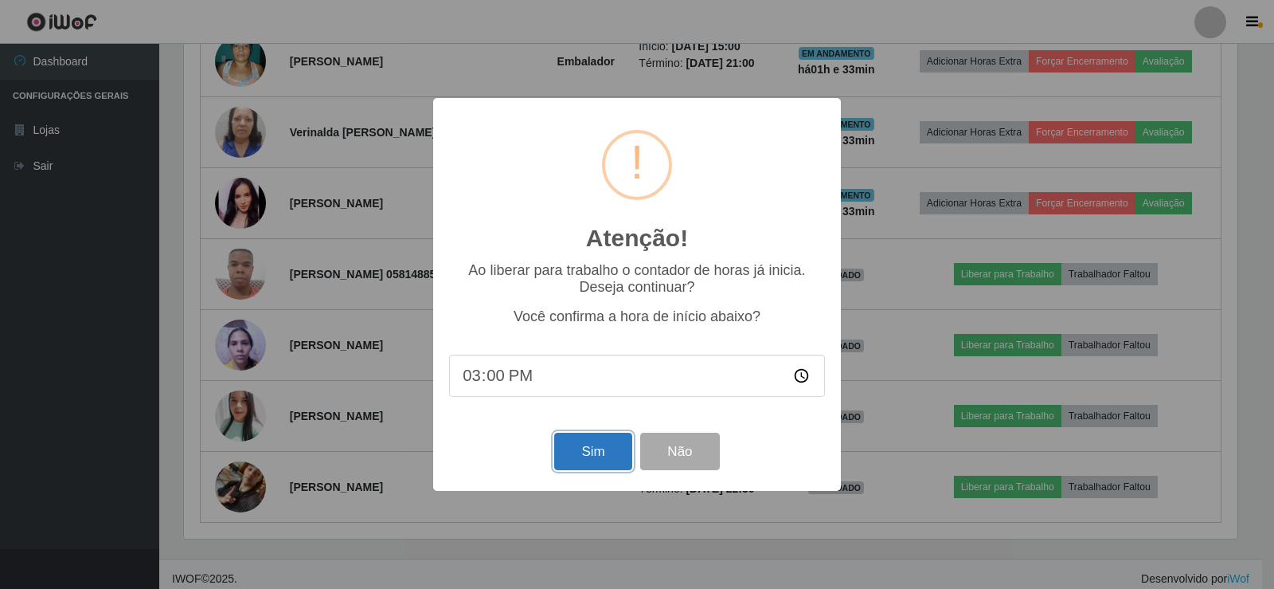
click at [608, 451] on button "Sim" at bounding box center [592, 450] width 77 height 37
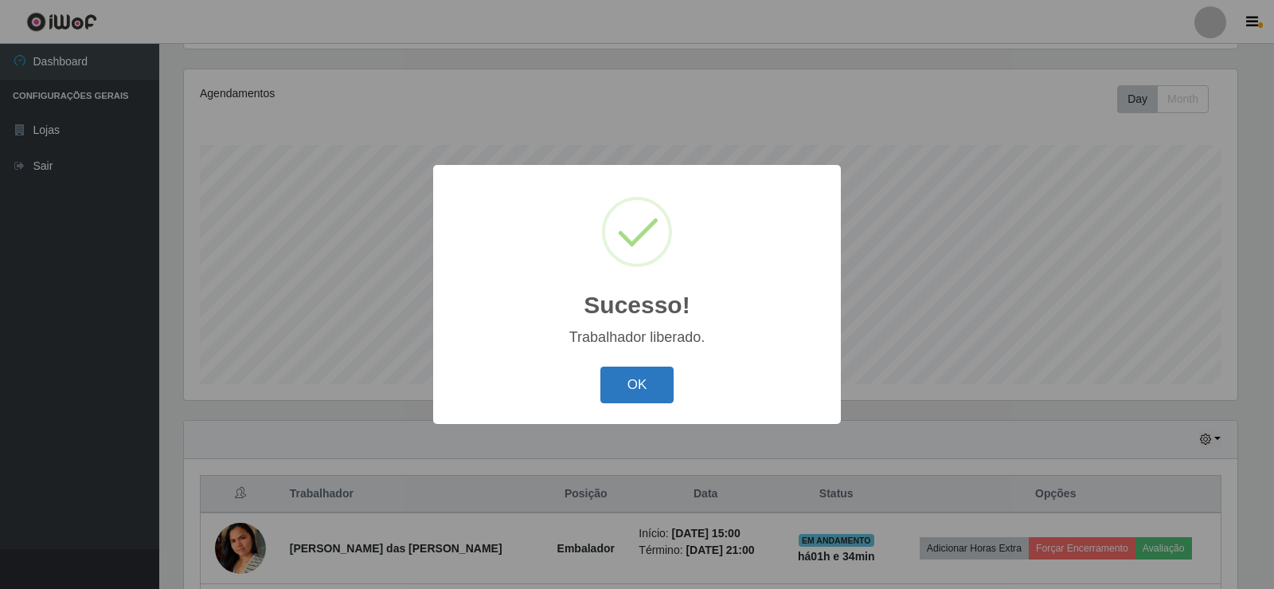
click at [631, 381] on button "OK" at bounding box center [637, 384] width 74 height 37
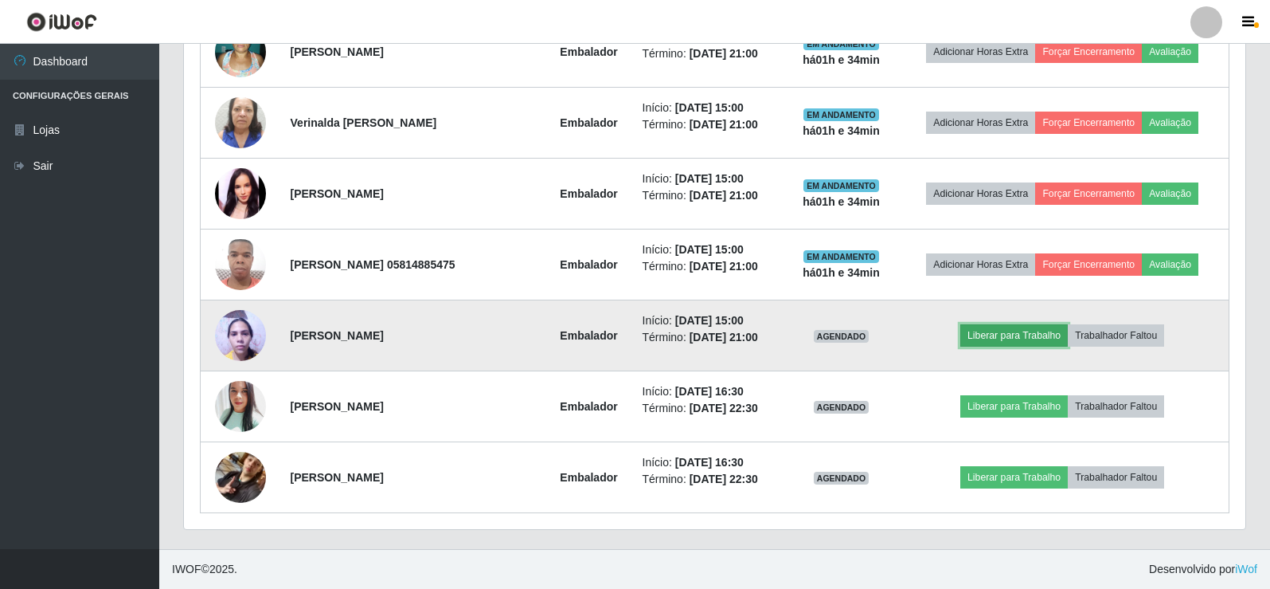
click at [980, 340] on button "Liberar para Trabalho" at bounding box center [1014, 335] width 108 height 22
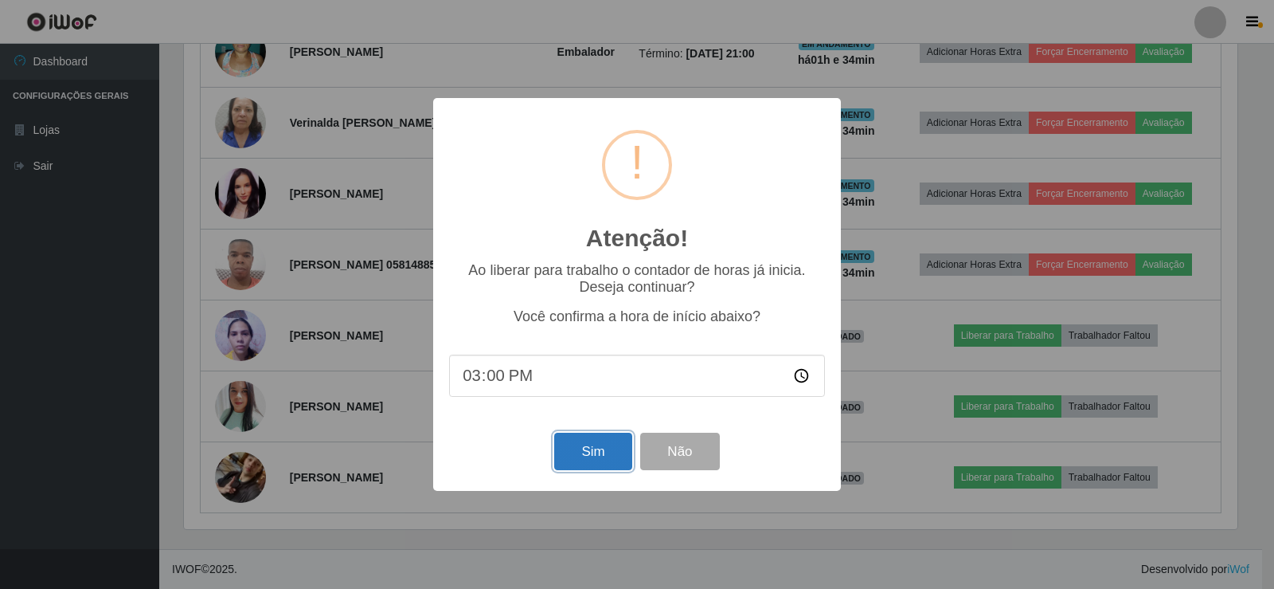
click at [581, 457] on button "Sim" at bounding box center [592, 450] width 77 height 37
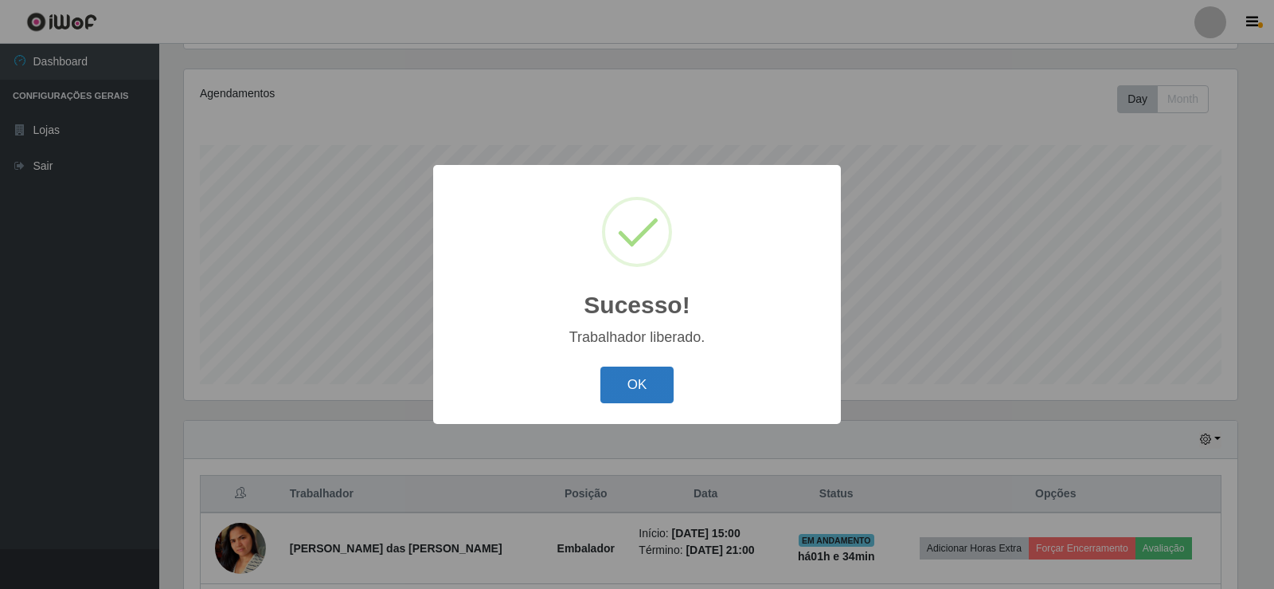
click at [629, 388] on button "OK" at bounding box center [637, 384] width 74 height 37
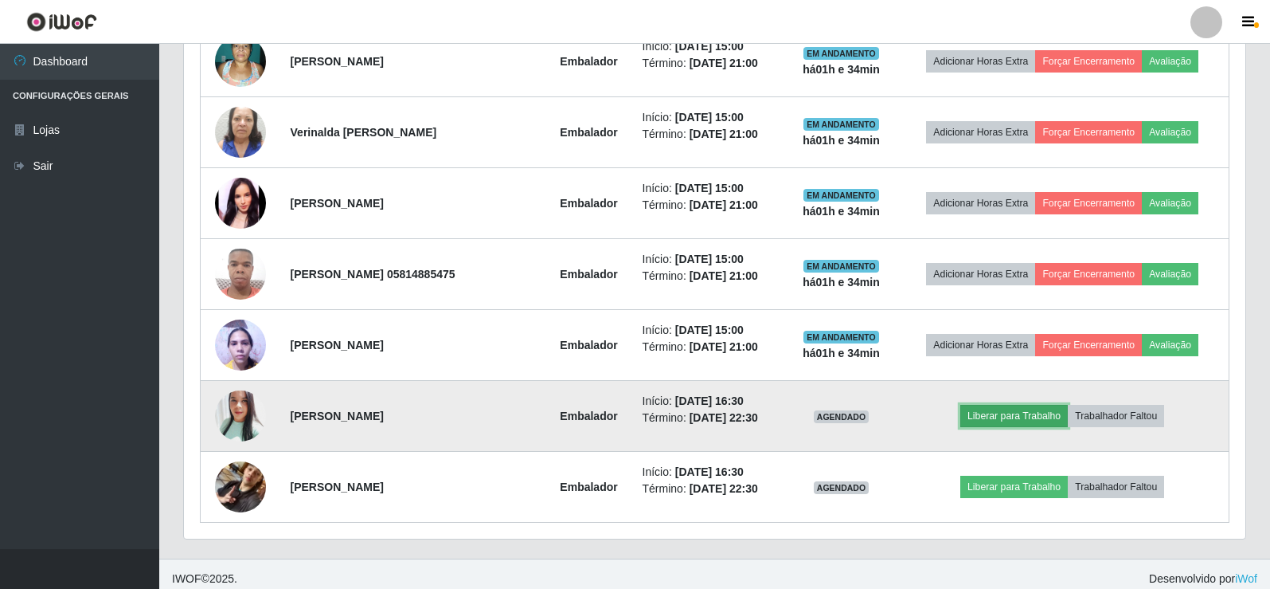
click at [1015, 411] on button "Liberar para Trabalho" at bounding box center [1014, 416] width 108 height 22
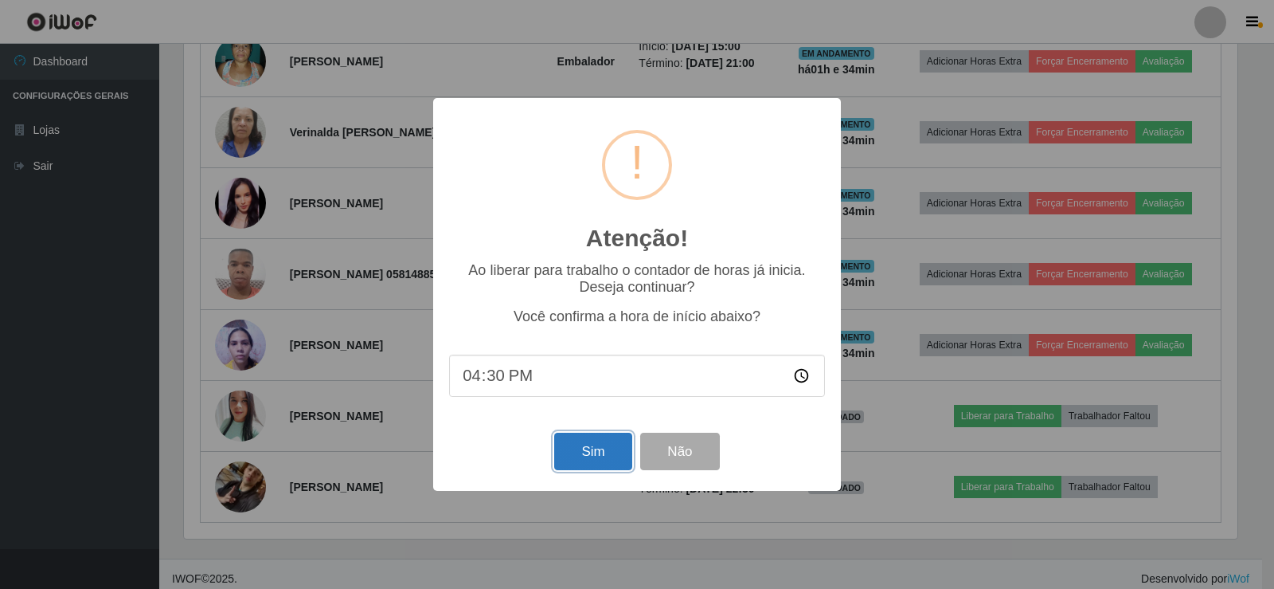
click at [576, 456] on button "Sim" at bounding box center [592, 450] width 77 height 37
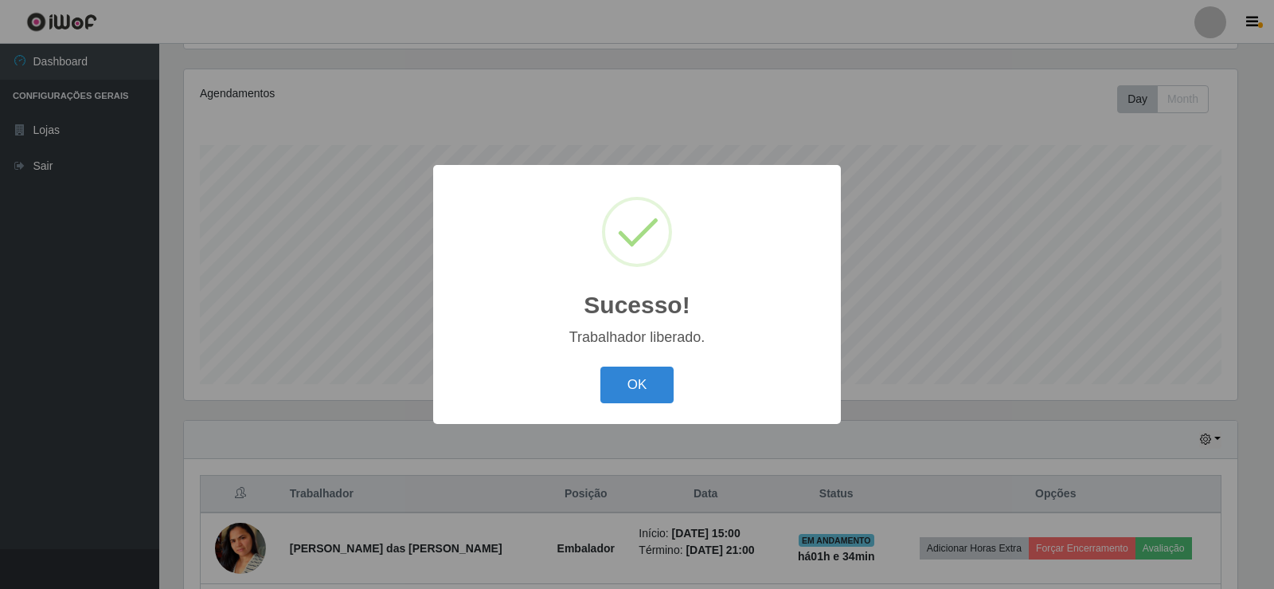
click at [600, 380] on div "OK Cancel" at bounding box center [637, 384] width 376 height 45
click at [624, 384] on button "OK" at bounding box center [637, 384] width 74 height 37
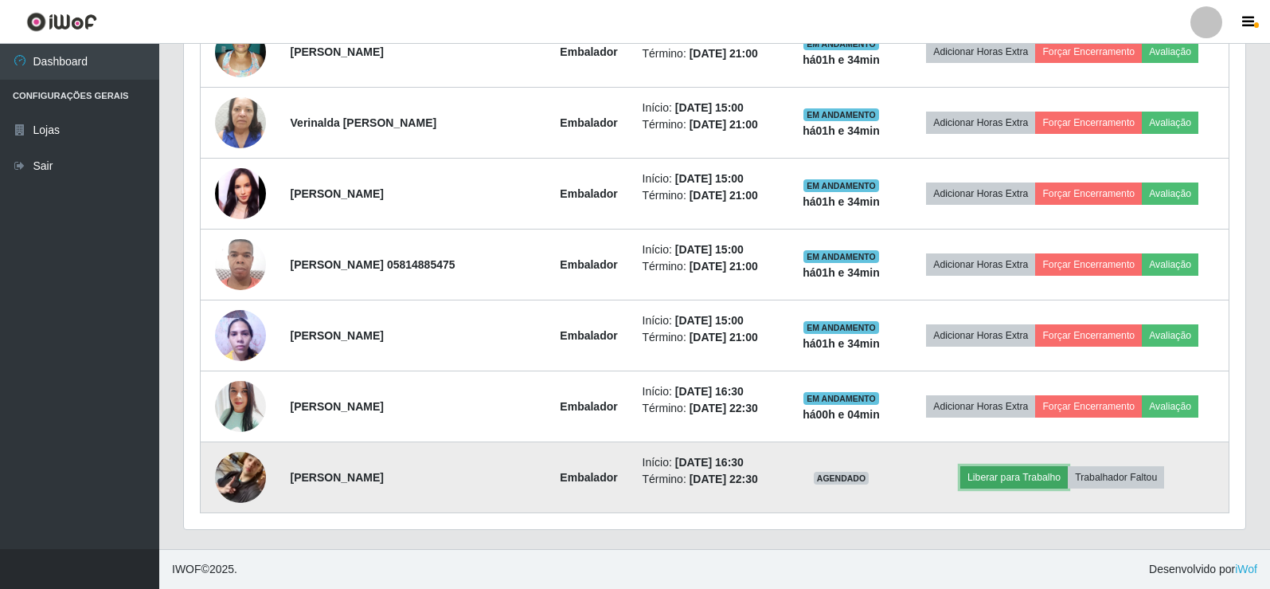
click at [988, 475] on button "Liberar para Trabalho" at bounding box center [1014, 477] width 108 height 22
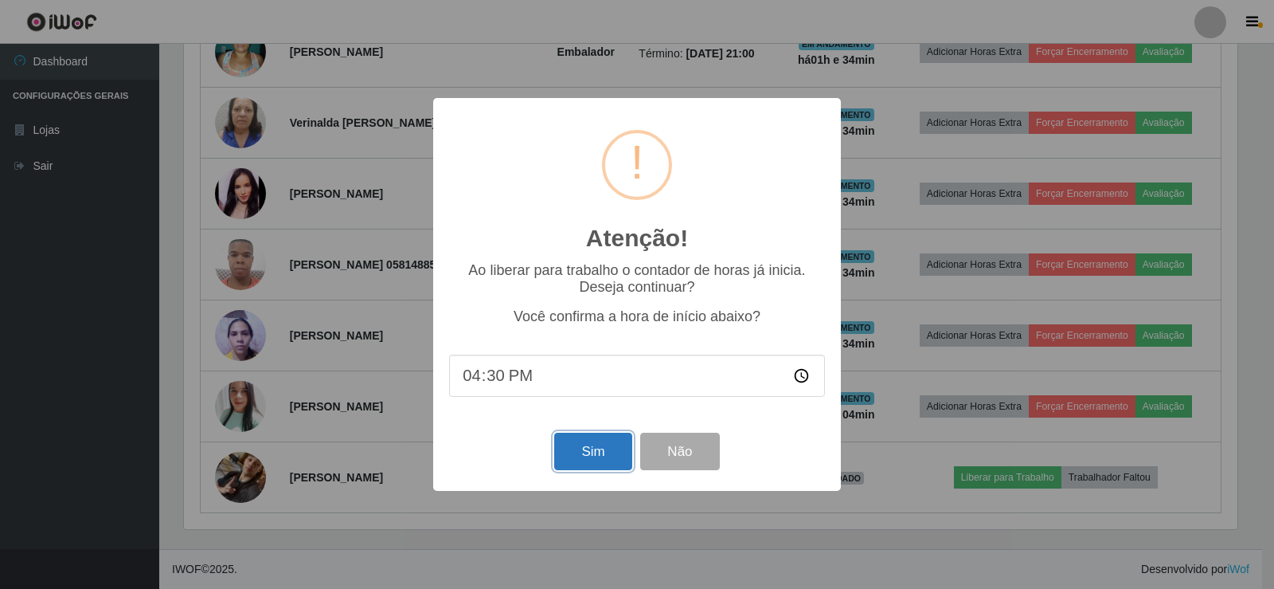
click at [592, 470] on button "Sim" at bounding box center [592, 450] width 77 height 37
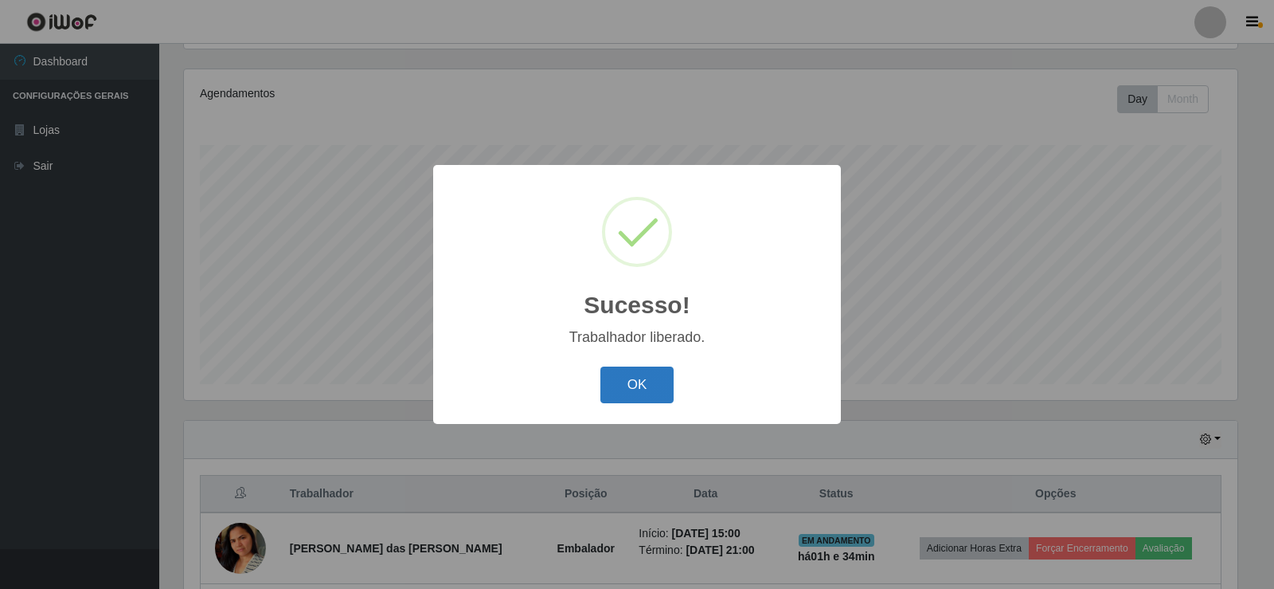
click at [656, 381] on button "OK" at bounding box center [637, 384] width 74 height 37
